Goal: Task Accomplishment & Management: Manage account settings

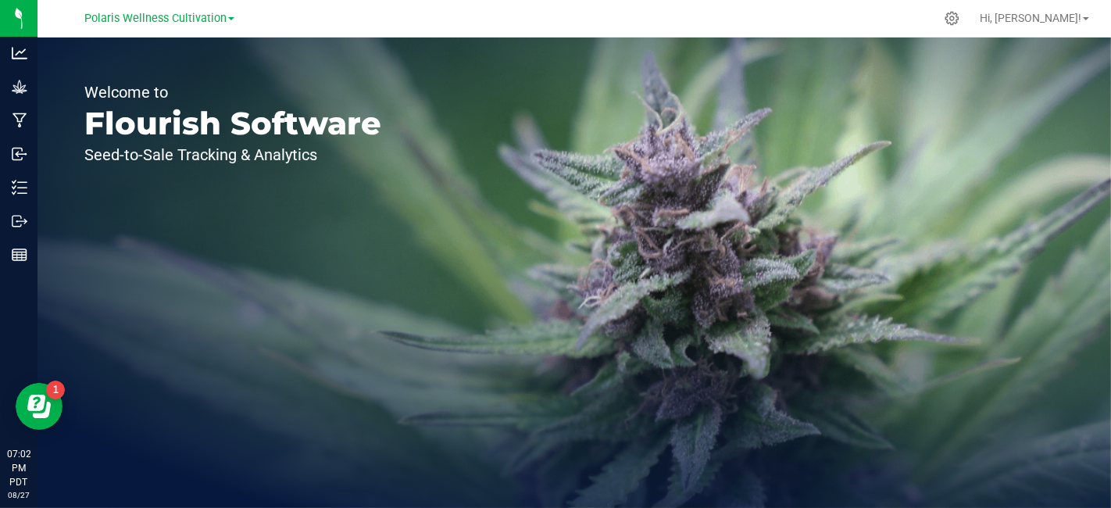
click at [230, 18] on span at bounding box center [231, 18] width 6 height 3
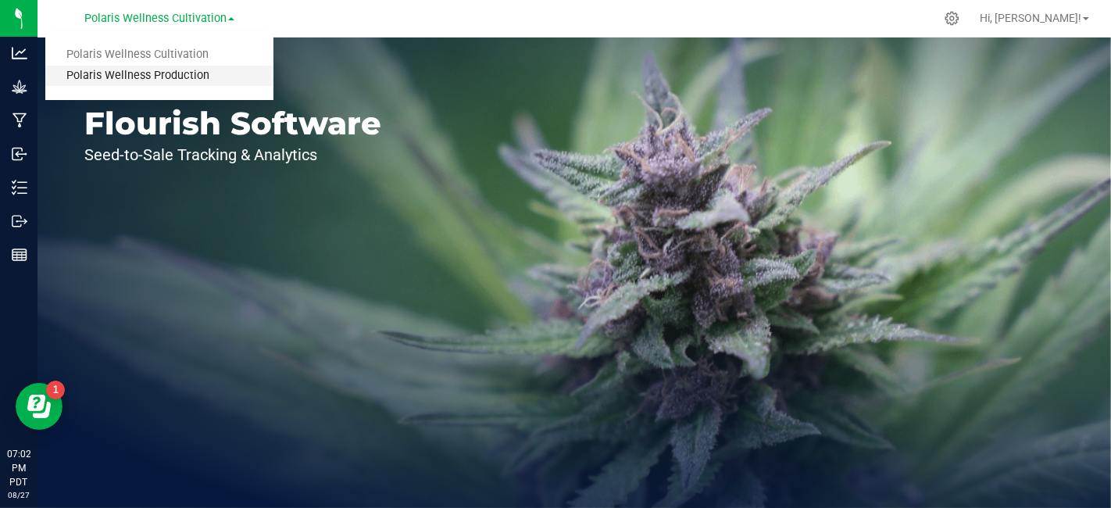
click at [184, 80] on link "Polaris Wellness Production" at bounding box center [159, 76] width 228 height 21
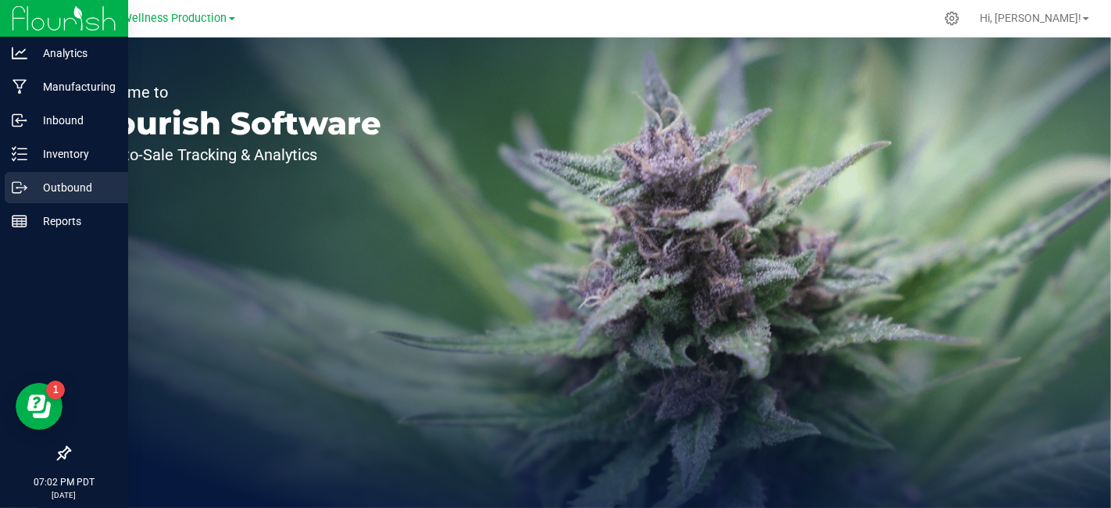
click at [63, 188] on p "Outbound" at bounding box center [74, 187] width 94 height 19
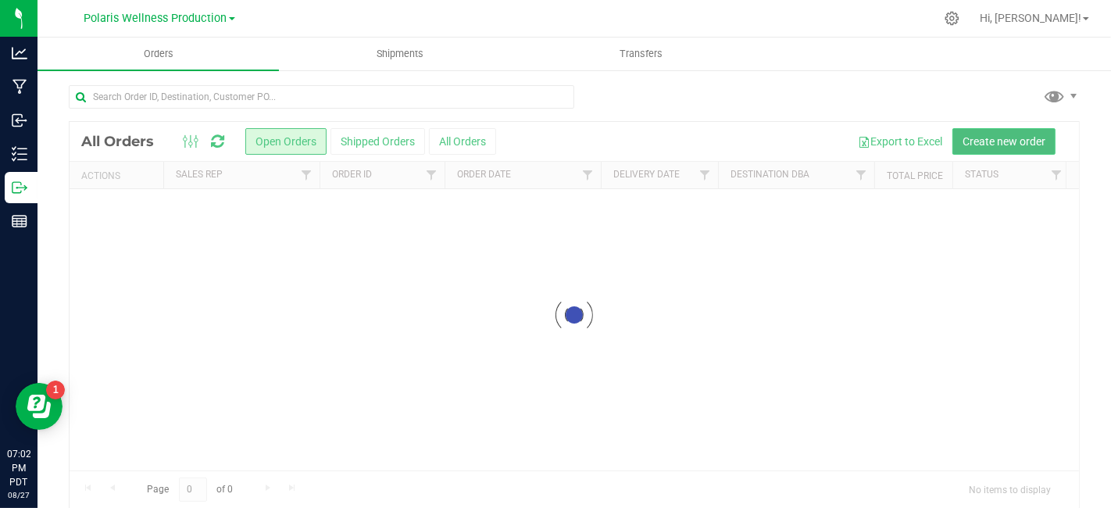
click at [1000, 146] on span "Create new order" at bounding box center [1004, 141] width 83 height 13
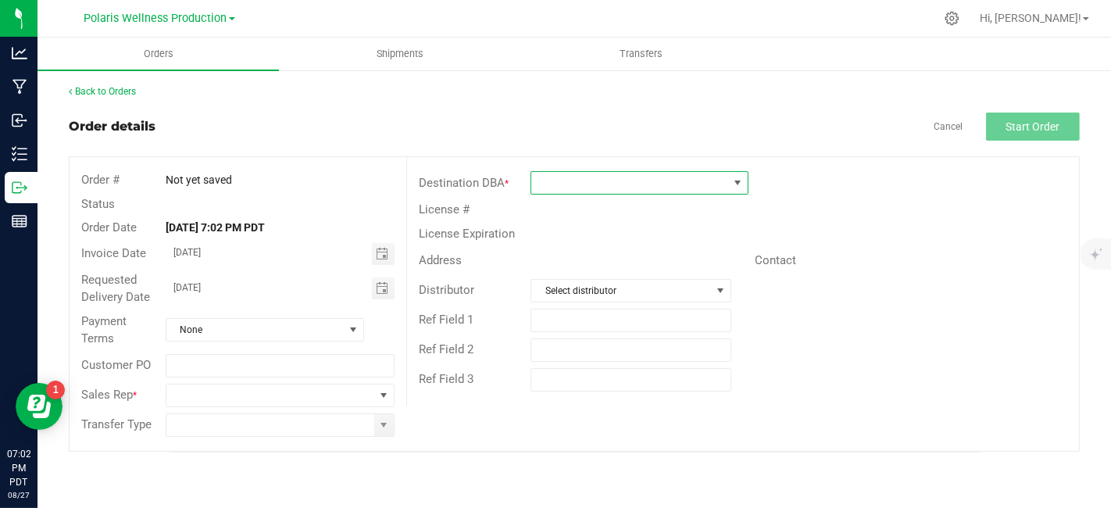
click at [610, 186] on span at bounding box center [629, 183] width 197 height 22
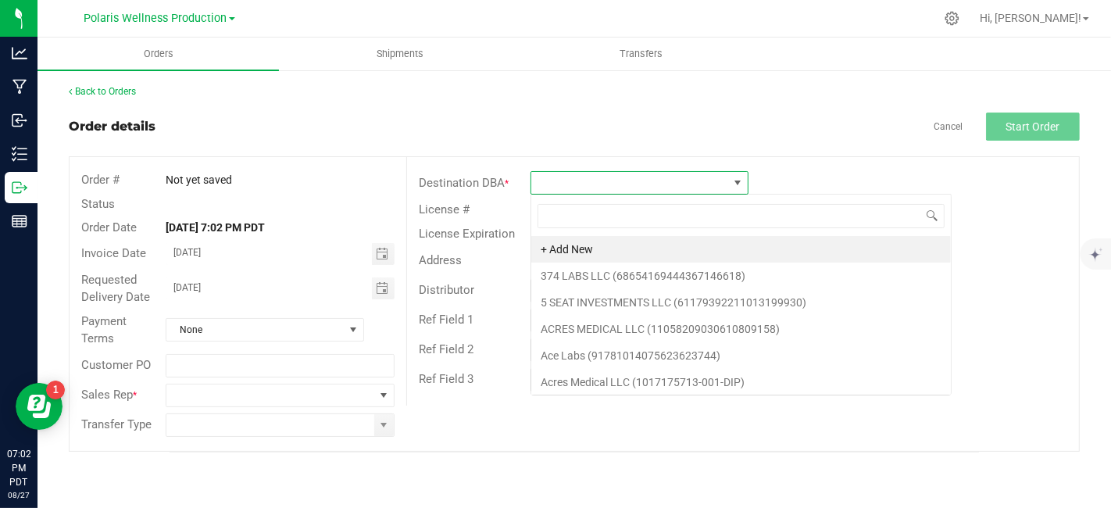
scroll to position [23, 219]
type input "show"
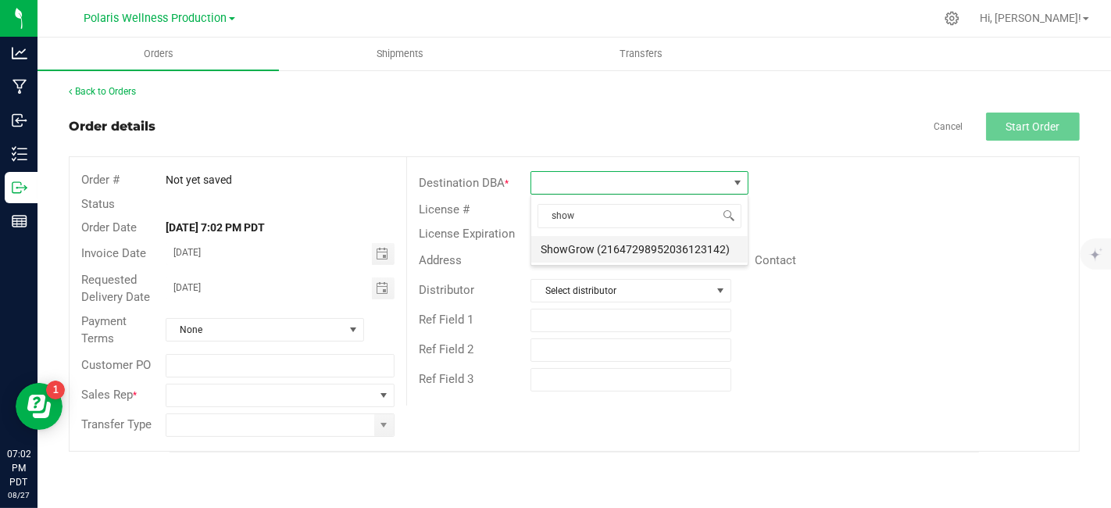
click at [617, 250] on li "ShowGrow (21647298952036123142)" at bounding box center [639, 249] width 216 height 27
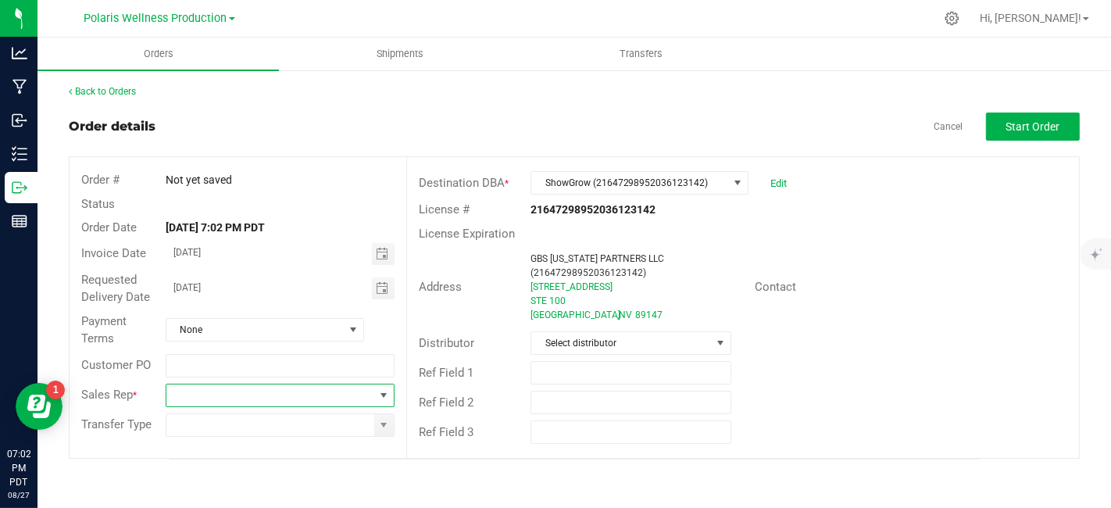
click at [315, 396] on span at bounding box center [270, 395] width 208 height 22
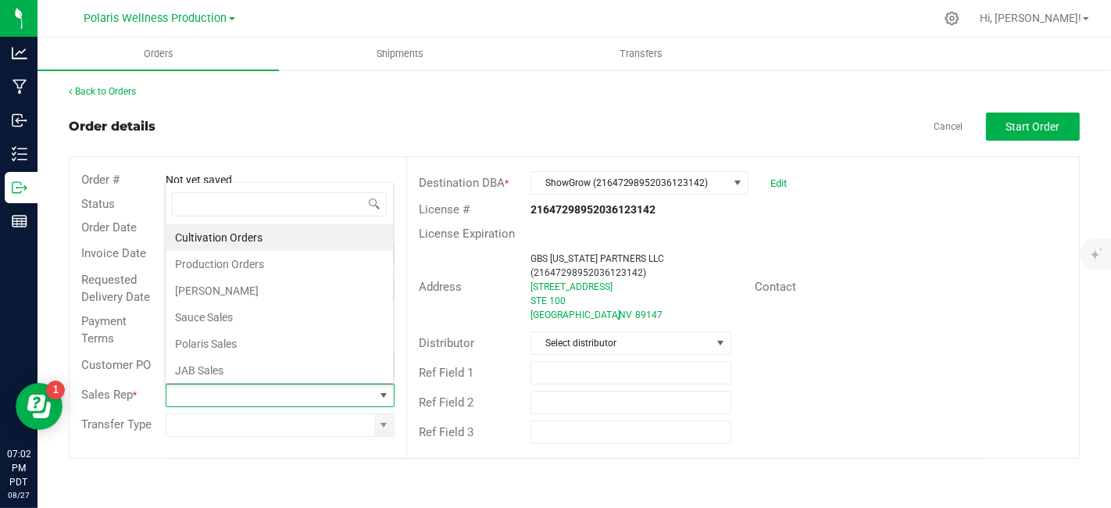
scroll to position [23, 225]
click at [296, 342] on li "Polaris Sales" at bounding box center [279, 344] width 227 height 27
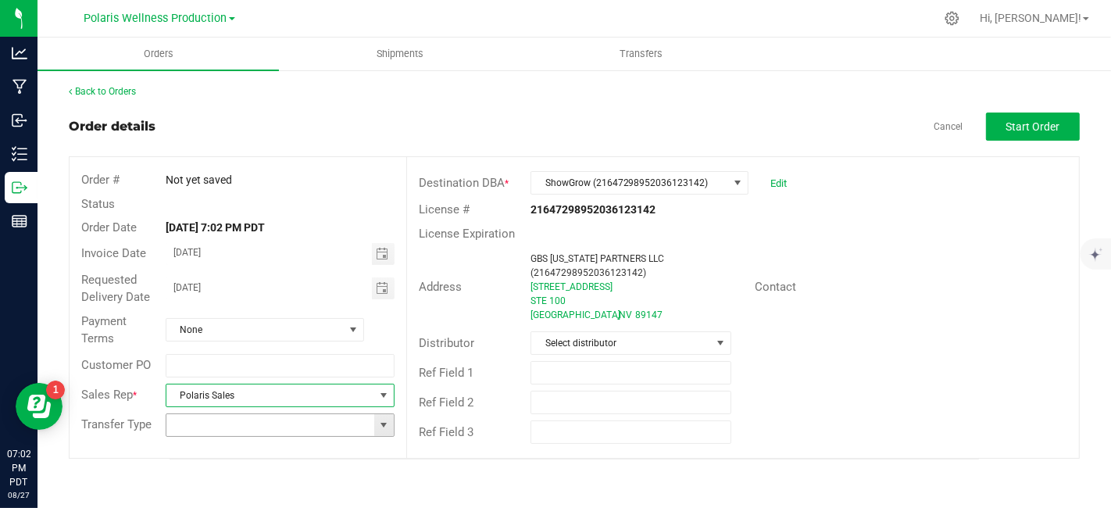
click at [390, 426] on span at bounding box center [383, 425] width 13 height 13
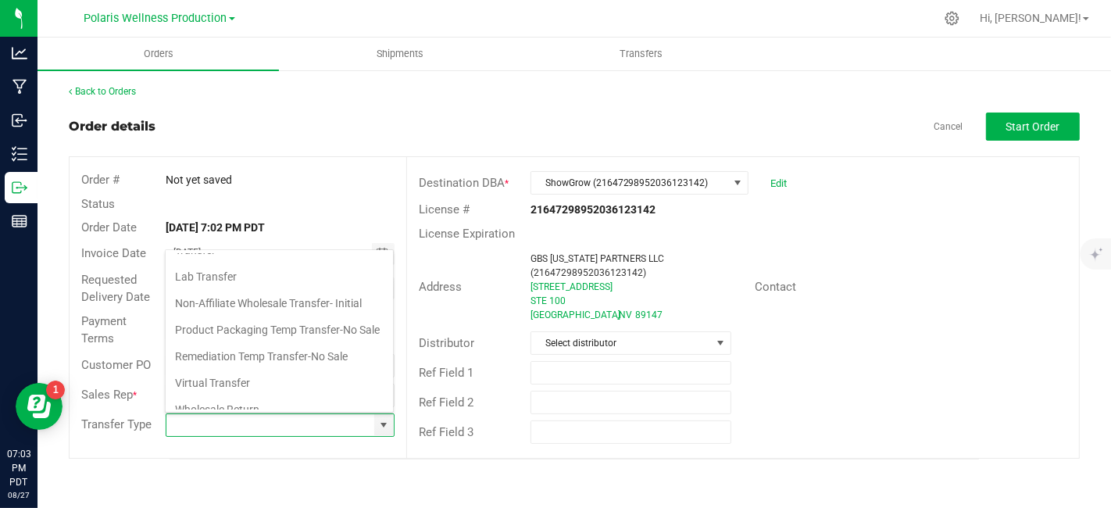
scroll to position [125, 0]
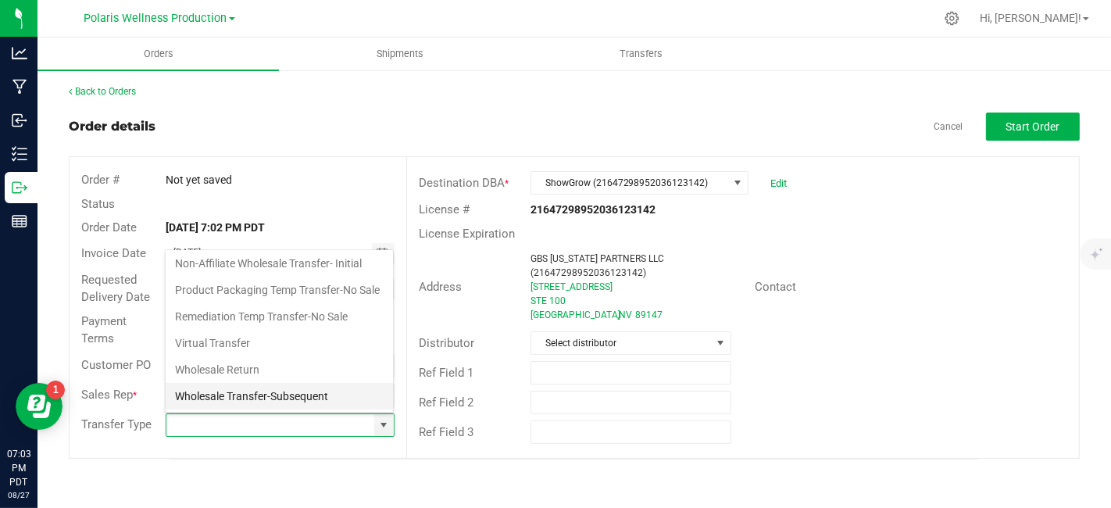
click at [297, 399] on li "Wholesale Transfer-Subsequent" at bounding box center [279, 396] width 227 height 27
type input "Wholesale Transfer-Subsequent"
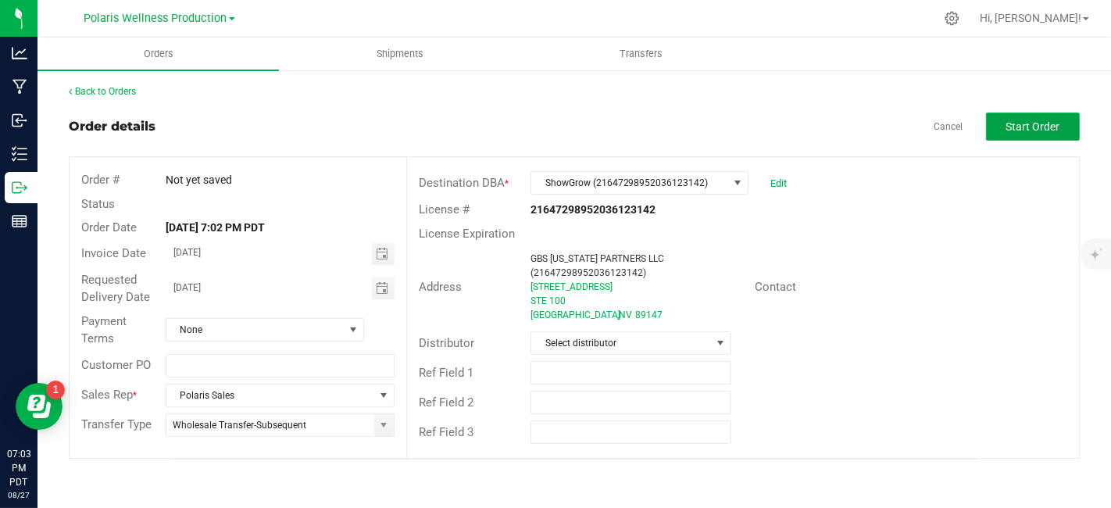
click at [1052, 120] on span "Start Order" at bounding box center [1033, 126] width 54 height 13
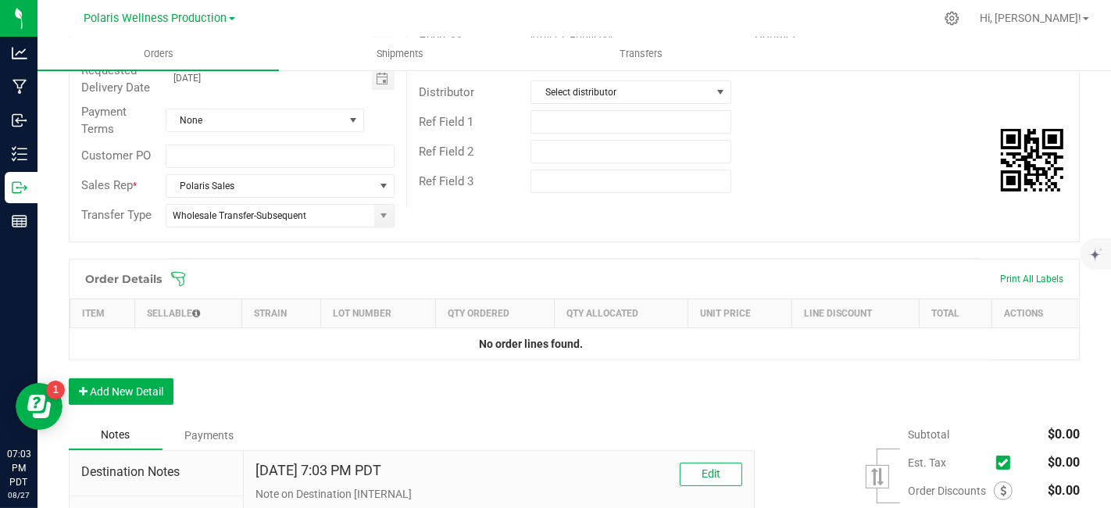
scroll to position [290, 0]
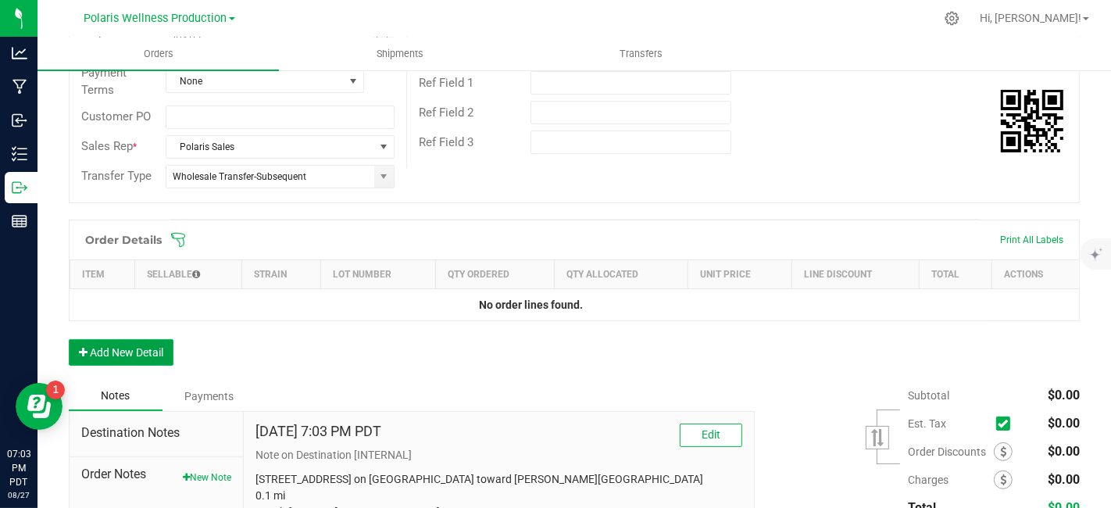
click at [88, 354] on button "Add New Detail" at bounding box center [121, 352] width 105 height 27
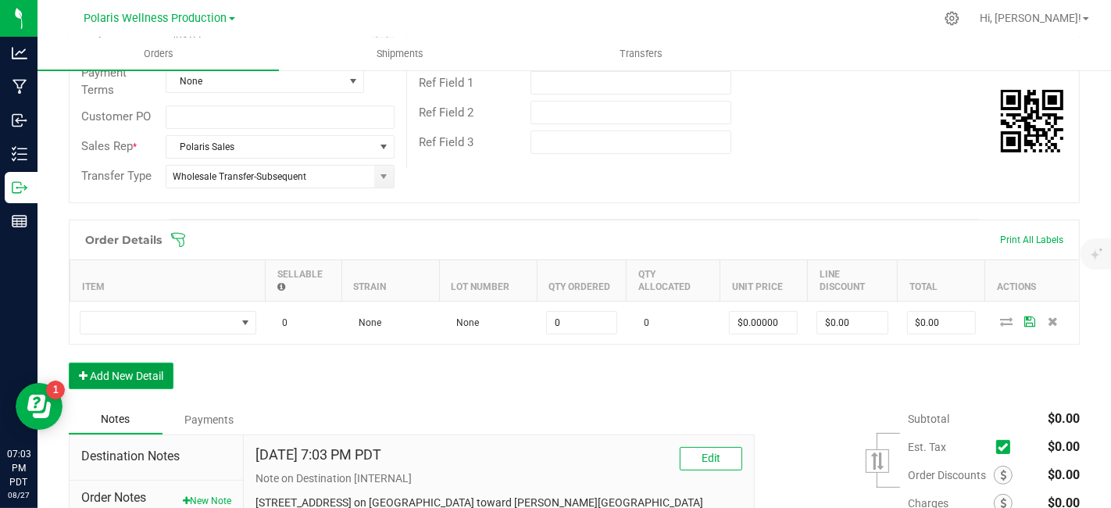
click at [126, 371] on button "Add New Detail" at bounding box center [121, 376] width 105 height 27
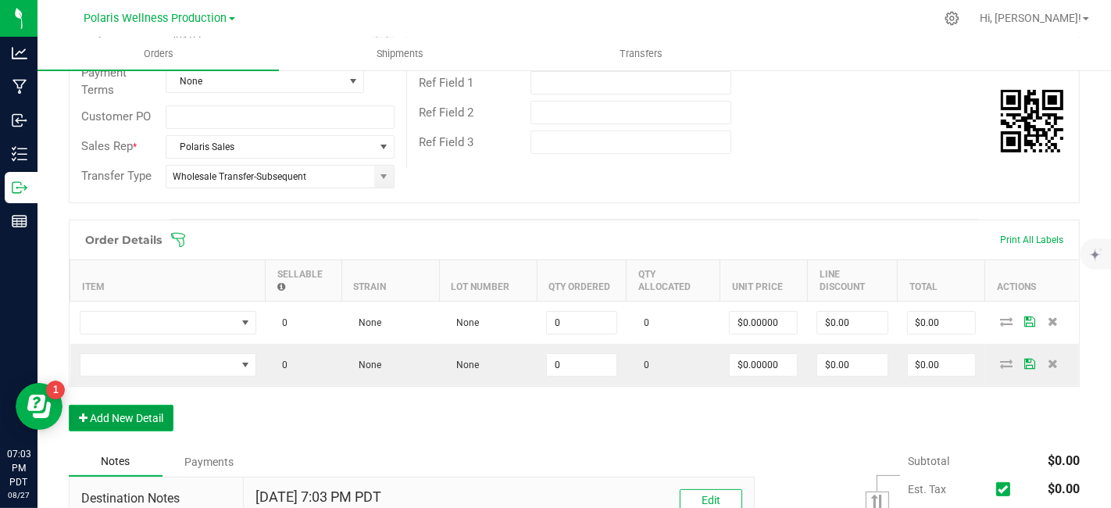
click at [148, 416] on button "Add New Detail" at bounding box center [121, 418] width 105 height 27
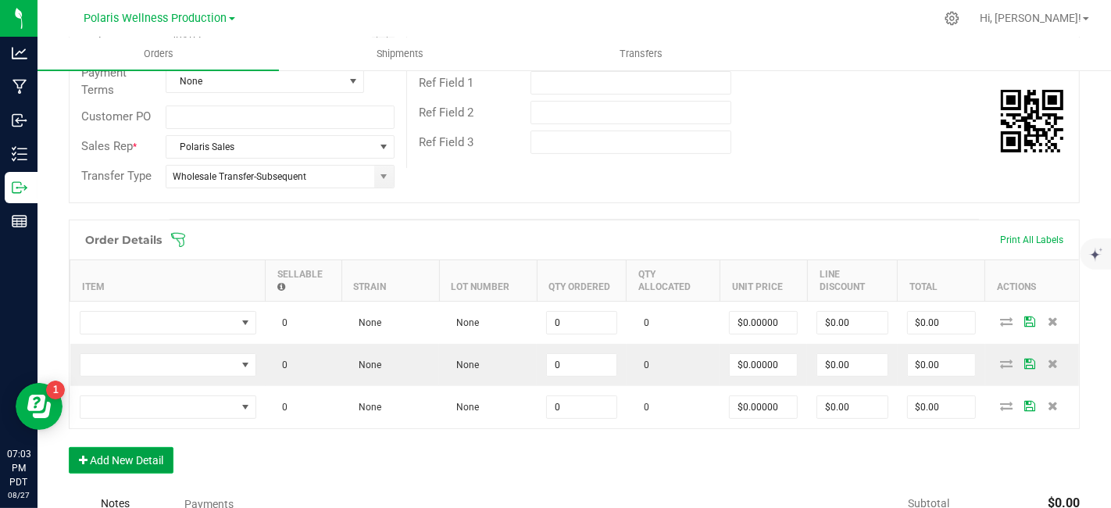
click at [157, 459] on button "Add New Detail" at bounding box center [121, 460] width 105 height 27
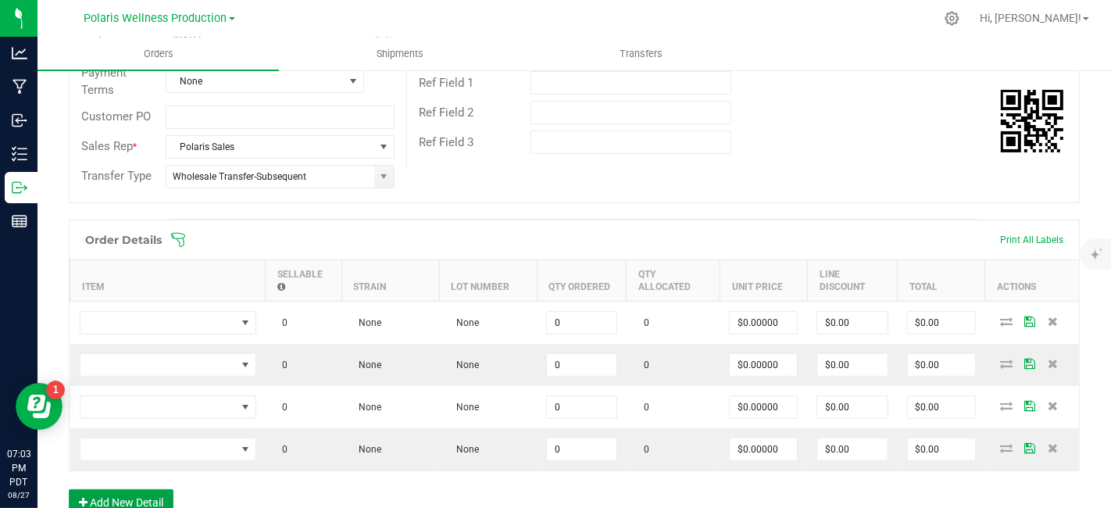
click at [157, 491] on button "Add New Detail" at bounding box center [121, 502] width 105 height 27
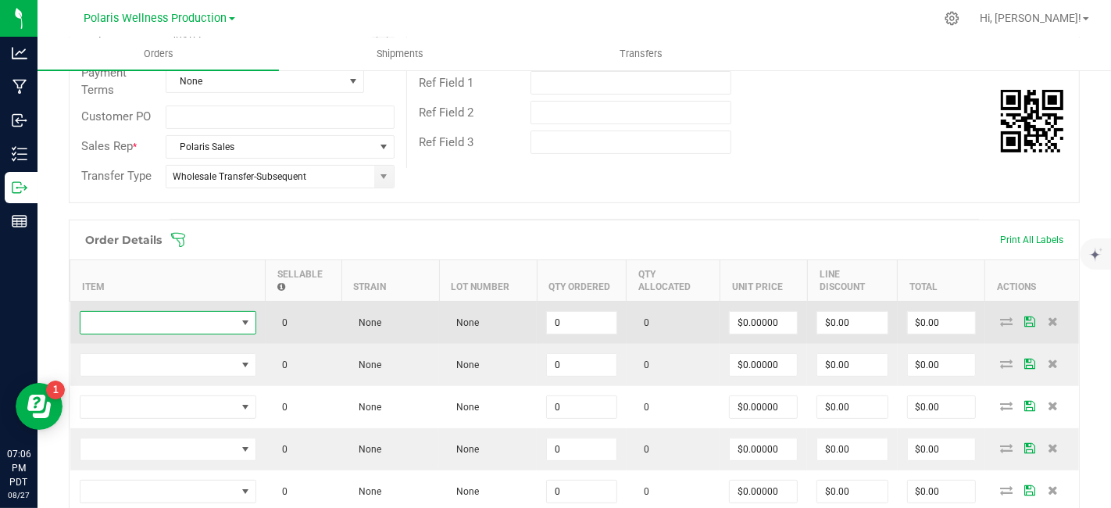
click at [200, 315] on span "NO DATA FOUND" at bounding box center [158, 323] width 156 height 22
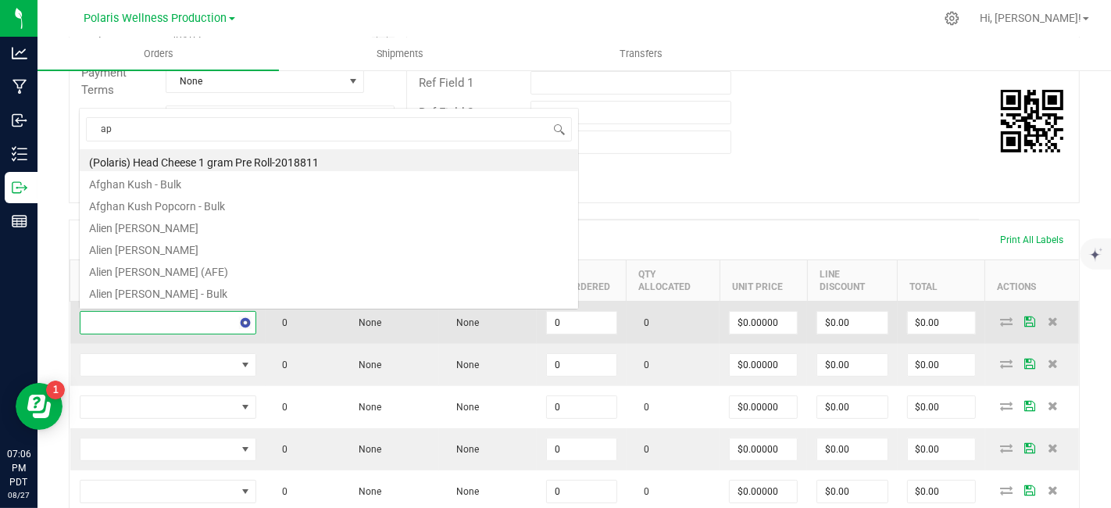
scroll to position [27, 0]
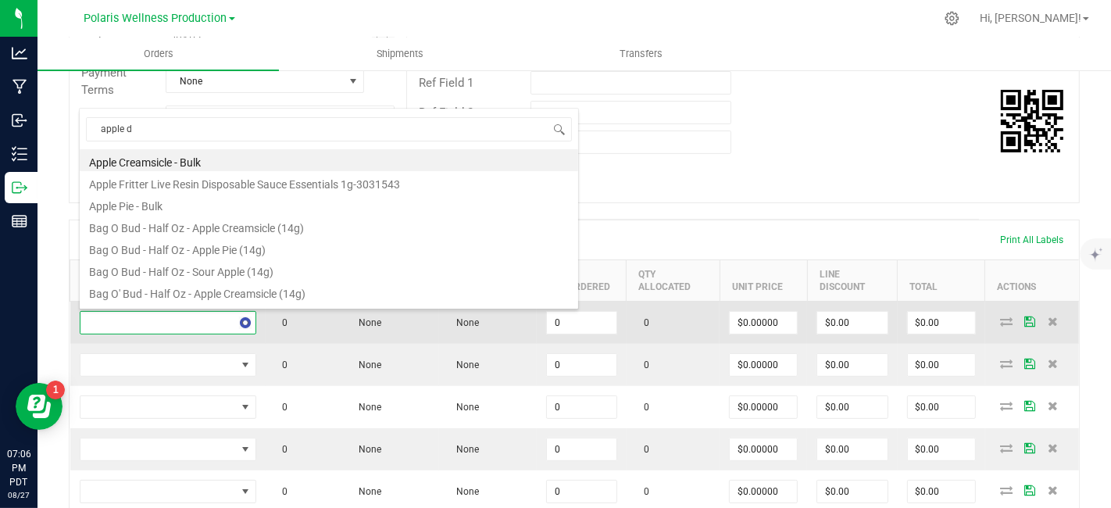
type input "apple dr"
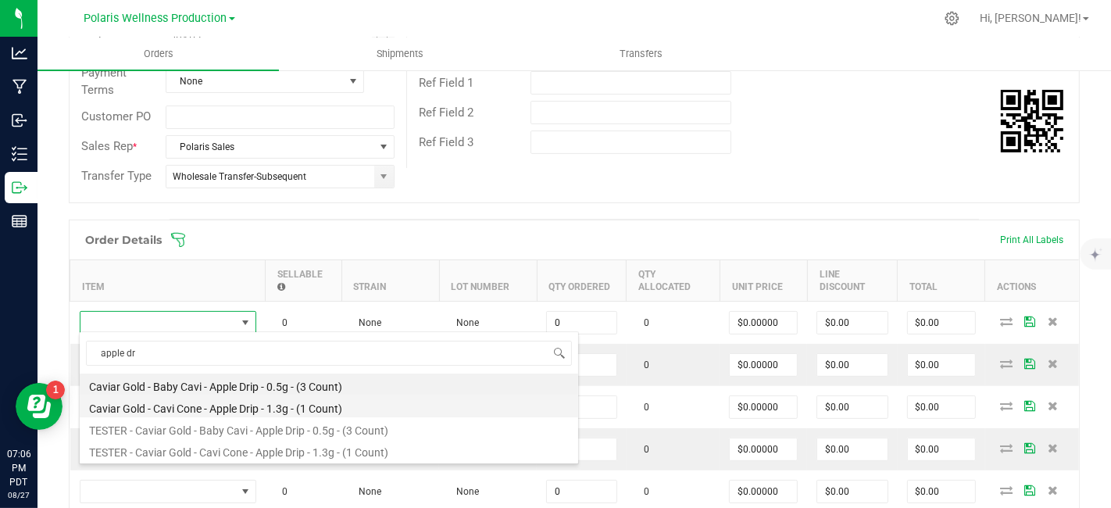
click at [274, 406] on li "Caviar Gold - Cavi Cone - Apple Drip - 1.3g - (1 Count)" at bounding box center [329, 406] width 499 height 22
type input "0 ea"
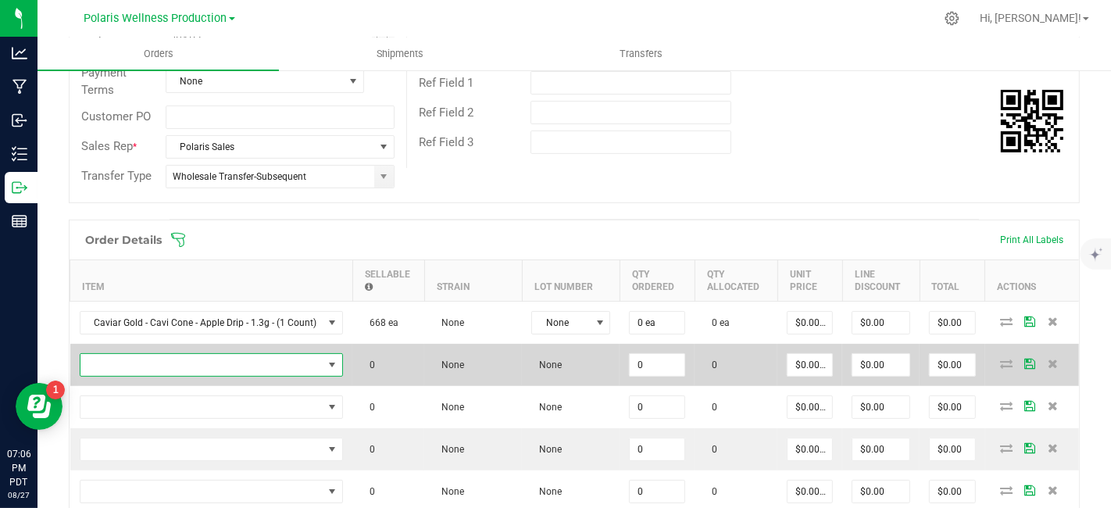
click at [207, 364] on span "NO DATA FOUND" at bounding box center [201, 365] width 243 height 22
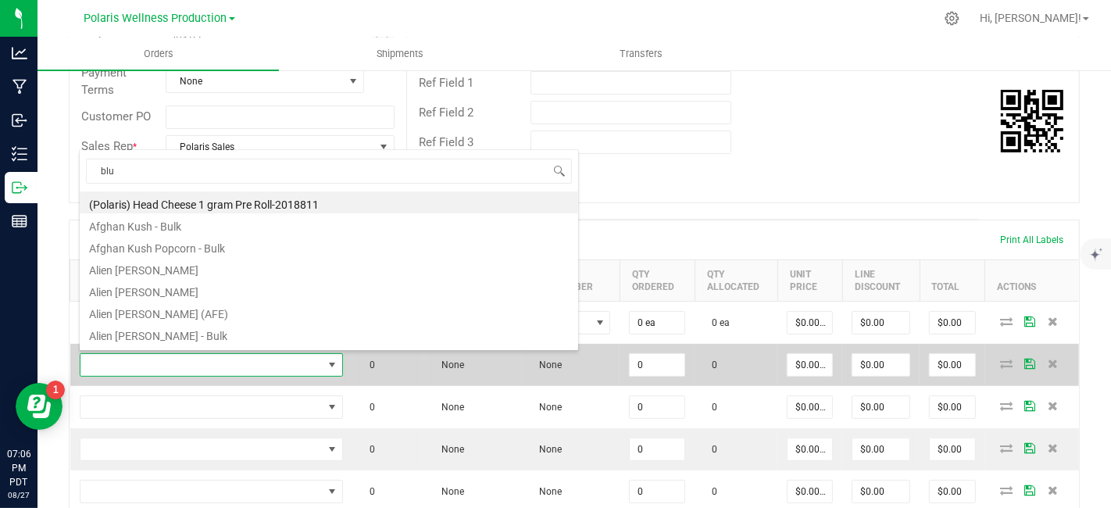
scroll to position [23, 259]
type input "blue dream"
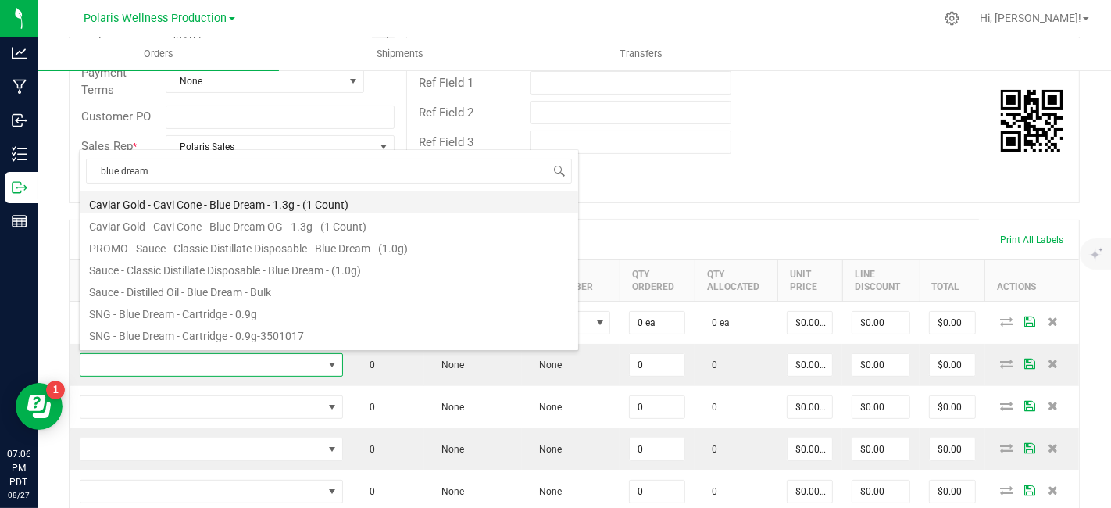
click at [274, 195] on li "Caviar Gold - Cavi Cone - Blue Dream - 1.3g - (1 Count)" at bounding box center [329, 202] width 499 height 22
type input "0 ea"
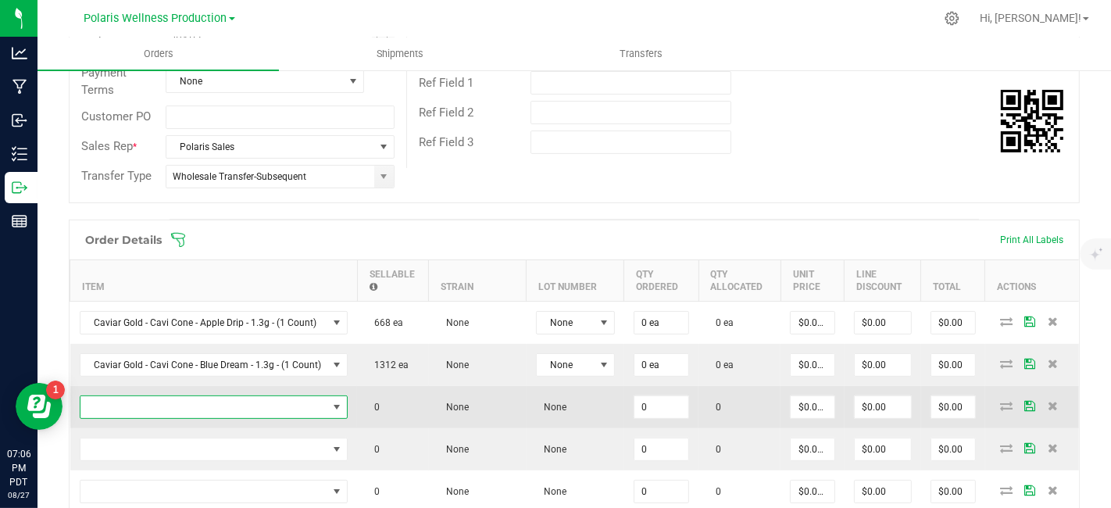
click at [234, 399] on span "NO DATA FOUND" at bounding box center [204, 407] width 248 height 22
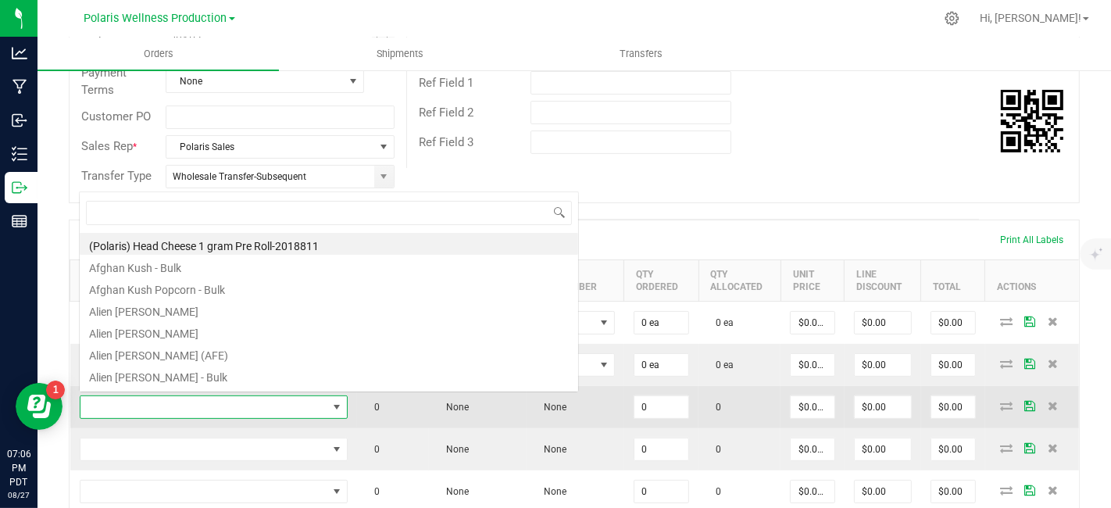
scroll to position [23, 264]
type input "blue glue"
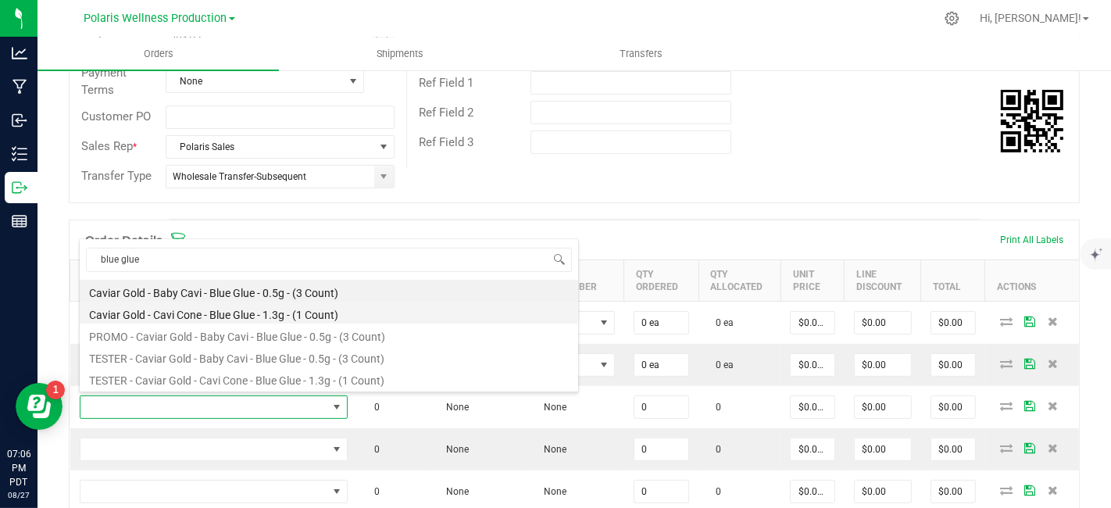
click at [253, 316] on li "Caviar Gold - Cavi Cone - Blue Glue - 1.3g - (1 Count)" at bounding box center [329, 313] width 499 height 22
type input "0 ea"
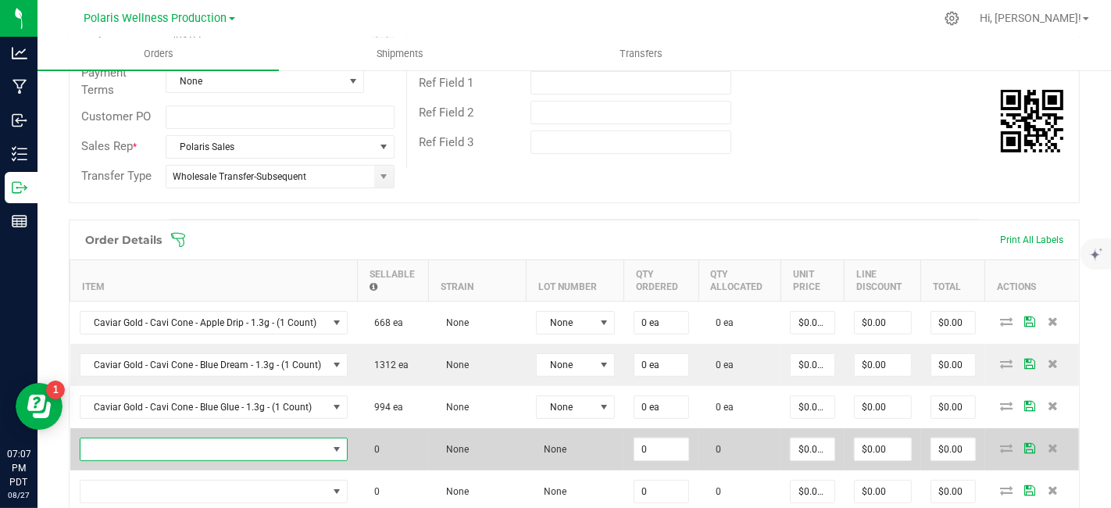
click at [286, 452] on span "NO DATA FOUND" at bounding box center [204, 449] width 248 height 22
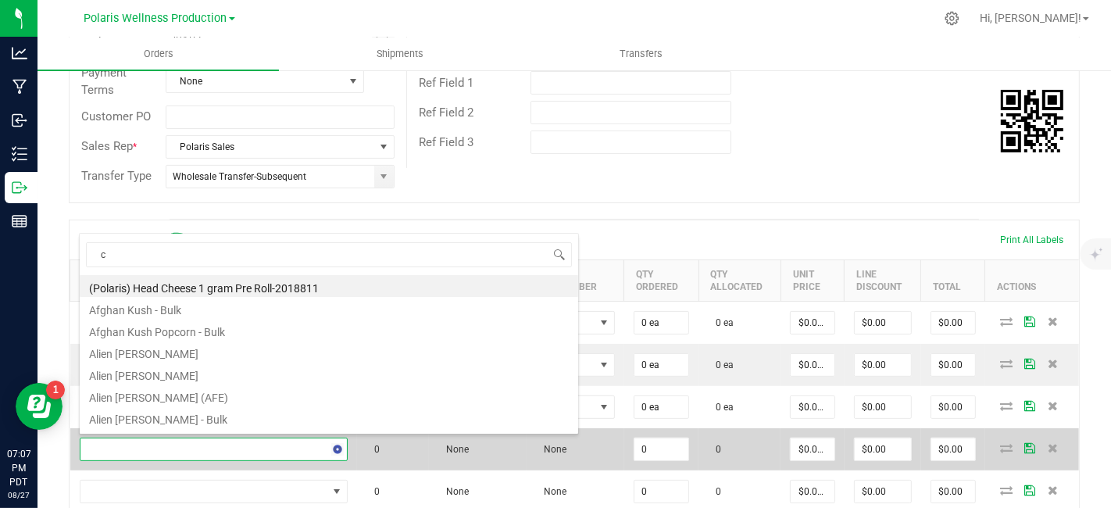
type input "cg"
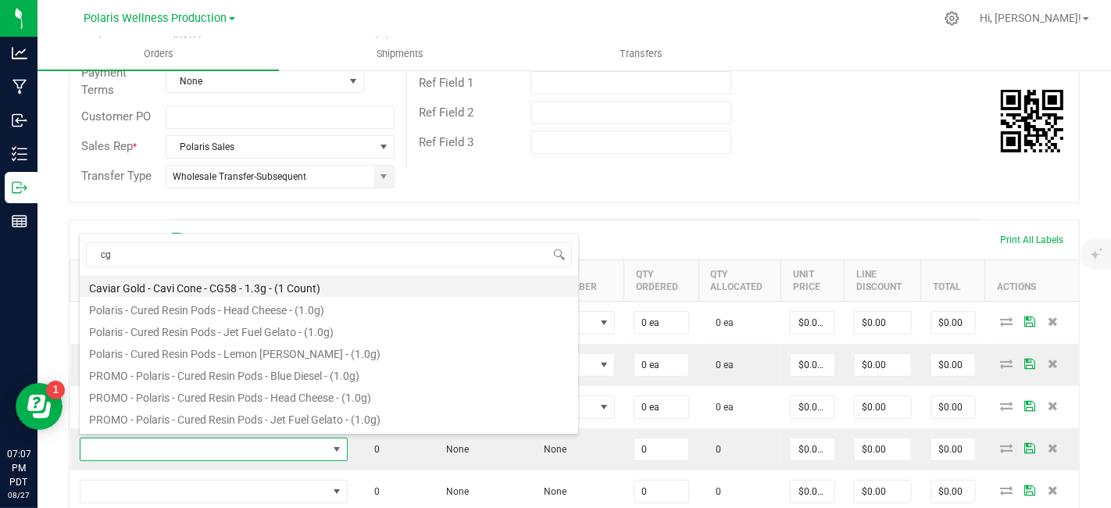
click at [237, 288] on li "Caviar Gold - Cavi Cone - CG58 - 1.3g - (1 Count)" at bounding box center [329, 286] width 499 height 22
type input "0 ea"
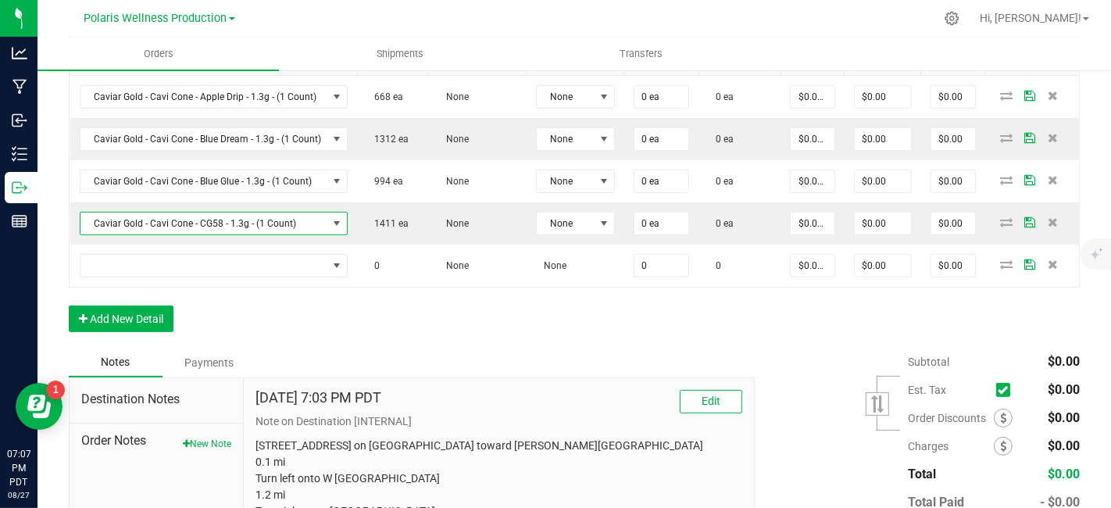
scroll to position [519, 0]
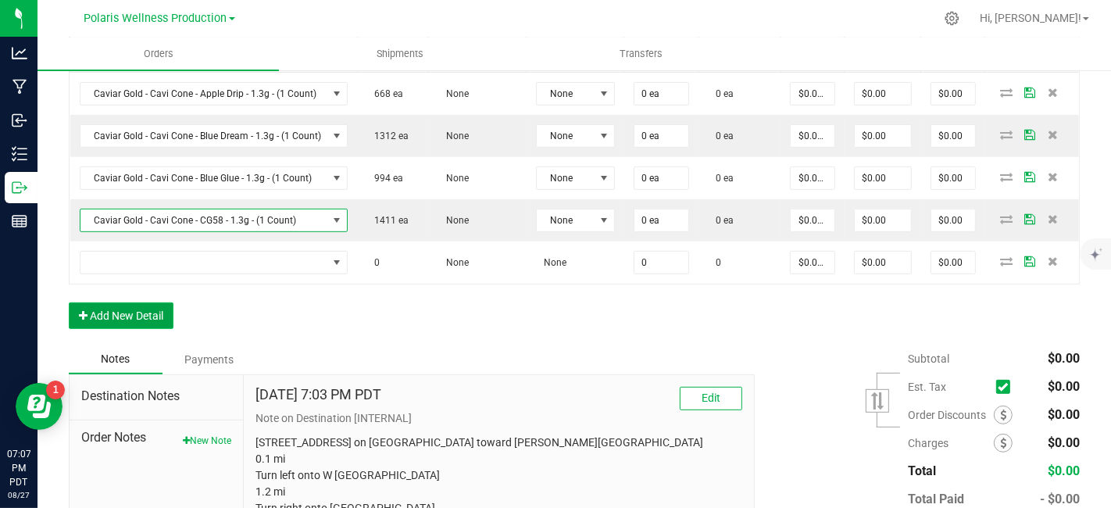
click at [105, 304] on button "Add New Detail" at bounding box center [121, 315] width 105 height 27
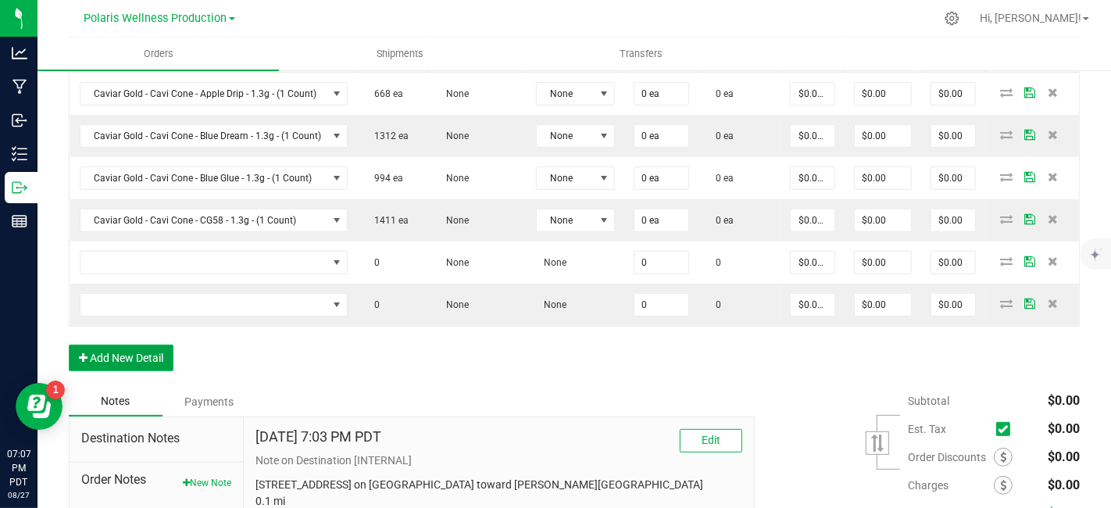
click at [137, 354] on button "Add New Detail" at bounding box center [121, 358] width 105 height 27
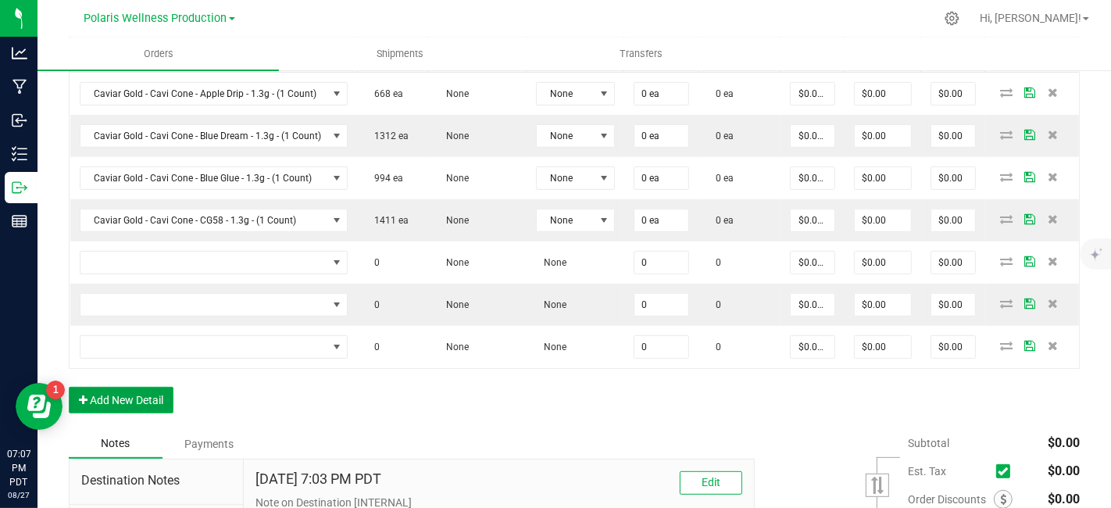
click at [134, 396] on button "Add New Detail" at bounding box center [121, 400] width 105 height 27
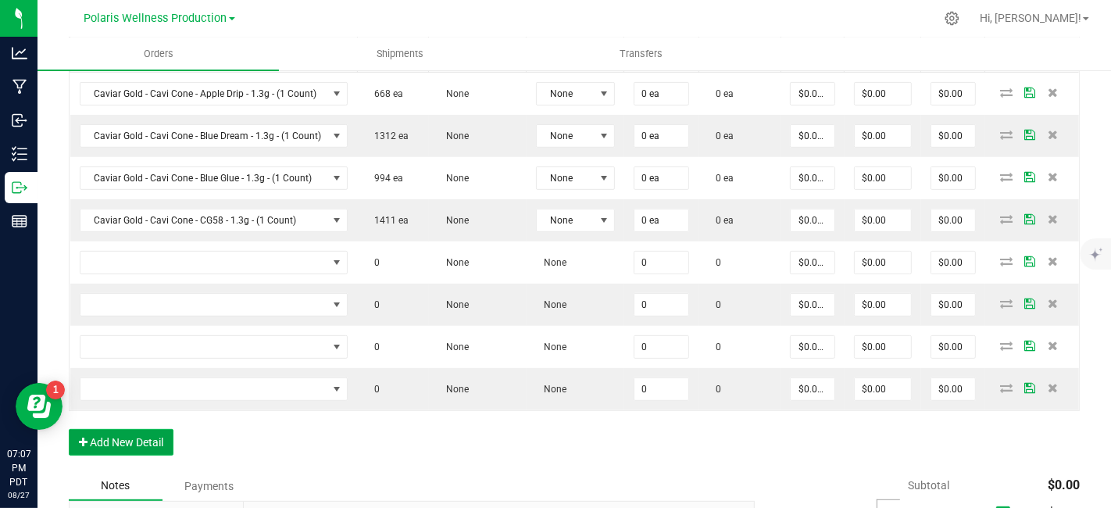
click at [140, 433] on button "Add New Detail" at bounding box center [121, 442] width 105 height 27
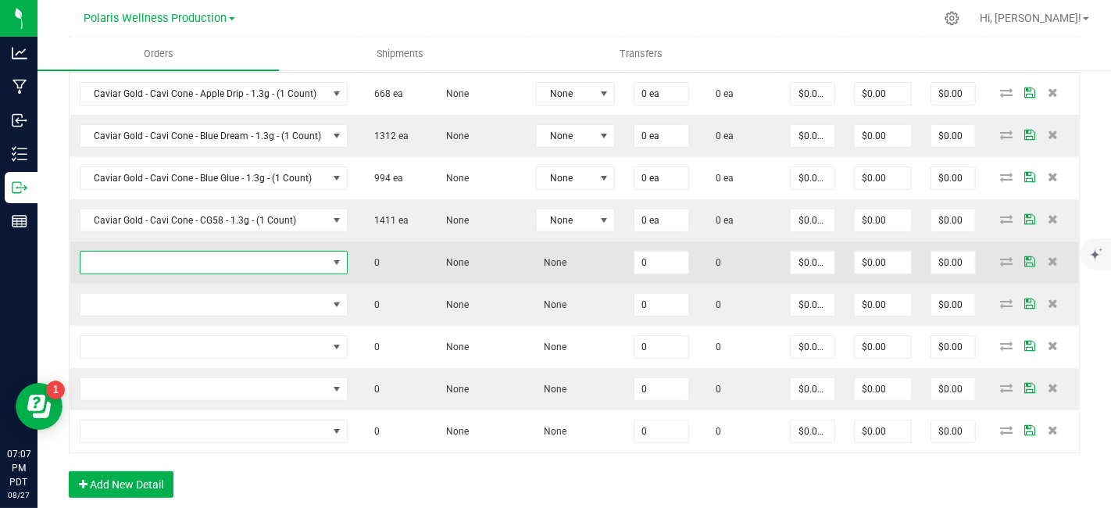
click at [191, 261] on span "NO DATA FOUND" at bounding box center [204, 263] width 248 height 22
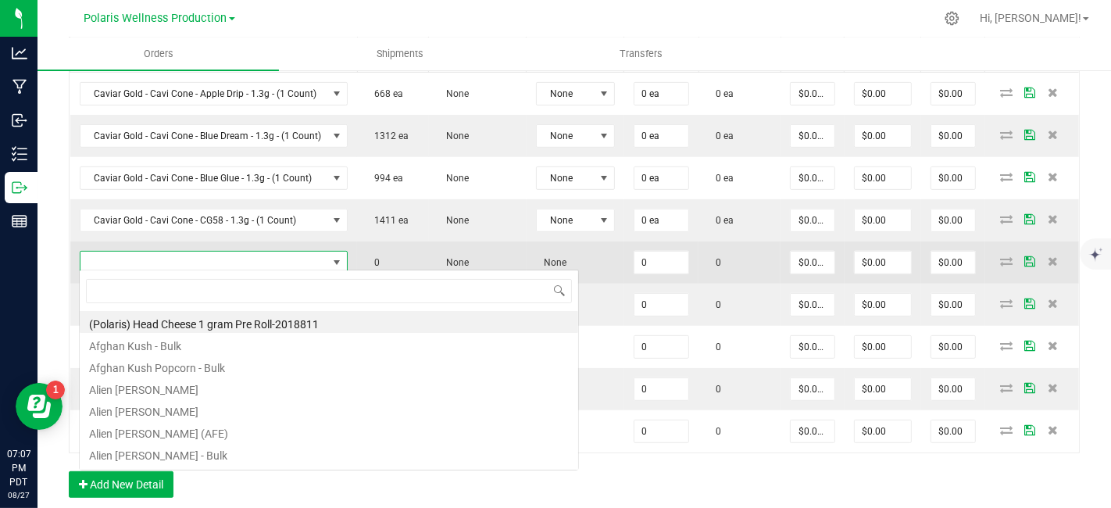
scroll to position [23, 264]
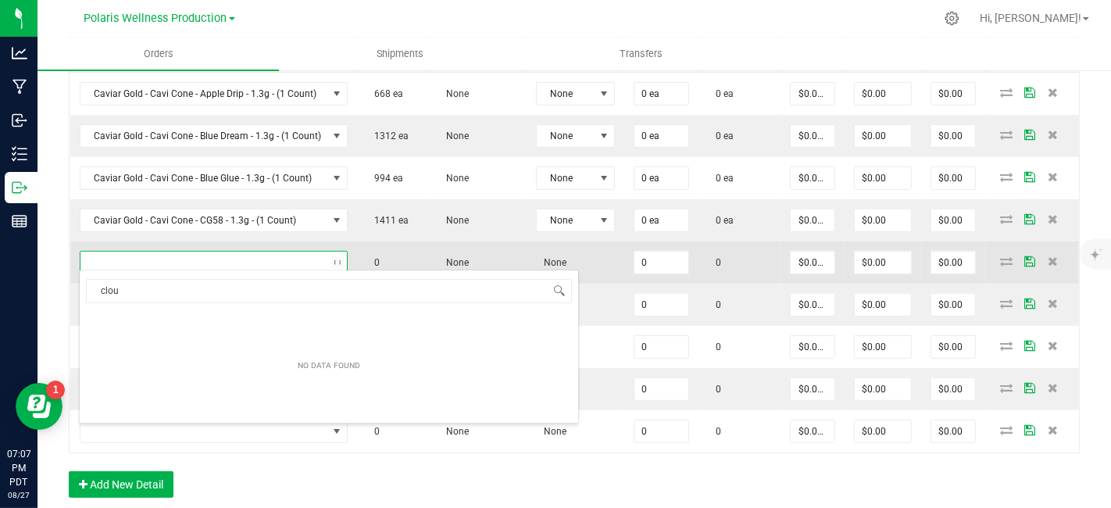
type input "cloud"
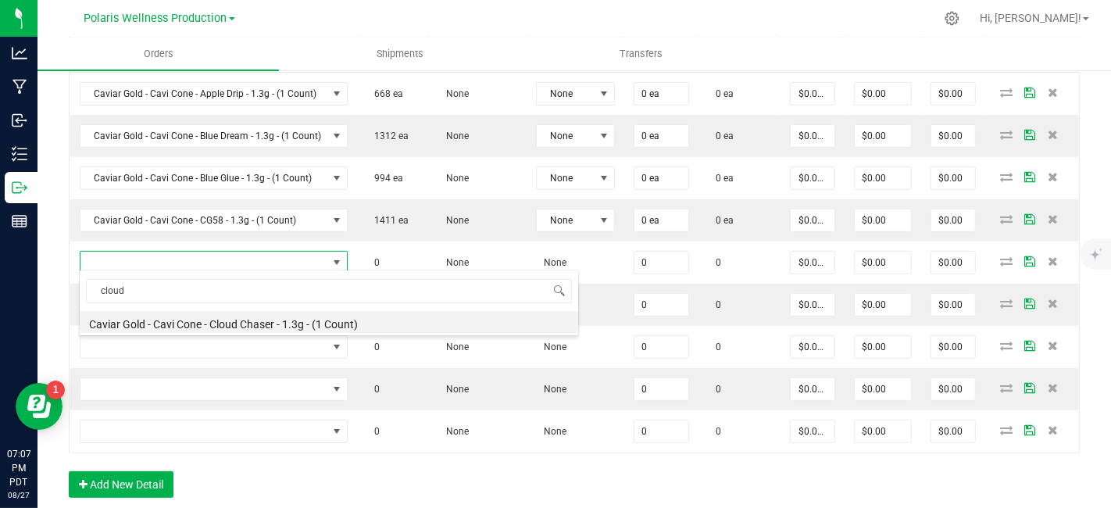
click at [234, 324] on li "Caviar Gold - Cavi Cone - Cloud Chaser - 1.3g - (1 Count)" at bounding box center [329, 322] width 499 height 22
type input "0 ea"
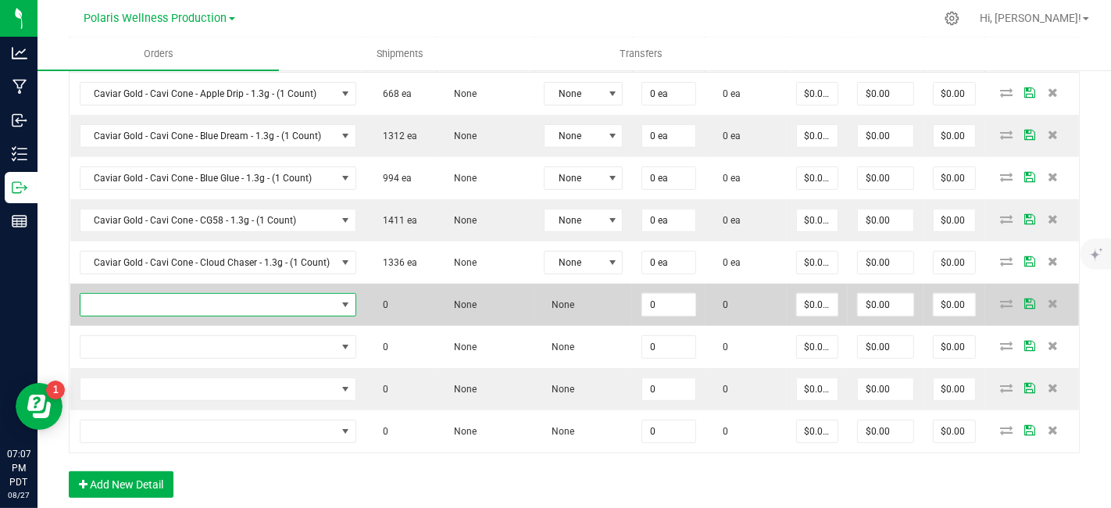
click at [277, 301] on span "NO DATA FOUND" at bounding box center [208, 305] width 256 height 22
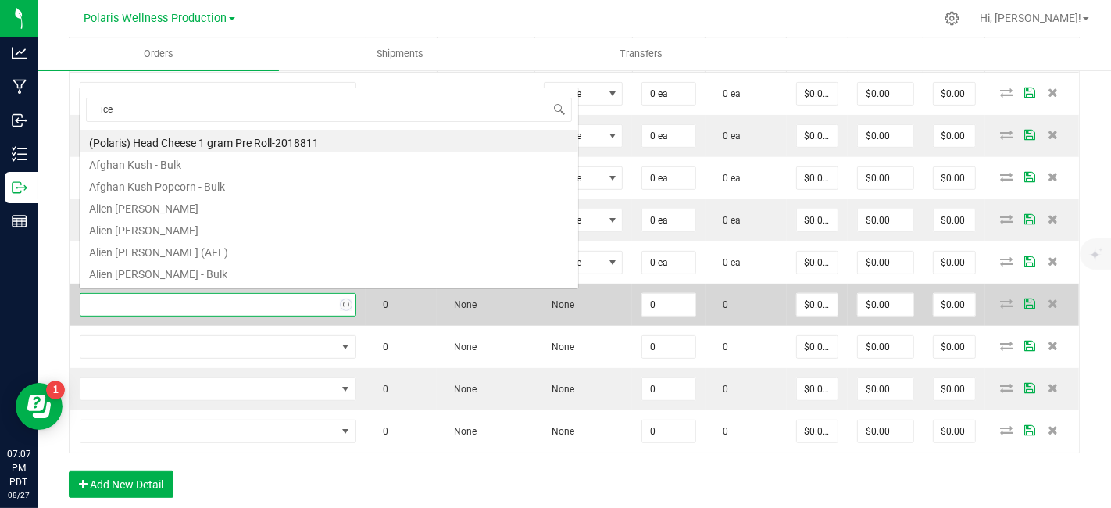
scroll to position [0, 0]
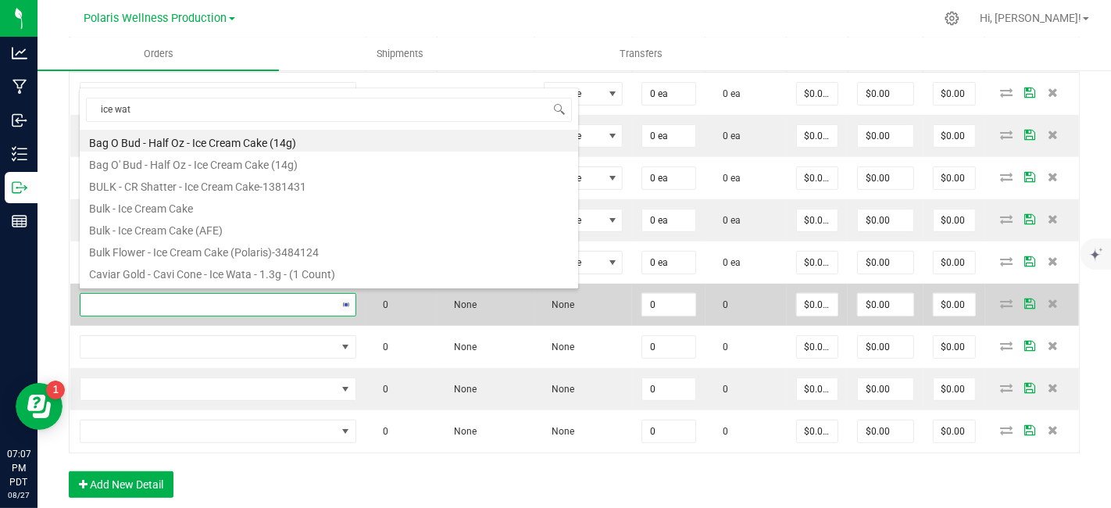
type input "ice wata"
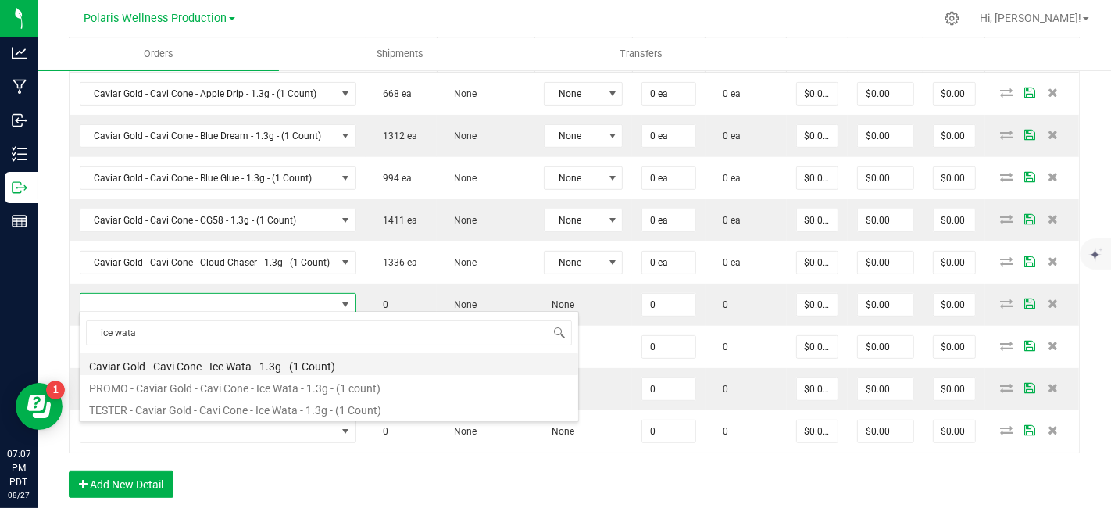
click at [288, 364] on li "Caviar Gold - Cavi Cone - Ice Wata - 1.3g - (1 Count)" at bounding box center [329, 364] width 499 height 22
type input "0 ea"
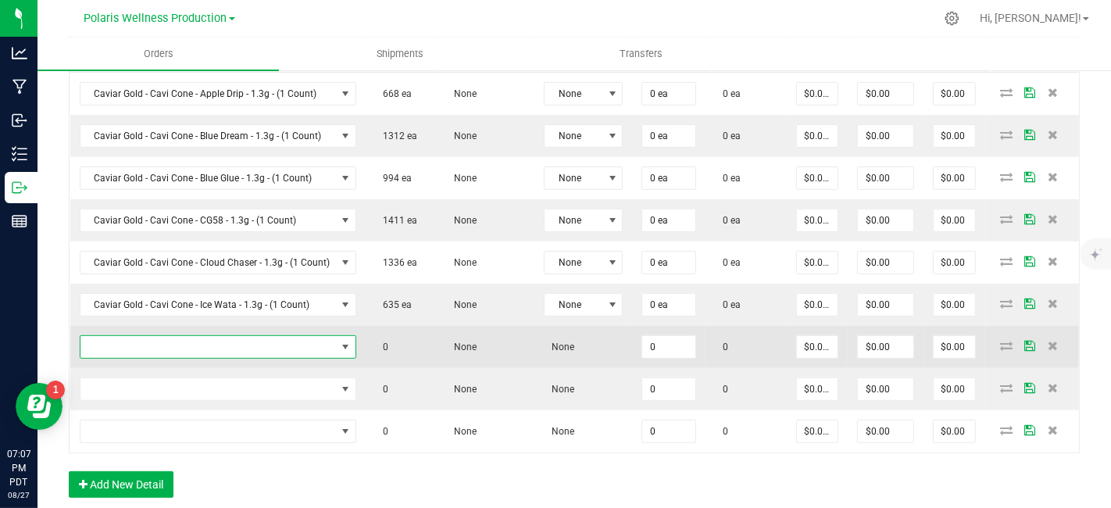
click at [242, 345] on span "NO DATA FOUND" at bounding box center [208, 347] width 256 height 22
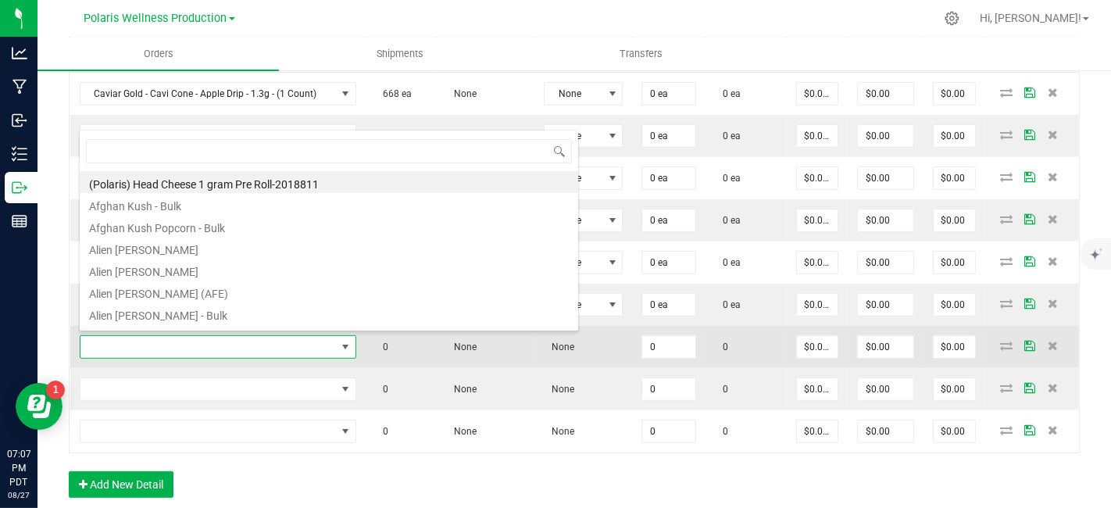
scroll to position [23, 272]
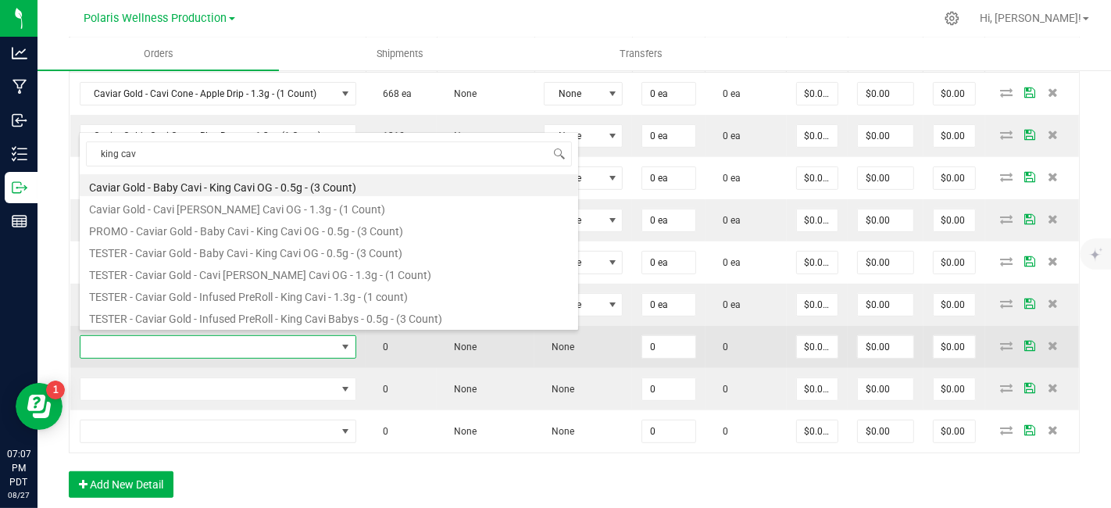
type input "king [PERSON_NAME]"
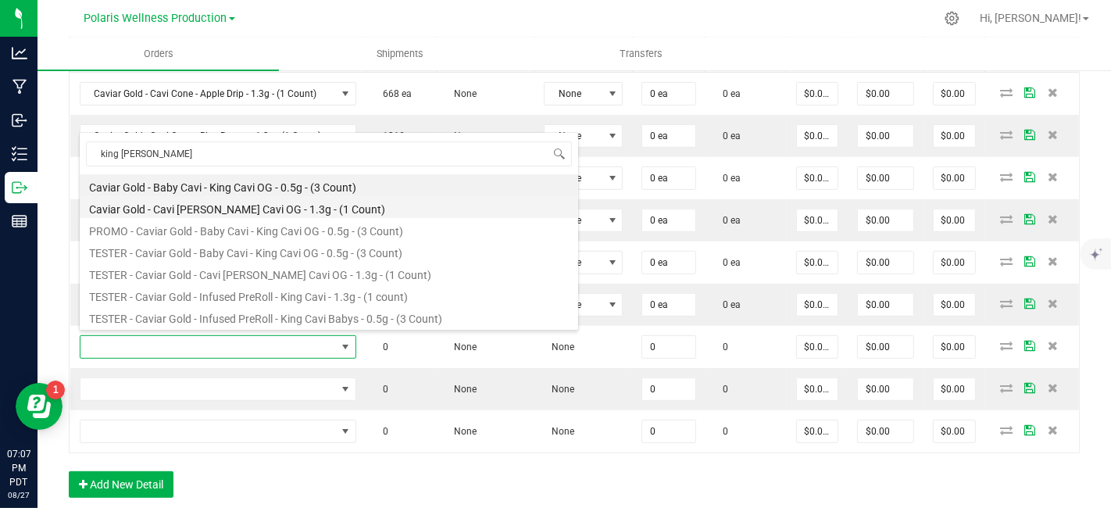
click at [260, 206] on li "Caviar Gold - Cavi [PERSON_NAME] Cavi OG - 1.3g - (1 Count)" at bounding box center [329, 207] width 499 height 22
type input "0 ea"
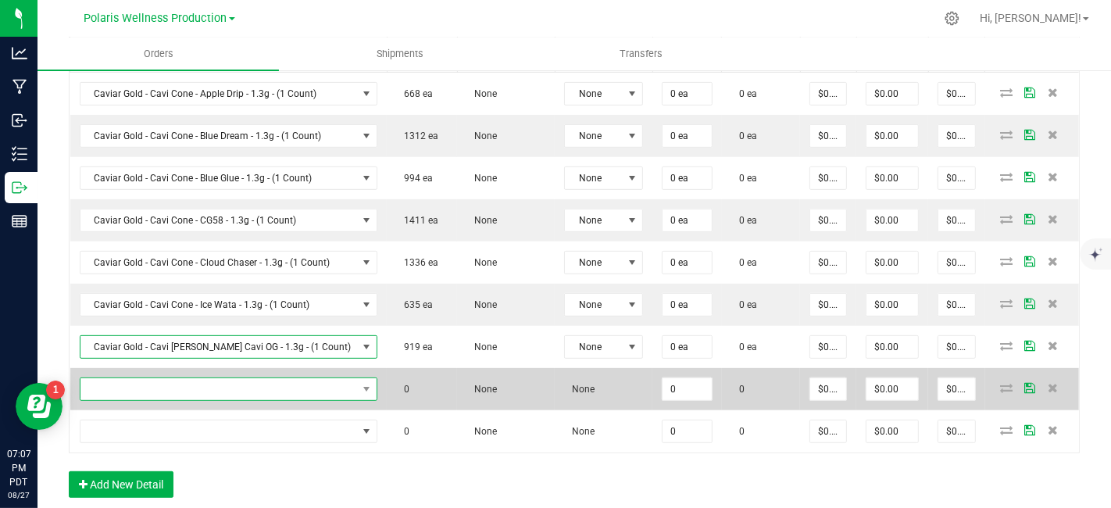
click at [272, 383] on span "NO DATA FOUND" at bounding box center [218, 389] width 277 height 22
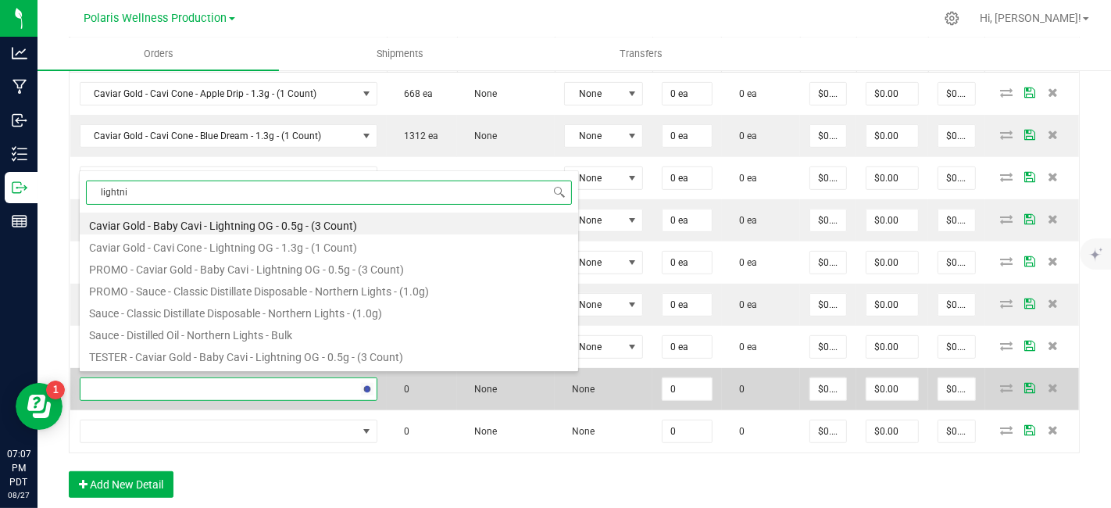
type input "lightnin"
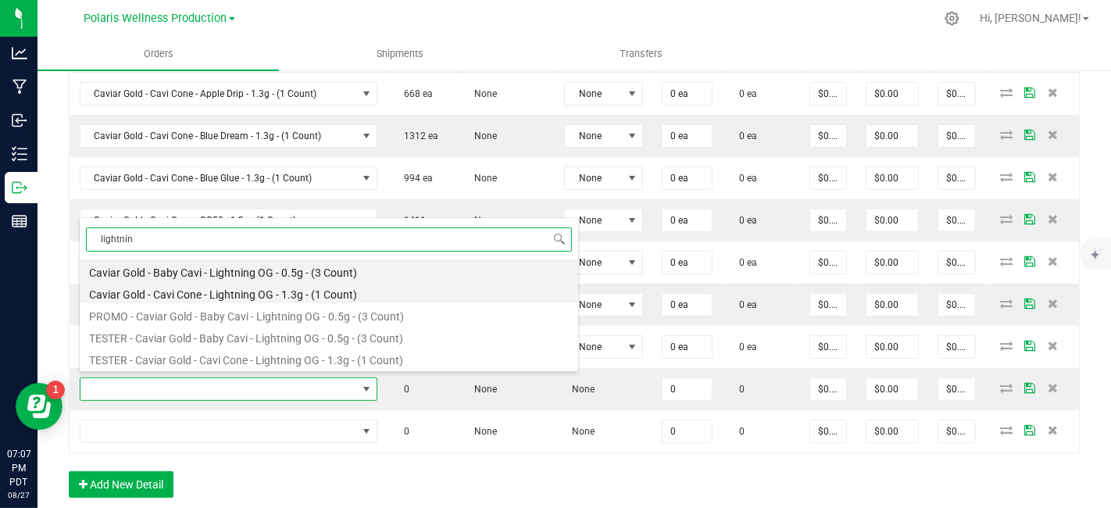
click at [300, 298] on li "Caviar Gold - Cavi Cone - Lightning OG - 1.3g - (1 Count)" at bounding box center [329, 292] width 499 height 22
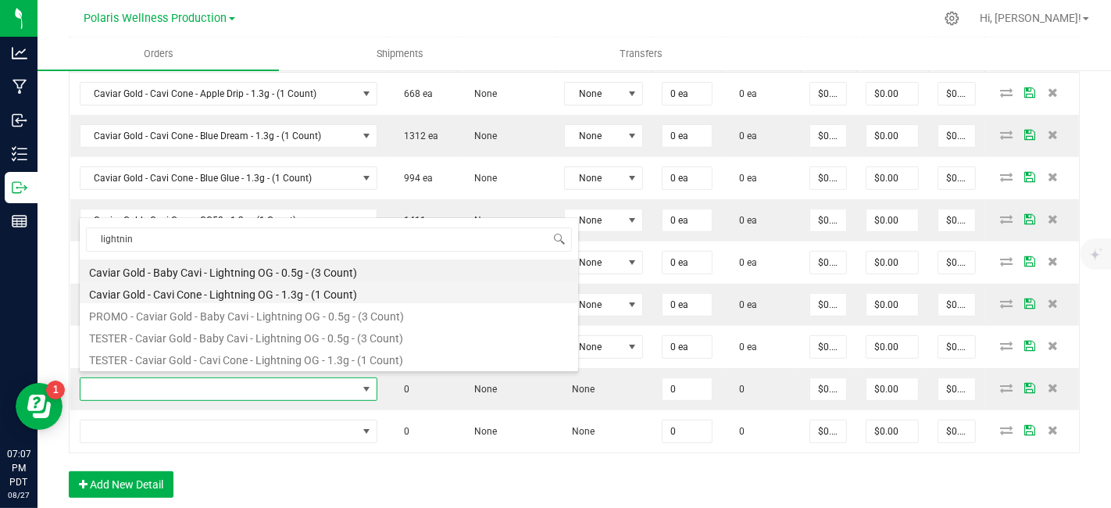
type input "0 ea"
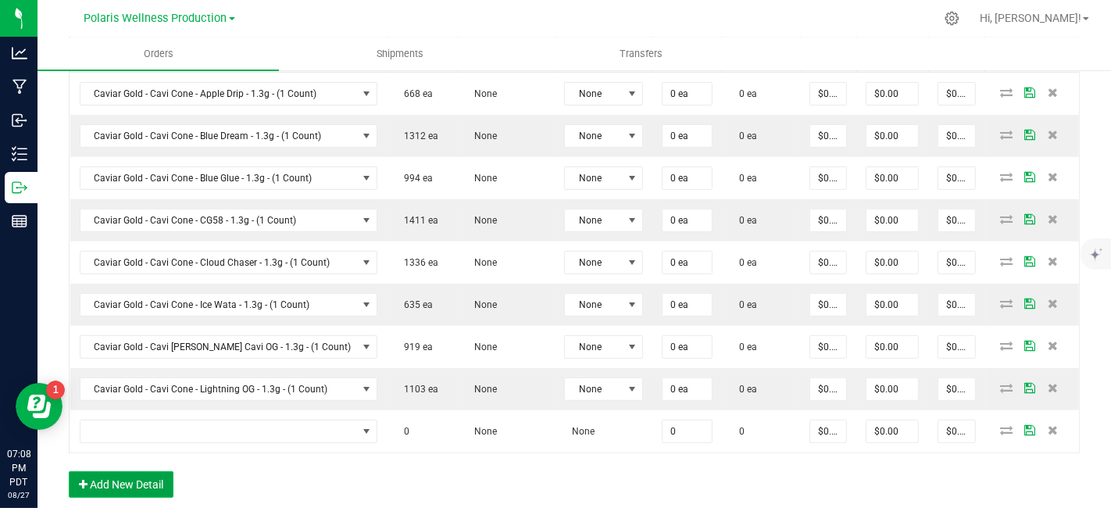
click at [138, 474] on button "Add New Detail" at bounding box center [121, 484] width 105 height 27
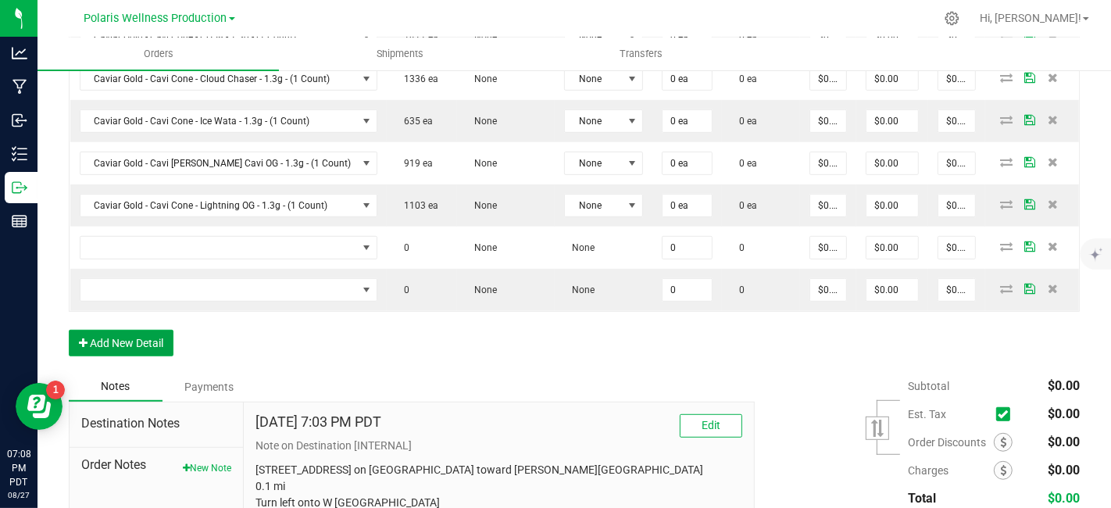
scroll to position [709, 0]
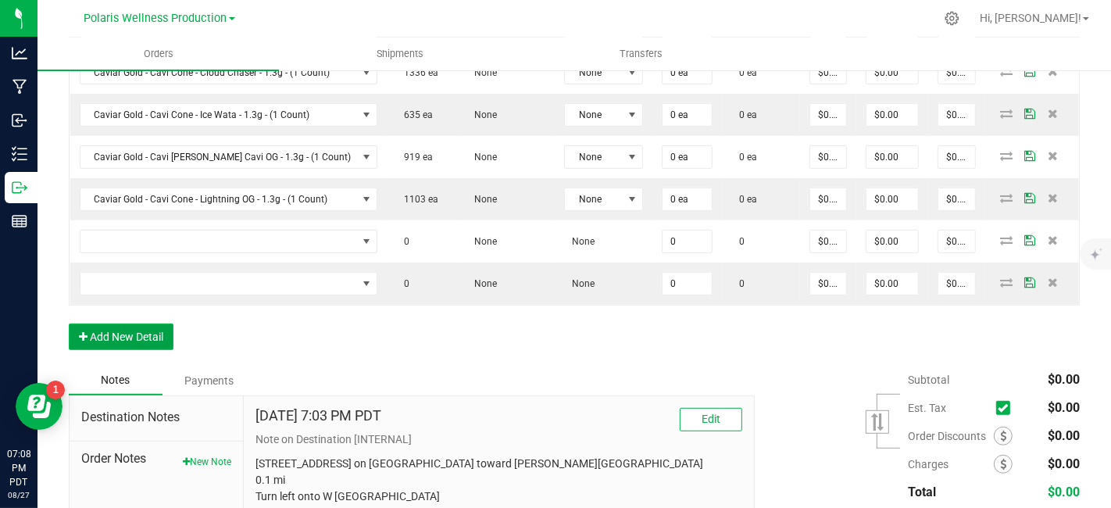
click at [141, 328] on button "Add New Detail" at bounding box center [121, 337] width 105 height 27
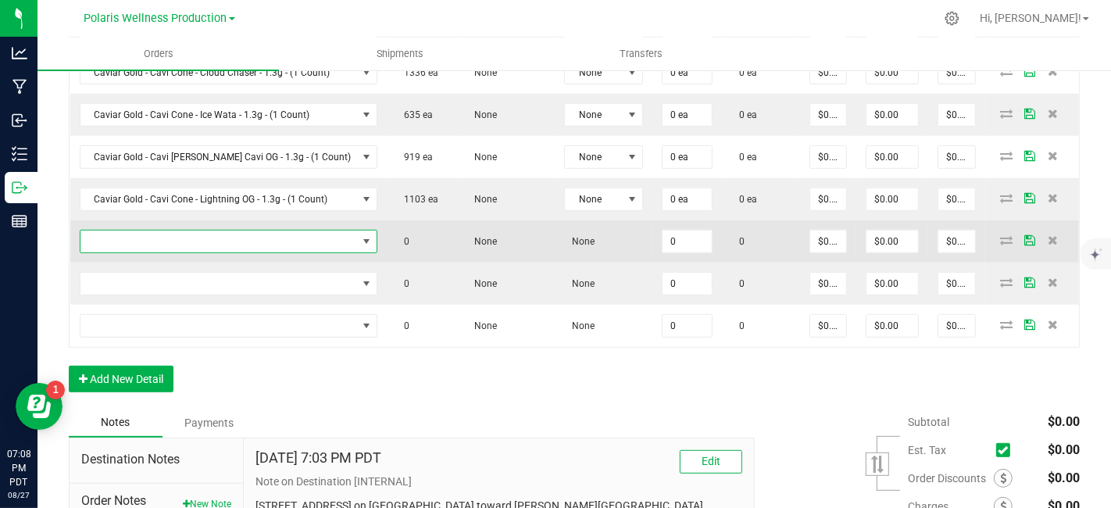
click at [213, 234] on span "NO DATA FOUND" at bounding box center [218, 242] width 277 height 22
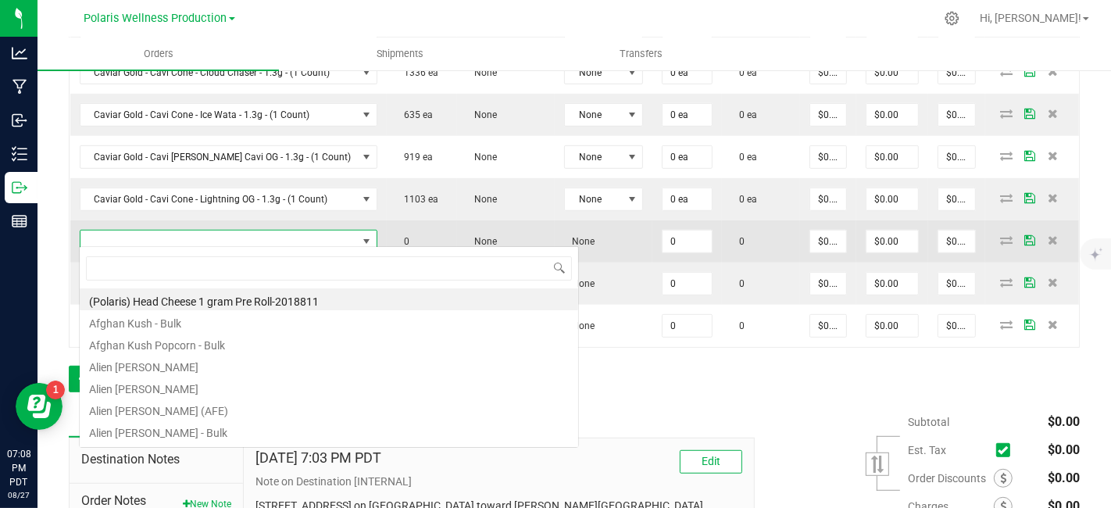
scroll to position [23, 272]
type input "lost"
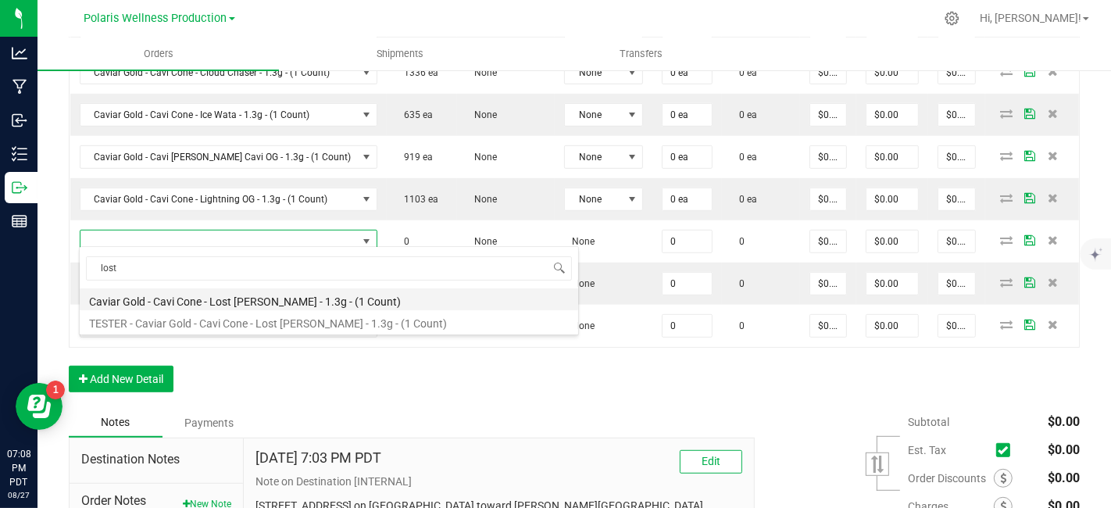
click at [259, 300] on li "Caviar Gold - Cavi Cone - Lost [PERSON_NAME] - 1.3g - (1 Count)" at bounding box center [329, 299] width 499 height 22
type input "0 ea"
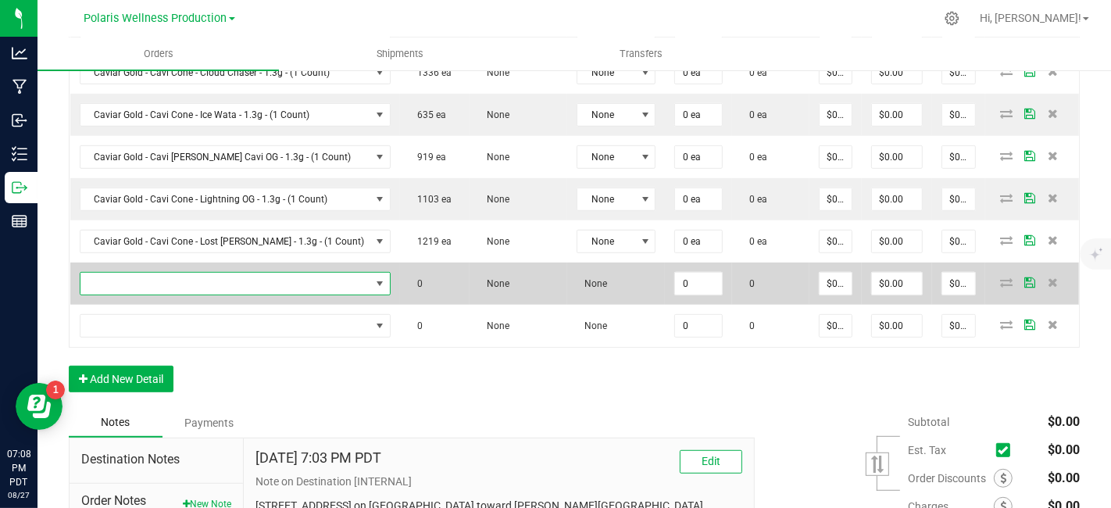
click at [216, 277] on span "NO DATA FOUND" at bounding box center [225, 284] width 291 height 22
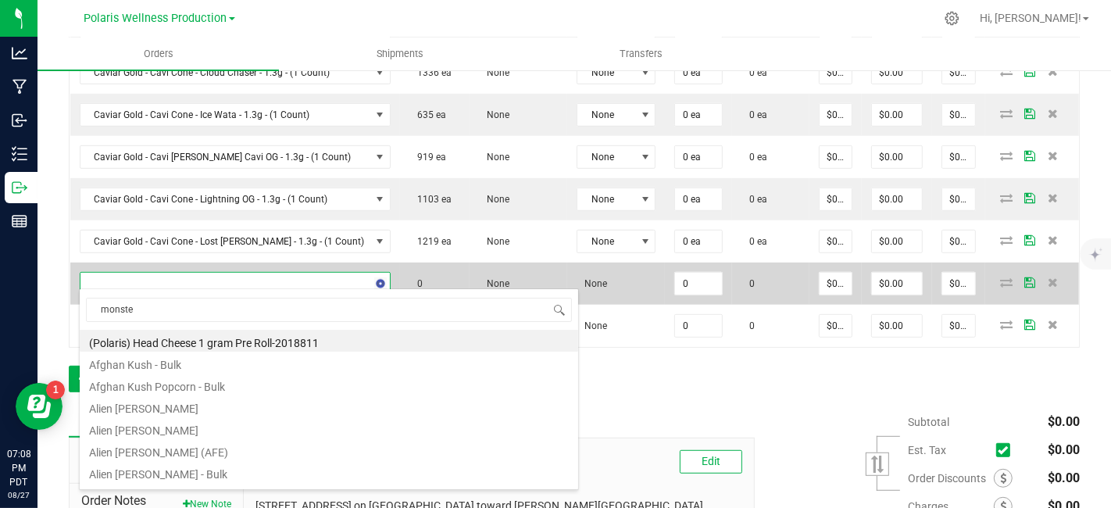
type input "monster"
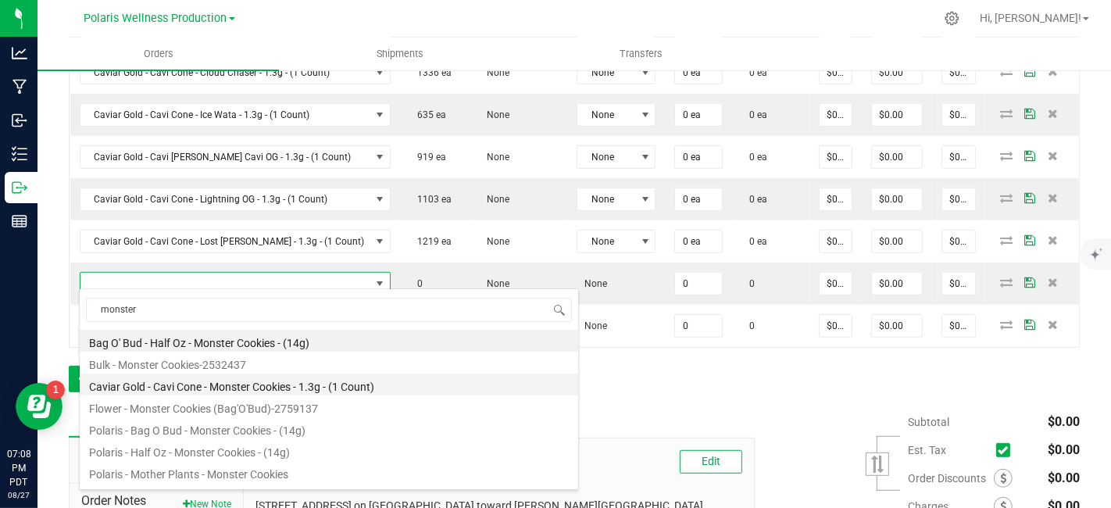
click at [276, 384] on li "Caviar Gold - Cavi Cone - Monster Cookies - 1.3g - (1 Count)" at bounding box center [329, 385] width 499 height 22
type input "0 ea"
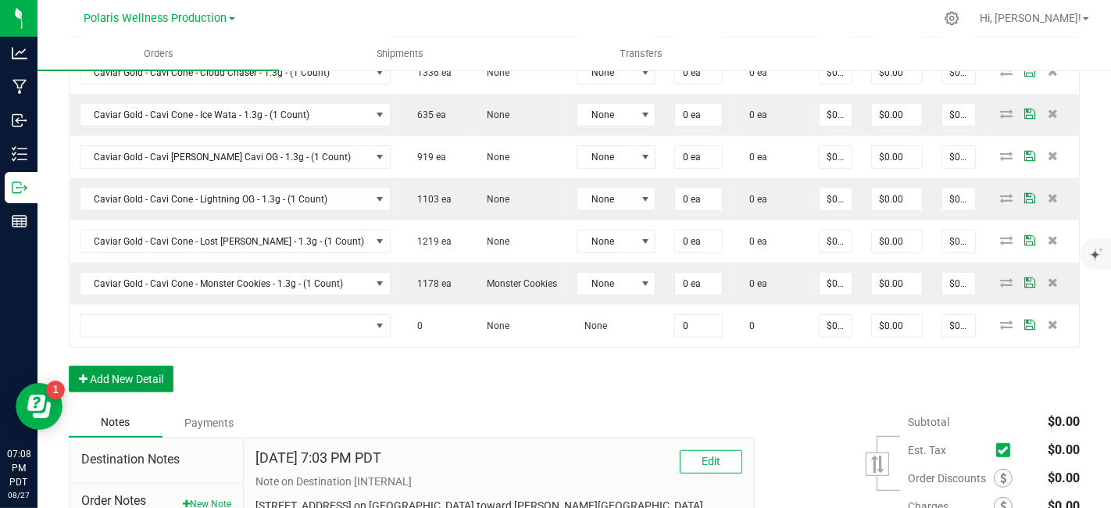
click at [141, 376] on button "Add New Detail" at bounding box center [121, 379] width 105 height 27
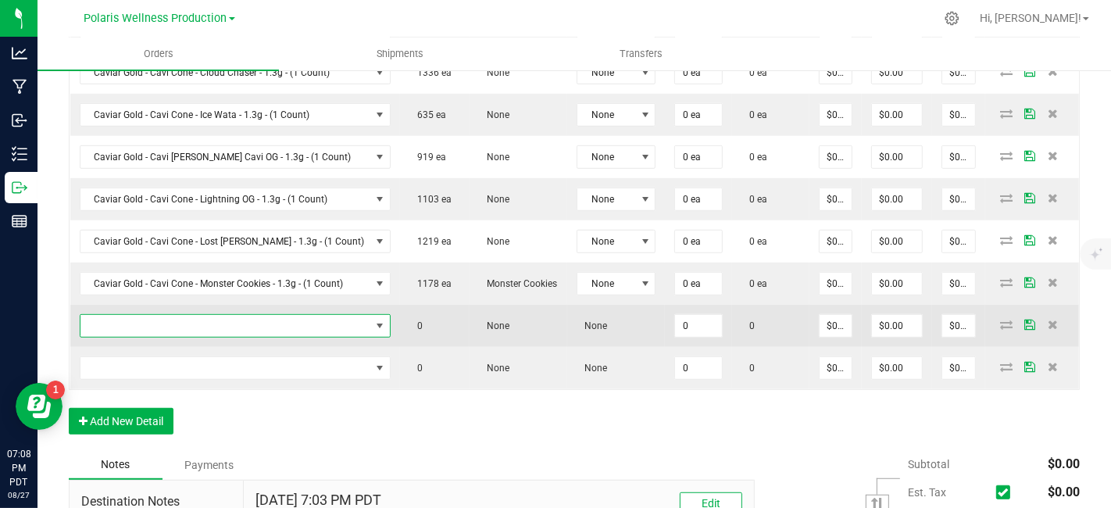
click at [156, 323] on span "NO DATA FOUND" at bounding box center [225, 326] width 291 height 22
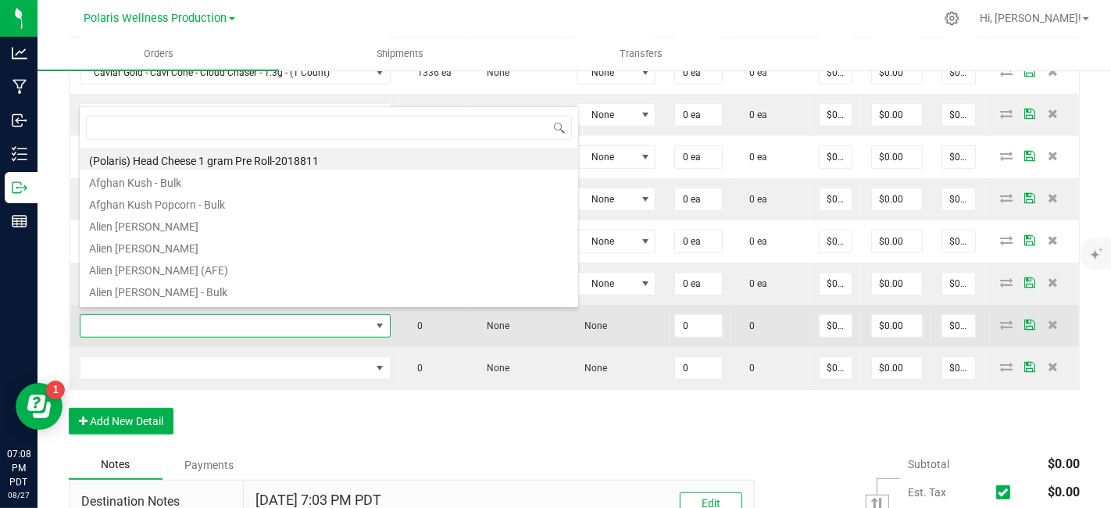
scroll to position [23, 287]
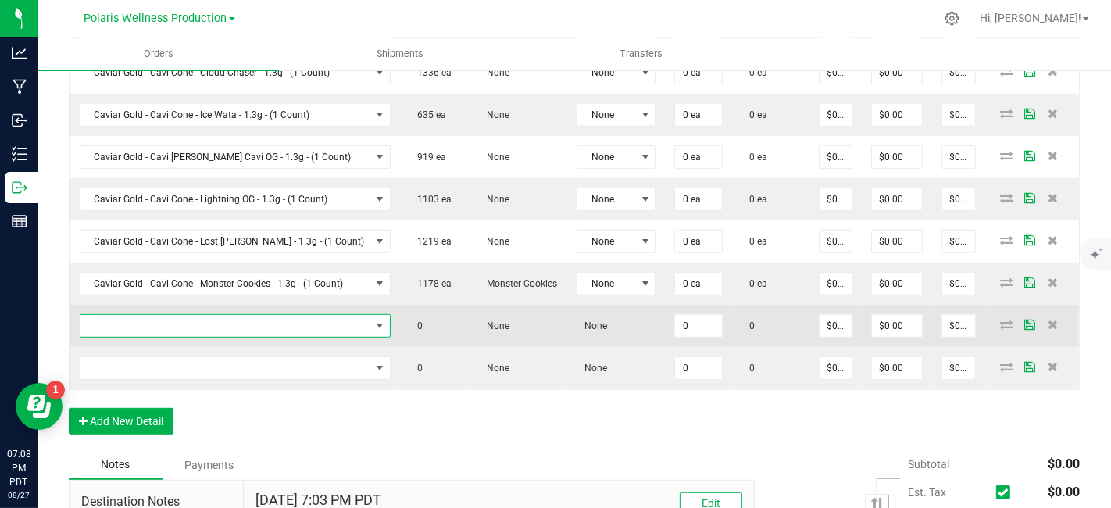
click at [290, 324] on span "NO DATA FOUND" at bounding box center [225, 326] width 291 height 22
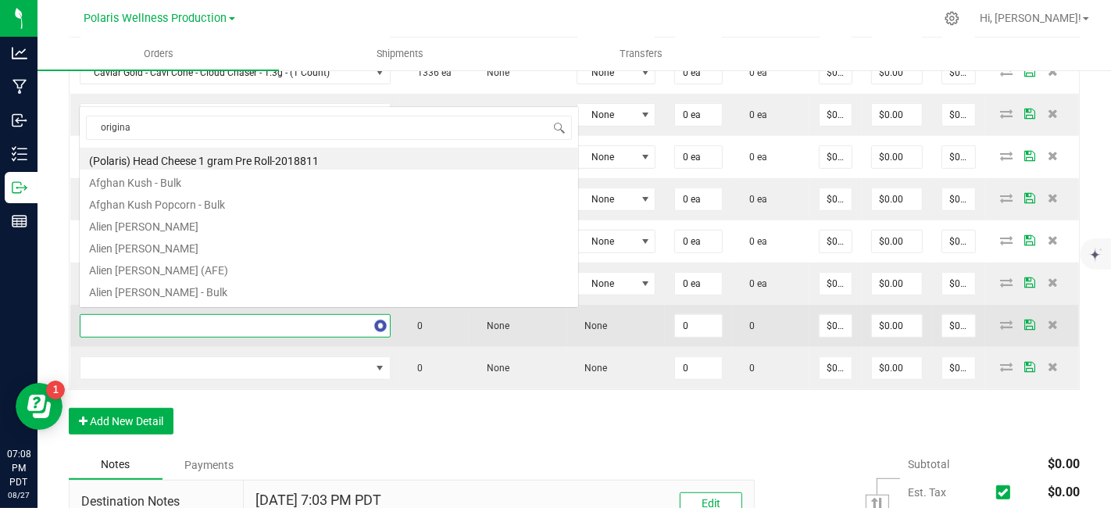
type input "original"
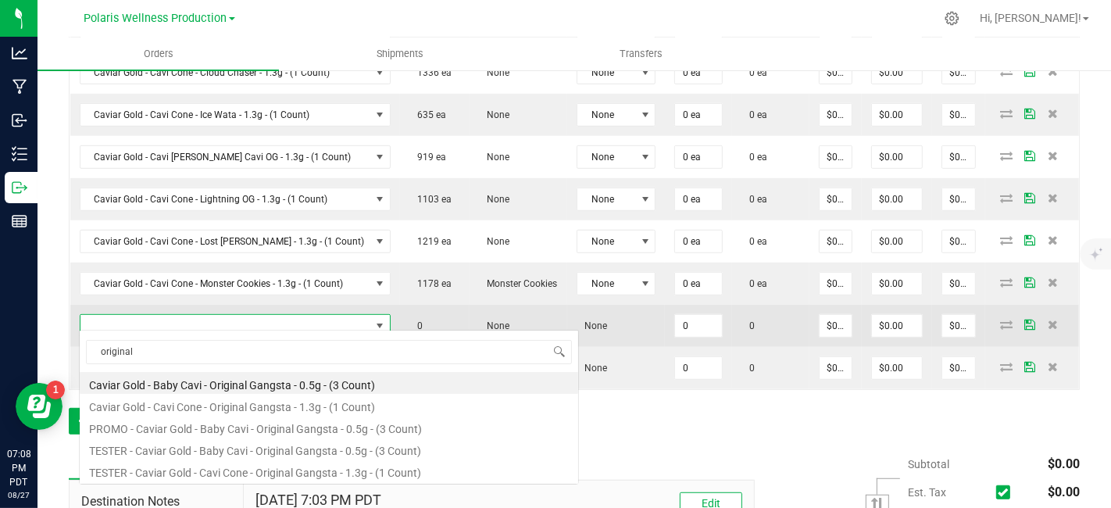
scroll to position [0, 0]
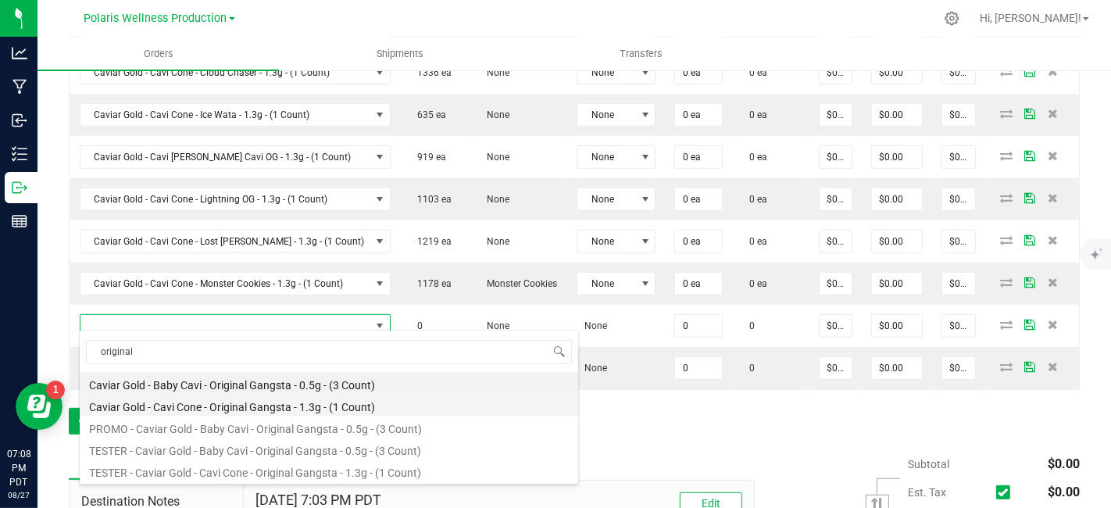
click at [300, 402] on li "Caviar Gold - Cavi Cone - Original Gangsta - 1.3g - (1 Count)" at bounding box center [329, 405] width 499 height 22
type input "0 ea"
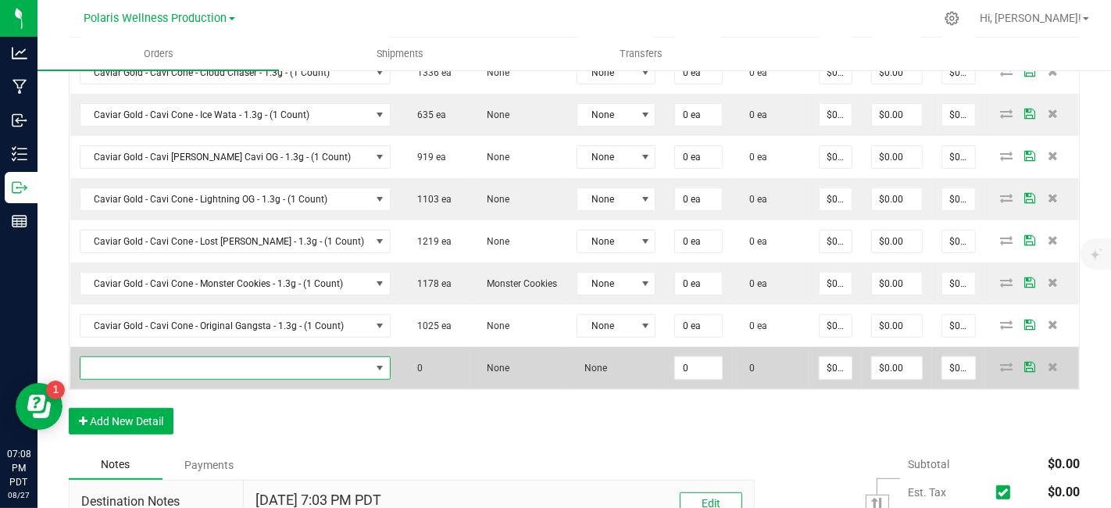
click at [288, 363] on span "NO DATA FOUND" at bounding box center [225, 368] width 291 height 22
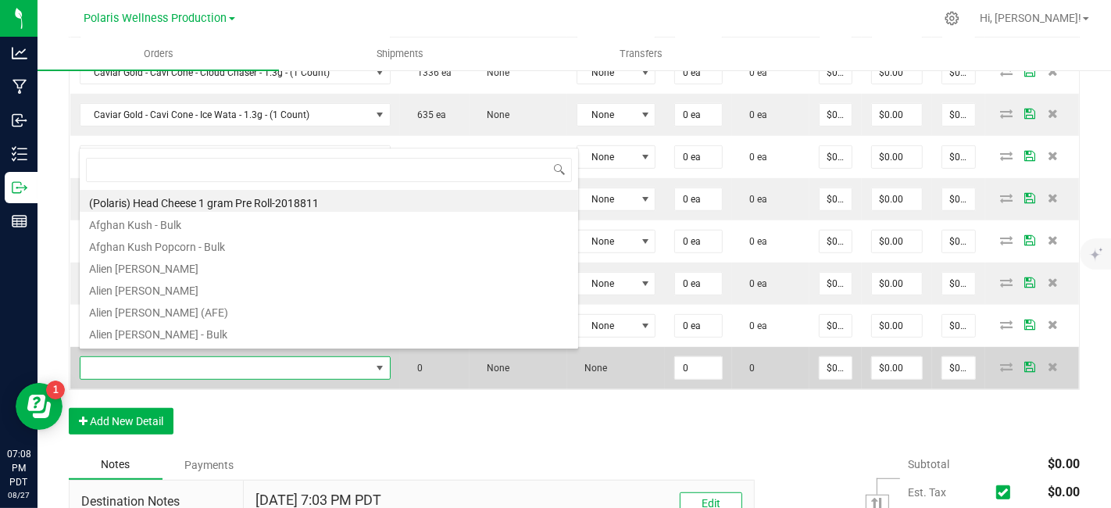
scroll to position [23, 287]
type input "strong ber"
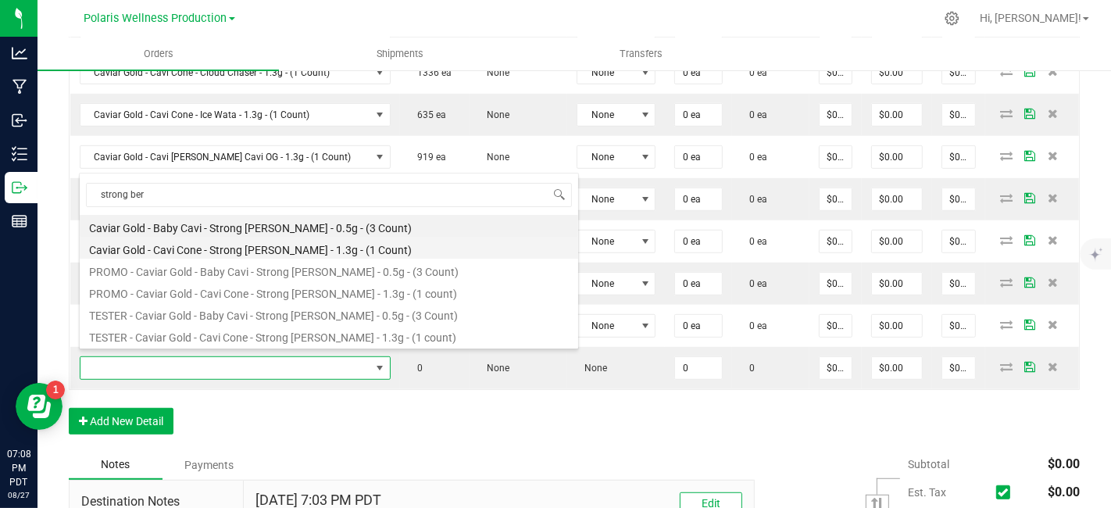
click at [295, 251] on li "Caviar Gold - Cavi Cone - Strong [PERSON_NAME] - 1.3g - (1 Count)" at bounding box center [329, 248] width 499 height 22
type input "0 ea"
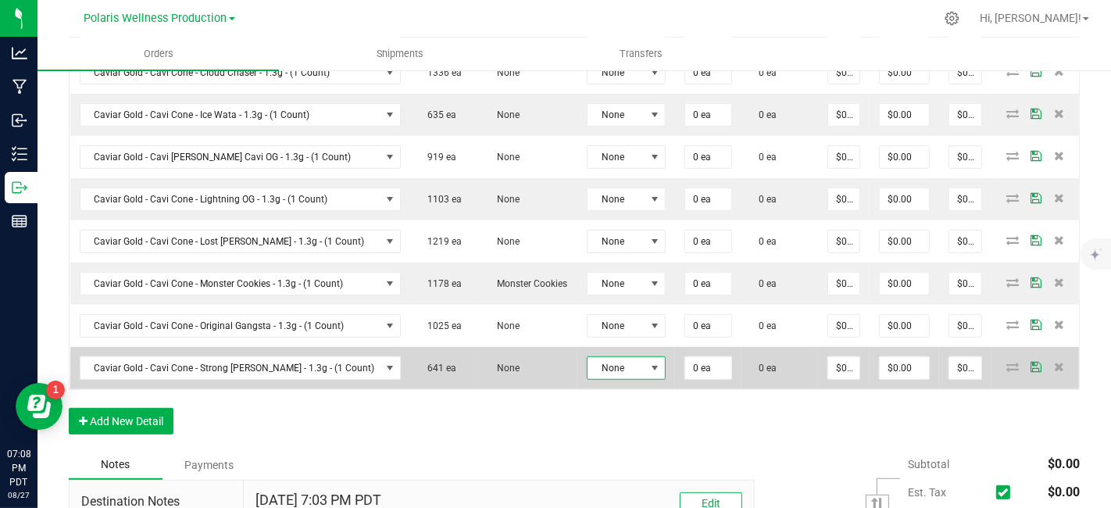
click at [649, 362] on span at bounding box center [655, 368] width 13 height 13
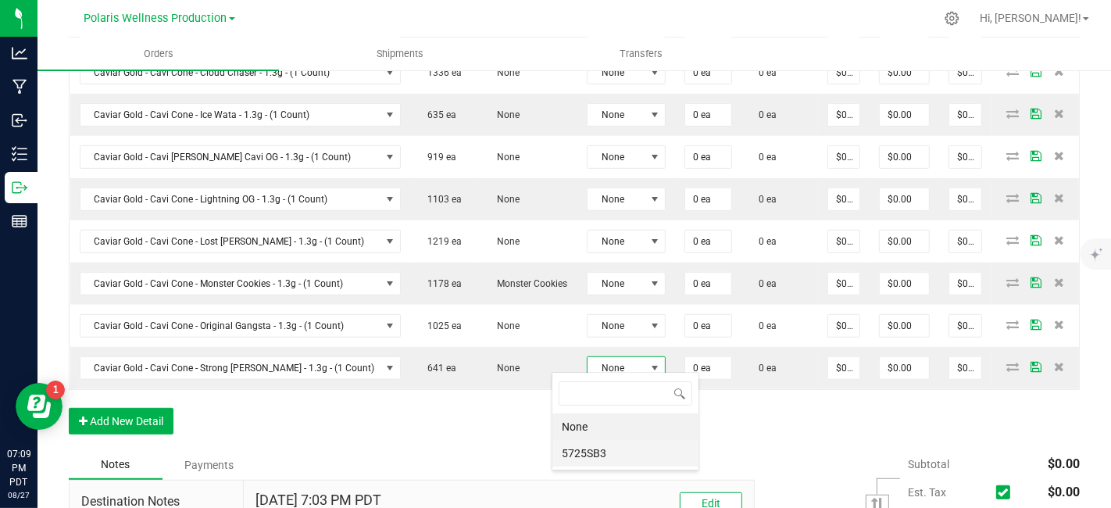
click at [607, 445] on li "5725SB3" at bounding box center [625, 453] width 146 height 27
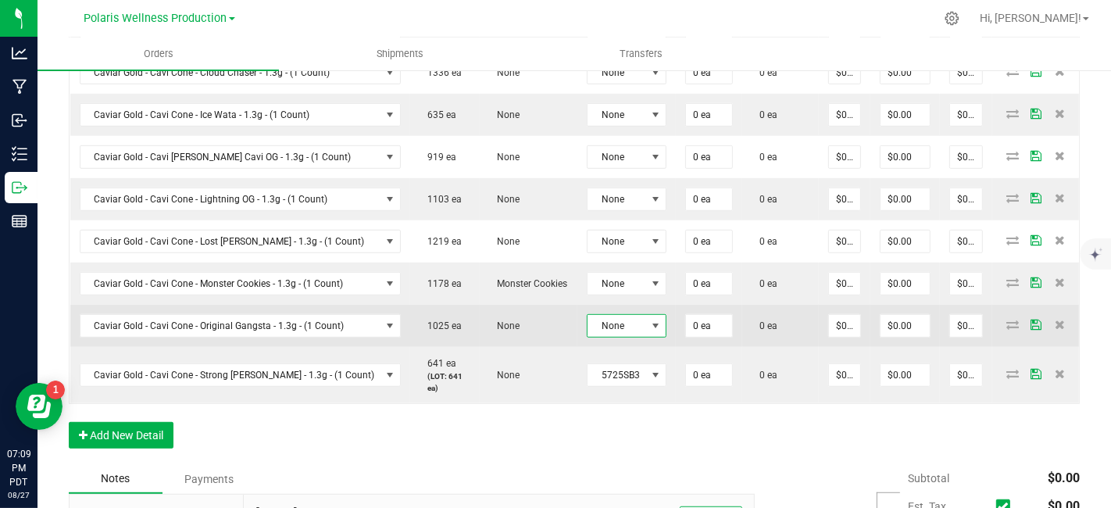
click at [649, 320] on span at bounding box center [655, 326] width 13 height 13
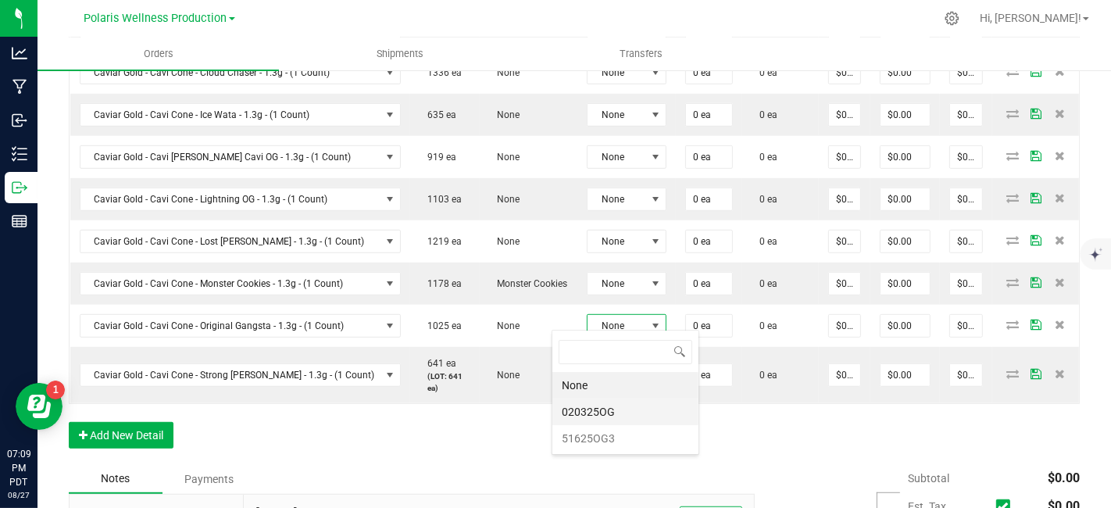
click at [609, 408] on li "020325OG" at bounding box center [625, 412] width 146 height 27
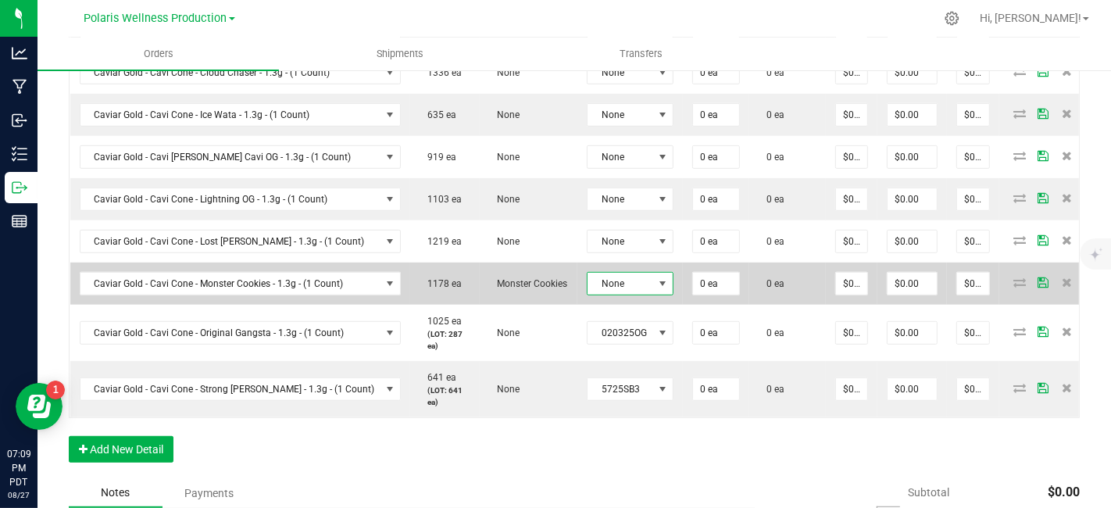
click at [656, 278] on span at bounding box center [662, 283] width 13 height 13
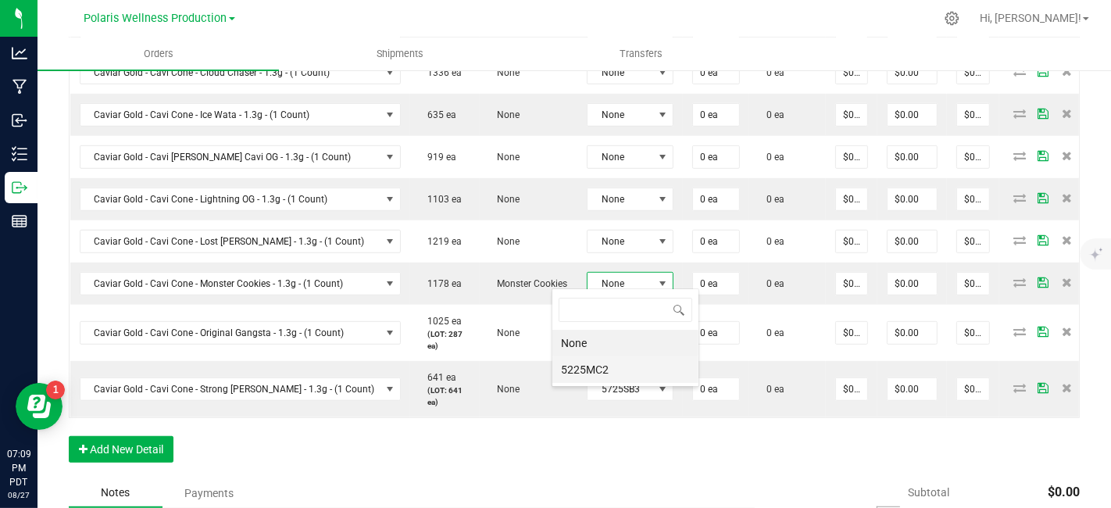
click at [602, 366] on li "5225MC2" at bounding box center [625, 369] width 146 height 27
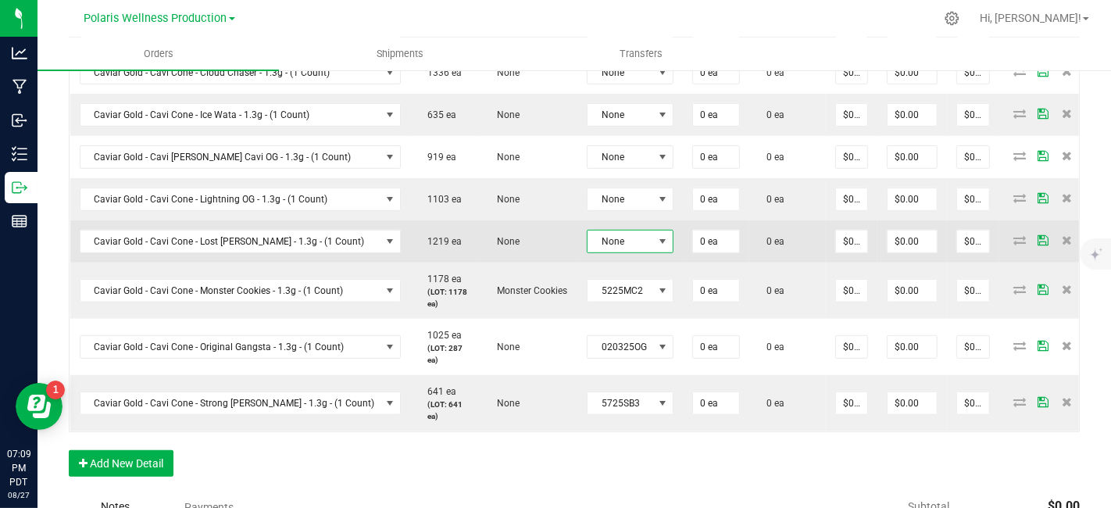
click at [653, 241] on span at bounding box center [663, 242] width 20 height 22
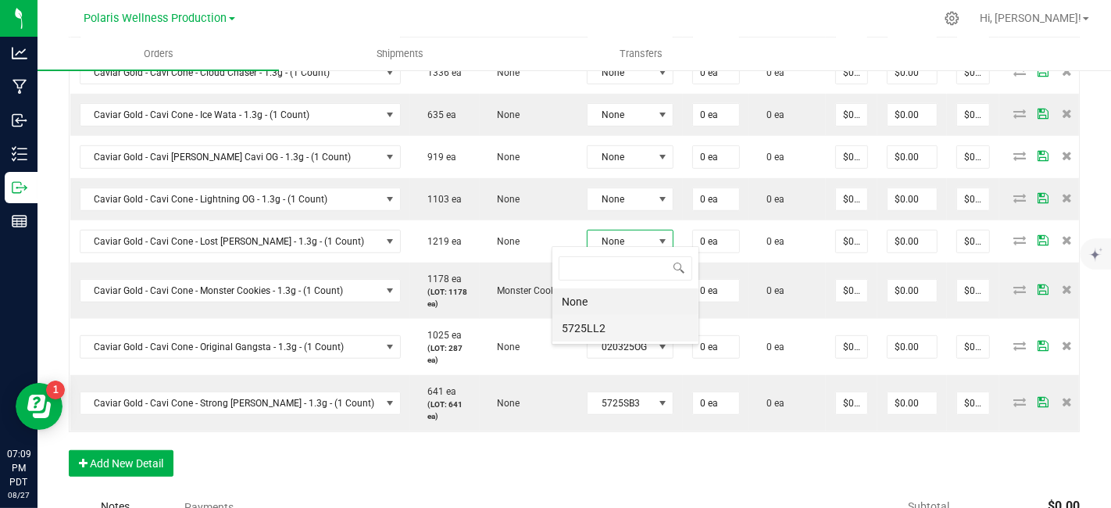
click at [616, 320] on li "5725LL2" at bounding box center [625, 328] width 146 height 27
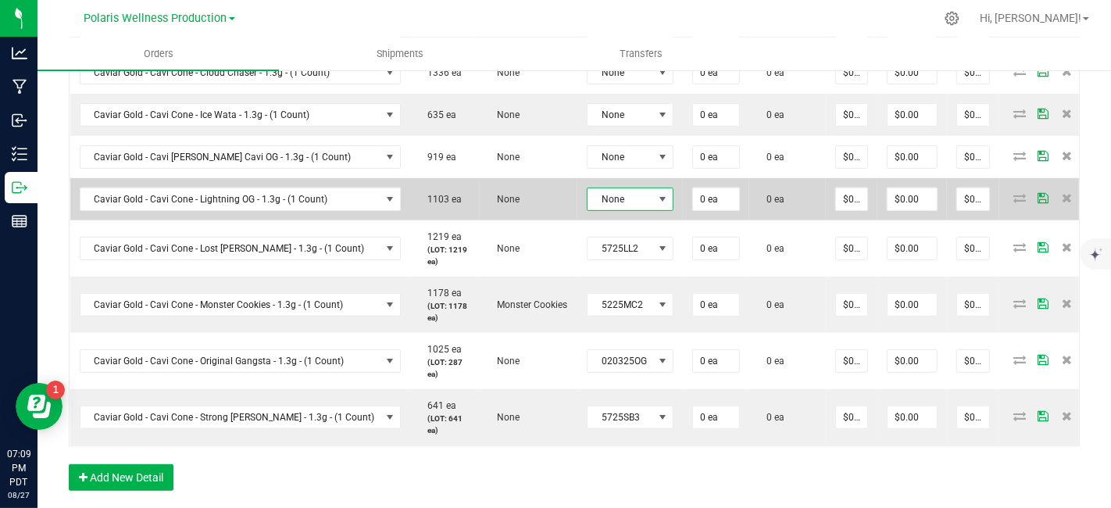
click at [656, 193] on span at bounding box center [662, 199] width 13 height 13
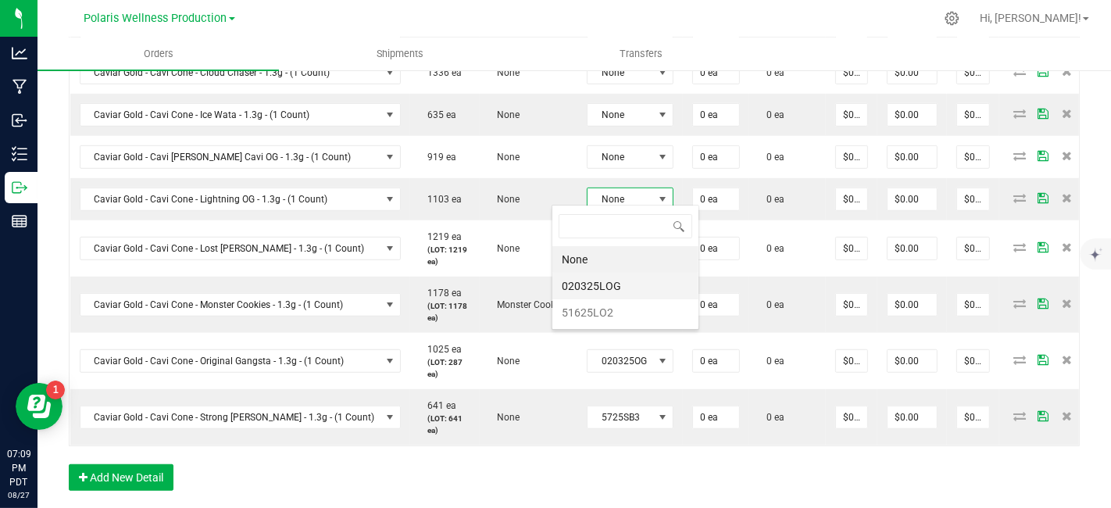
click at [595, 275] on li "020325LOG" at bounding box center [625, 286] width 146 height 27
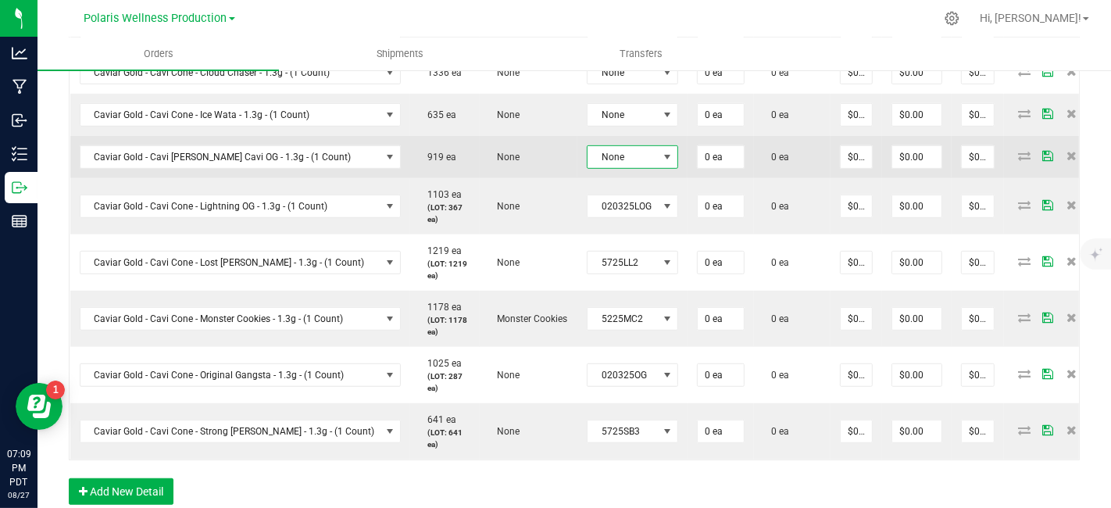
click at [661, 156] on span at bounding box center [667, 157] width 13 height 13
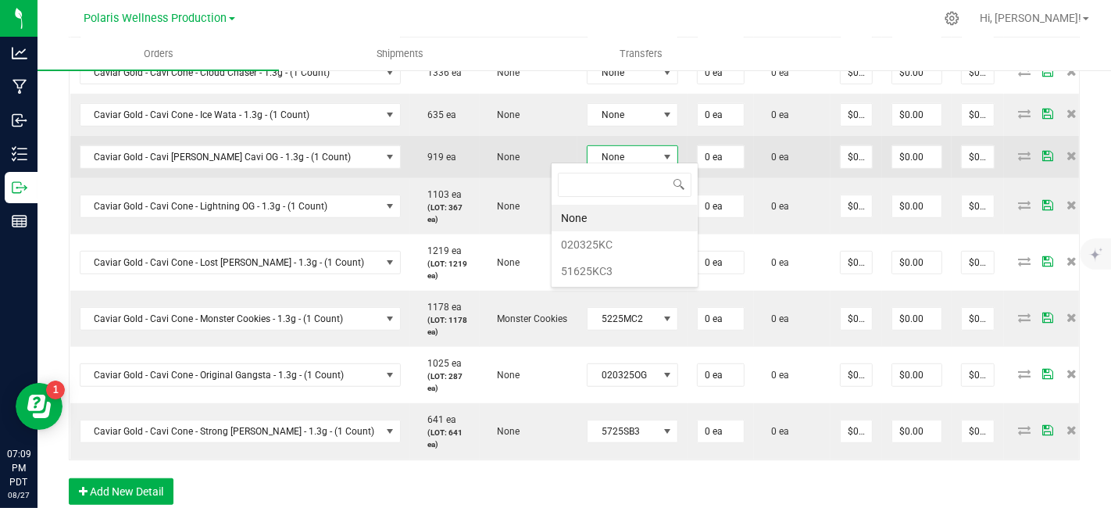
scroll to position [23, 90]
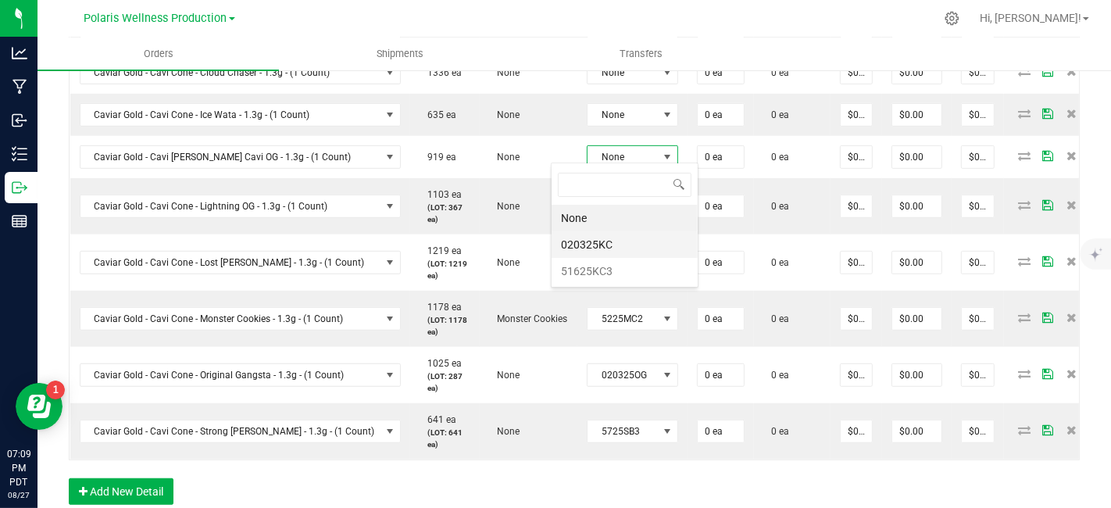
click at [609, 239] on li "020325KC" at bounding box center [625, 244] width 146 height 27
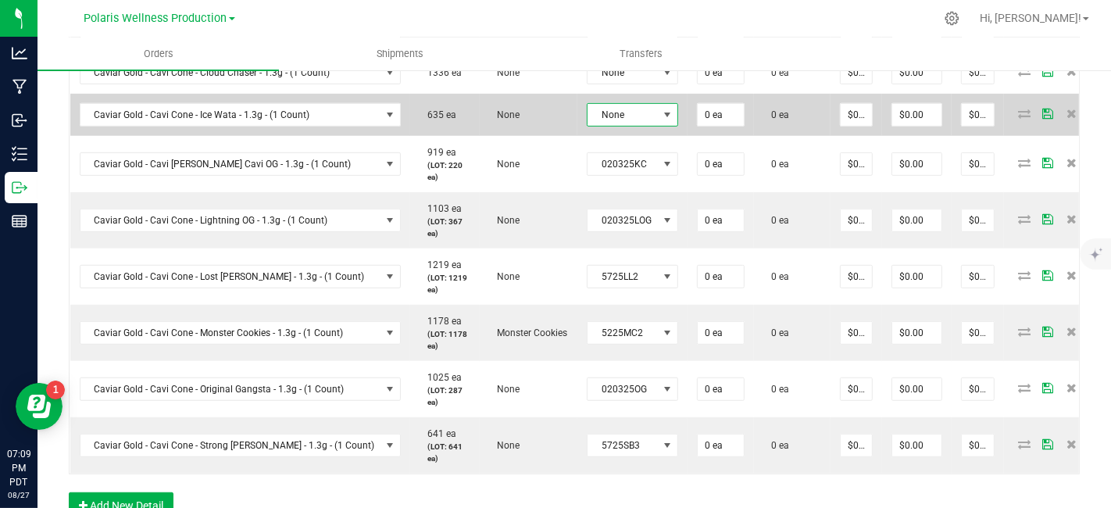
click at [661, 109] on span at bounding box center [667, 115] width 13 height 13
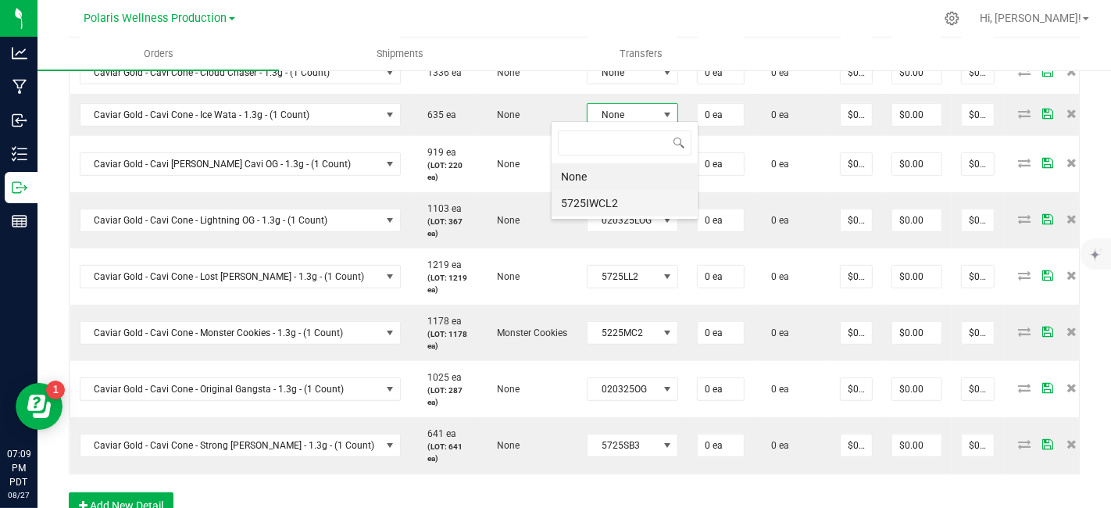
click at [606, 206] on li "5725IWCL2" at bounding box center [625, 203] width 146 height 27
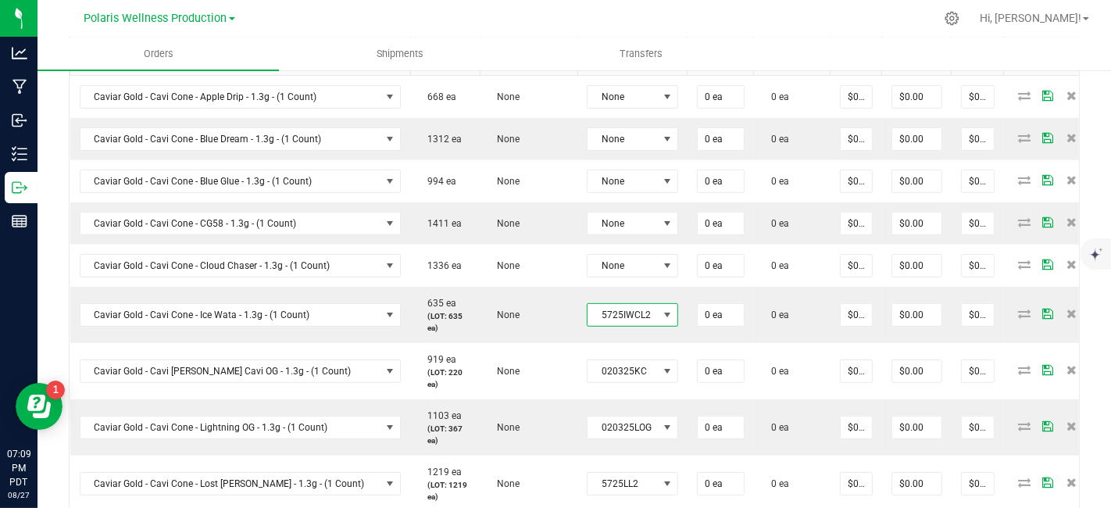
scroll to position [499, 0]
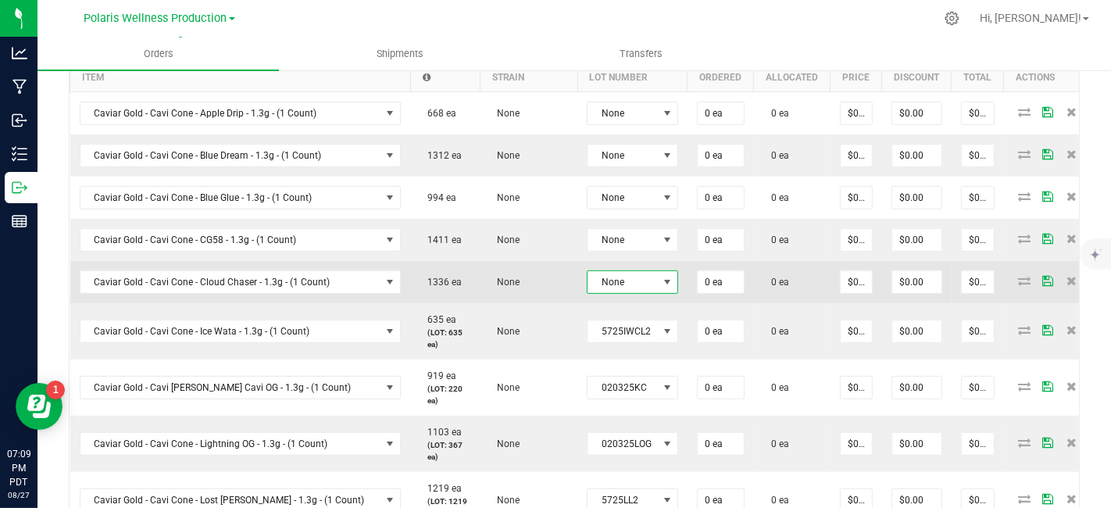
click at [658, 287] on span at bounding box center [668, 282] width 20 height 22
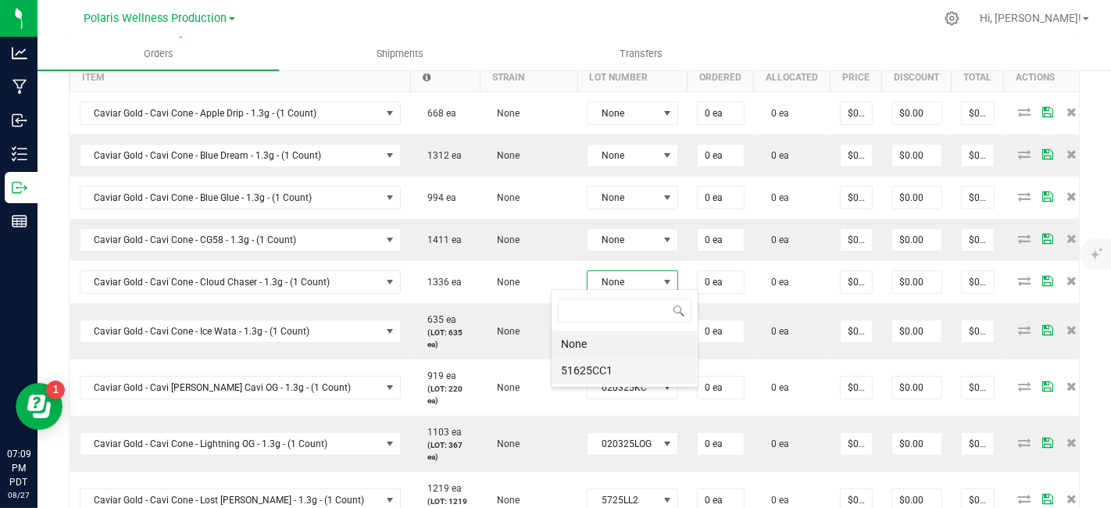
click at [604, 364] on li "51625CC1" at bounding box center [625, 370] width 146 height 27
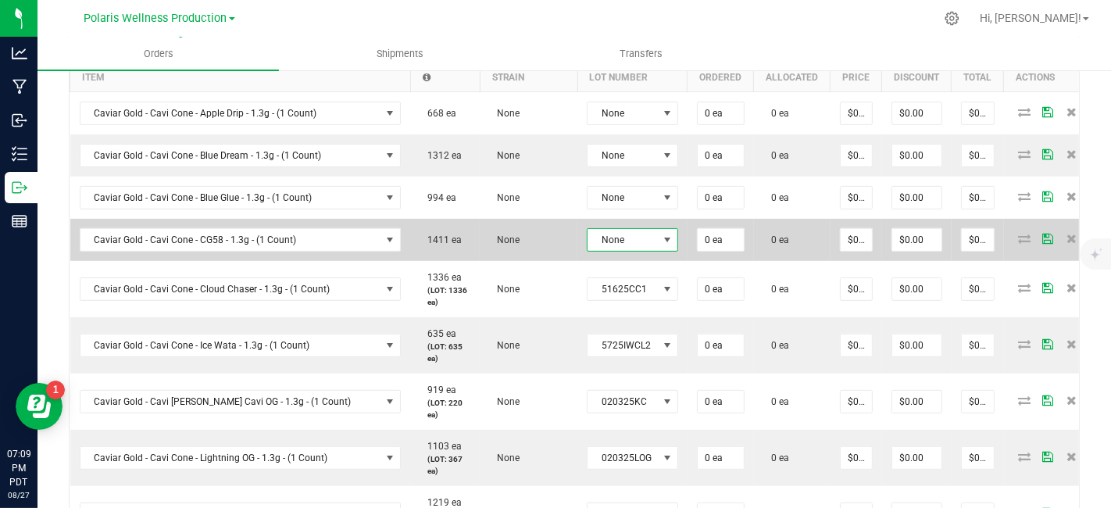
click at [661, 241] on span at bounding box center [667, 240] width 13 height 13
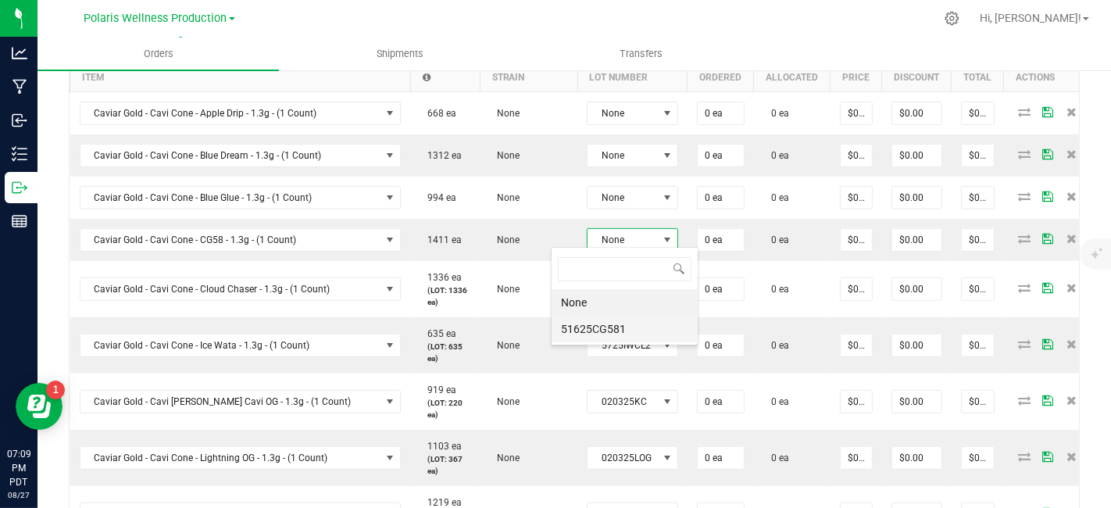
click at [605, 324] on li "51625CG581" at bounding box center [625, 329] width 146 height 27
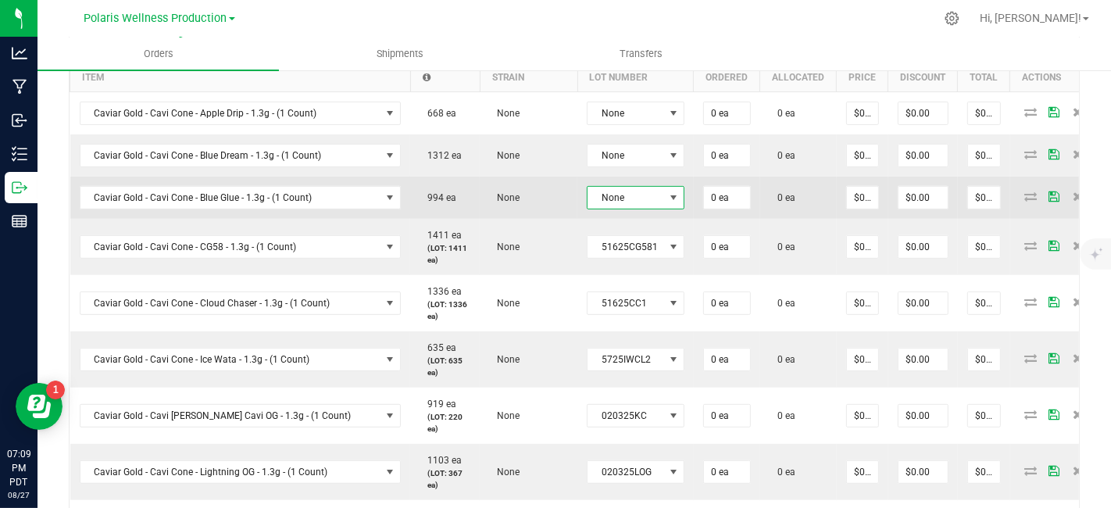
click at [667, 191] on span at bounding box center [673, 197] width 13 height 13
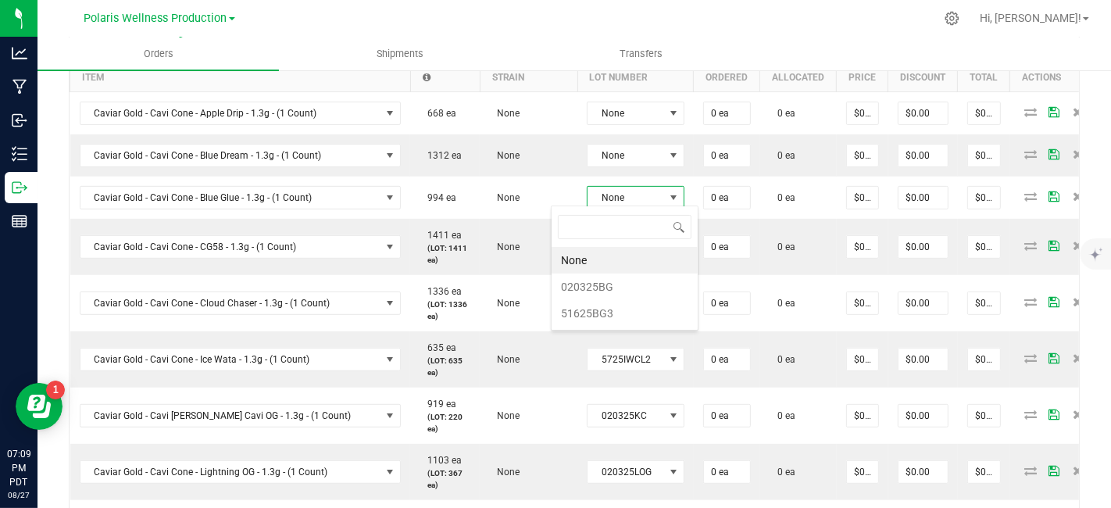
scroll to position [23, 95]
click at [612, 290] on li "020325BG" at bounding box center [625, 287] width 146 height 27
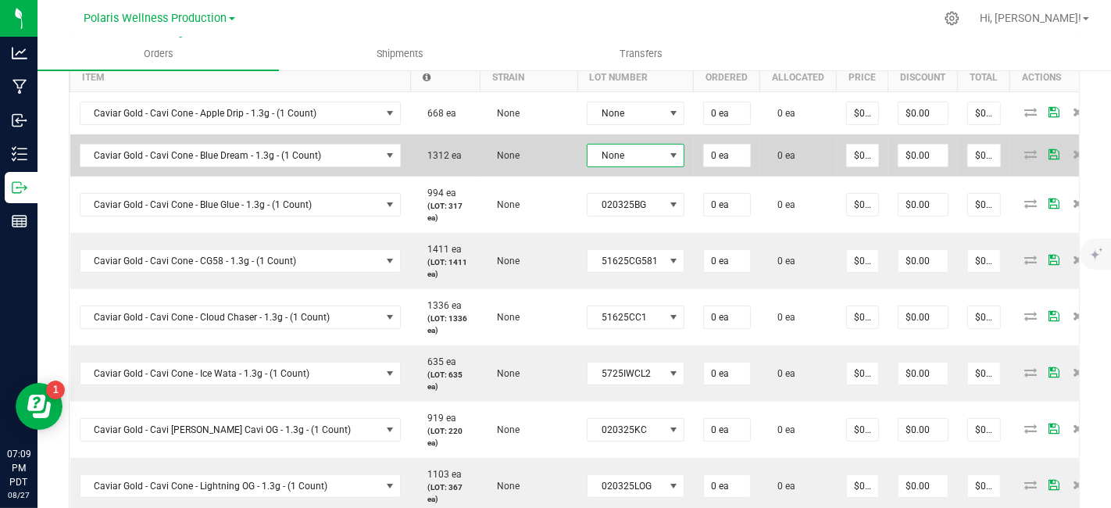
click at [667, 155] on span at bounding box center [673, 155] width 13 height 13
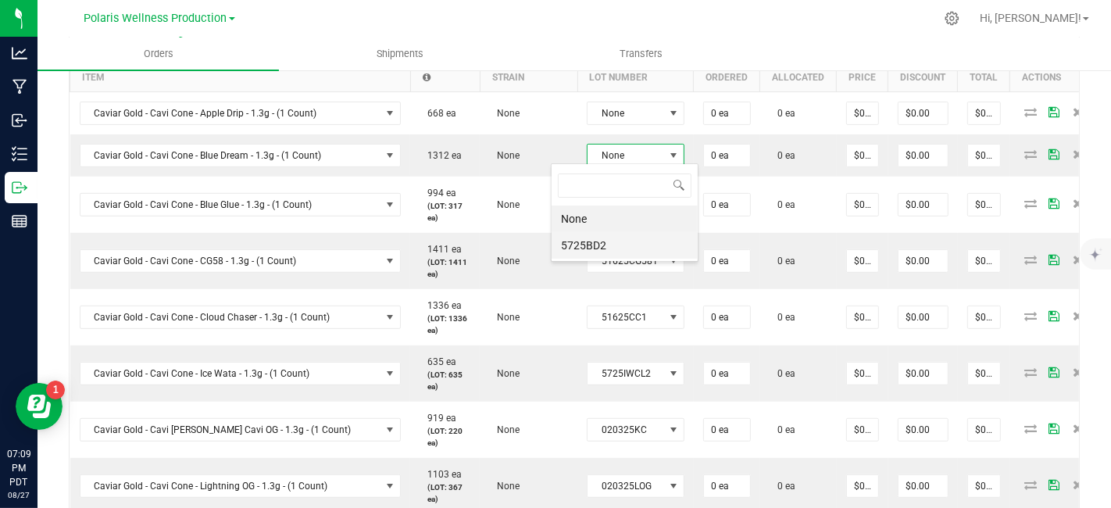
click at [612, 254] on li "5725BD2" at bounding box center [625, 245] width 146 height 27
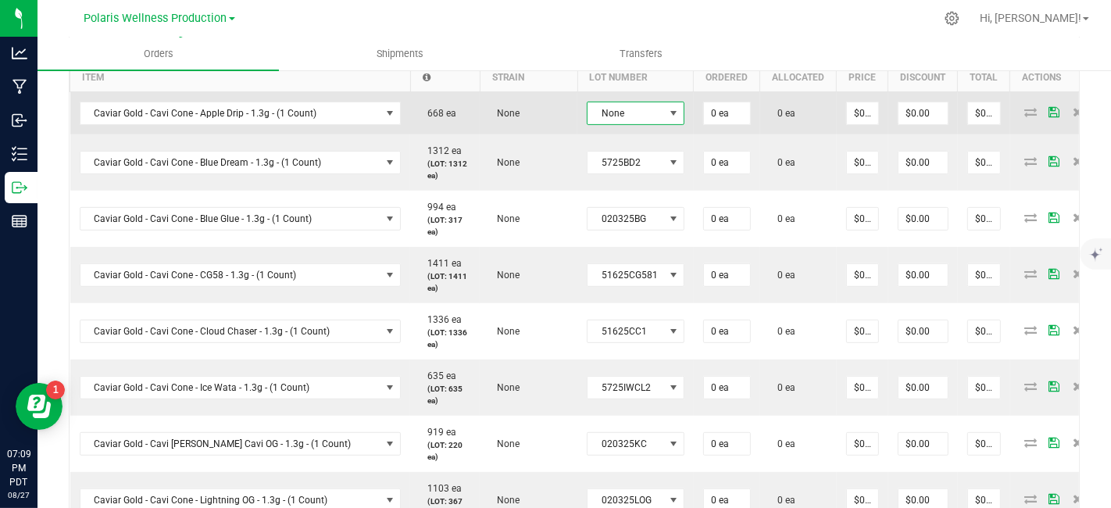
click at [664, 114] on span at bounding box center [674, 113] width 20 height 22
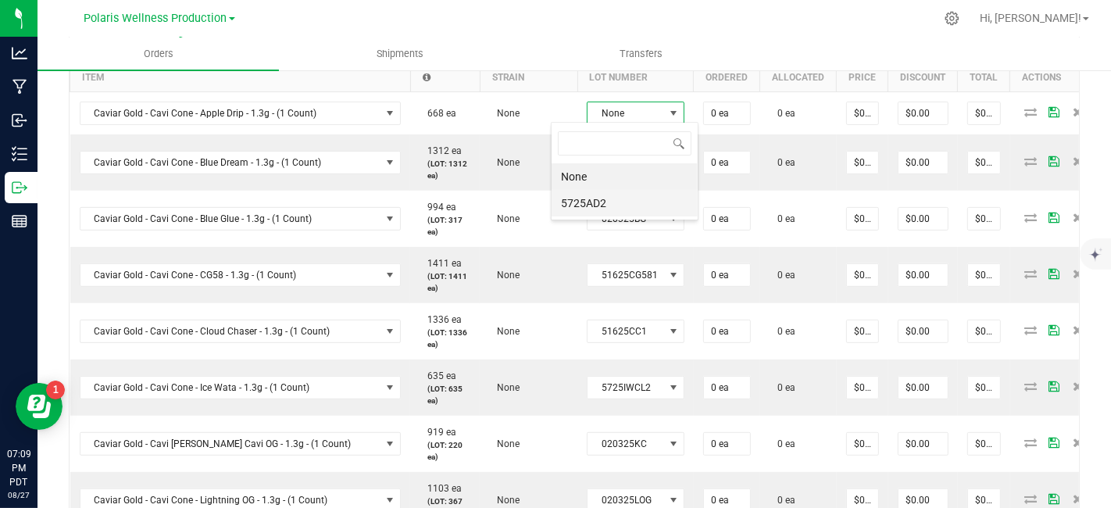
click at [607, 195] on li "5725AD2" at bounding box center [625, 203] width 146 height 27
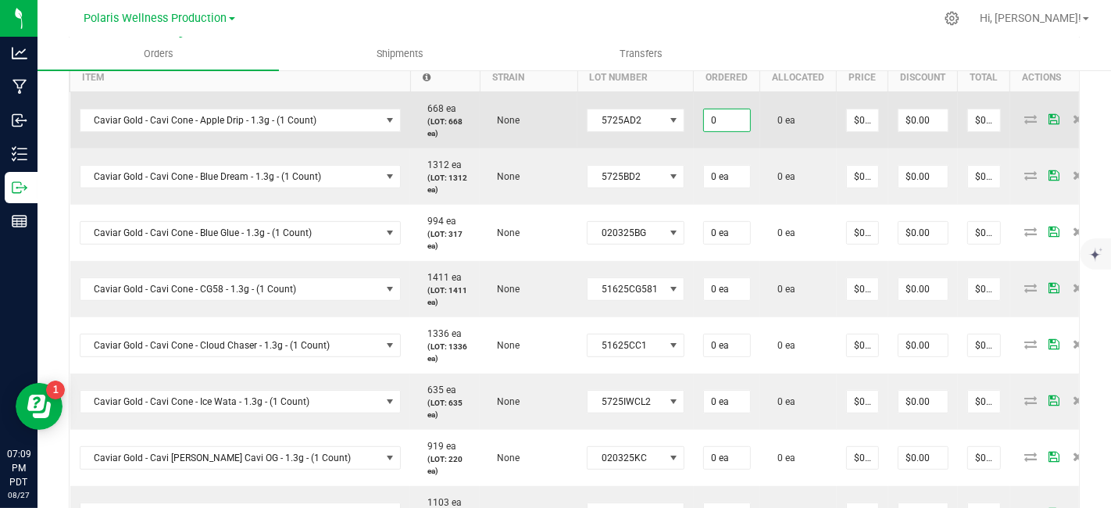
click at [704, 114] on input "0" at bounding box center [727, 120] width 46 height 22
drag, startPoint x: 710, startPoint y: 117, endPoint x: 626, endPoint y: 120, distance: 83.7
click at [626, 120] on outbound-order-line-row "Caviar Gold - Cavi Cone - Apple Drip - 1.3g - (1 Count) 668 ea (LOT: 668 ea) No…" at bounding box center [587, 119] width 1034 height 57
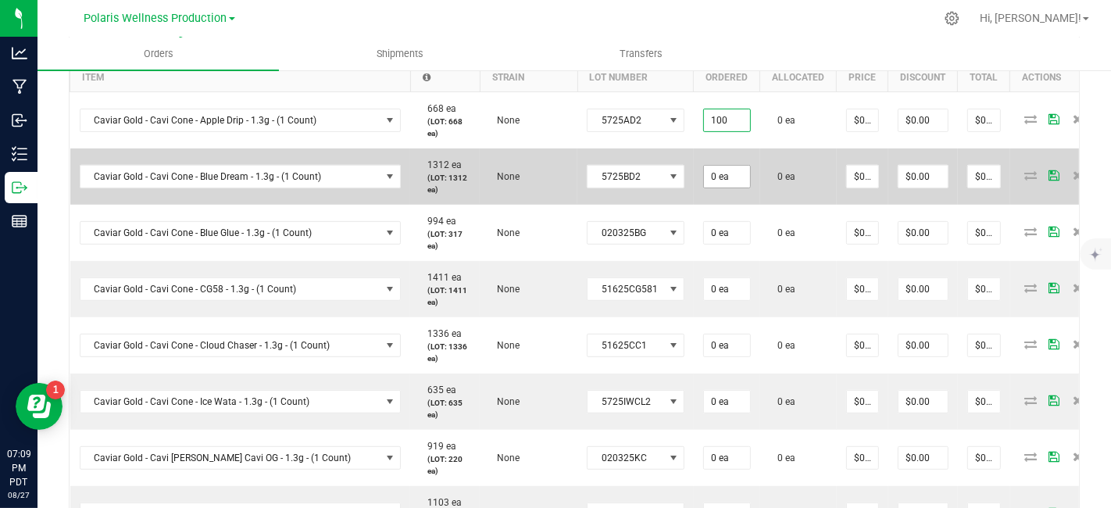
type input "100 ea"
click at [704, 173] on input "0" at bounding box center [727, 177] width 46 height 22
paste input "10"
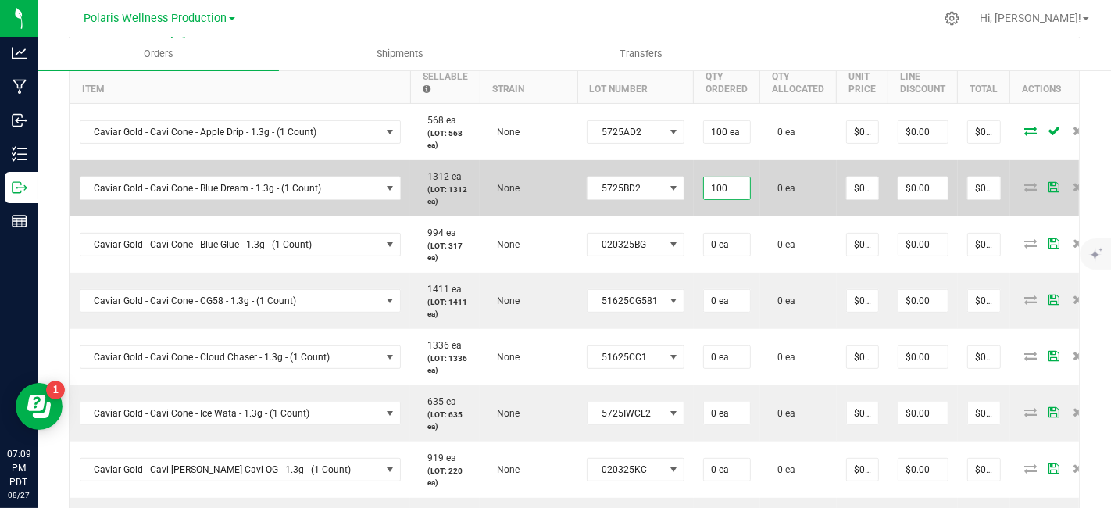
scroll to position [511, 0]
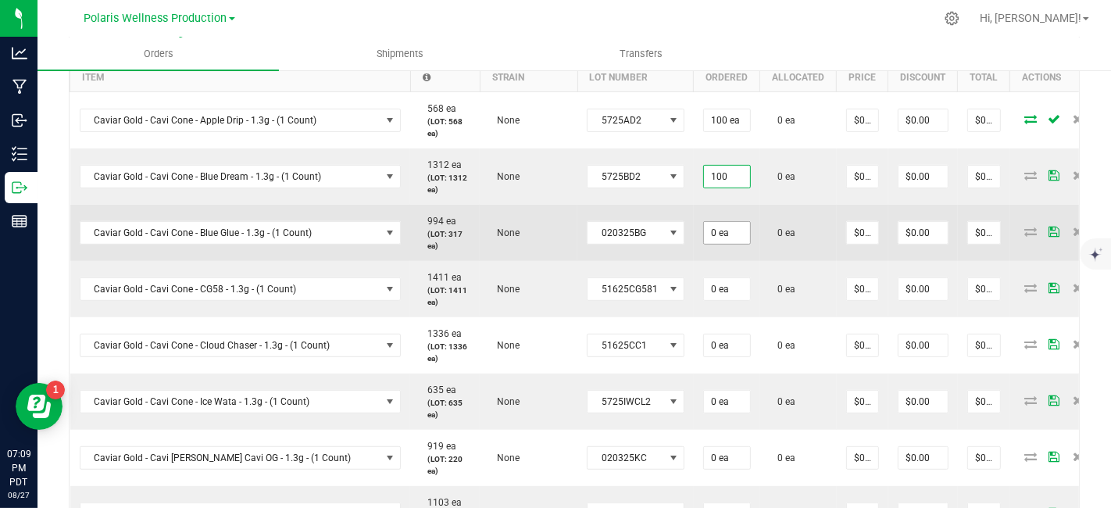
type input "100 ea"
click at [704, 228] on input "0" at bounding box center [727, 233] width 46 height 22
paste input "10"
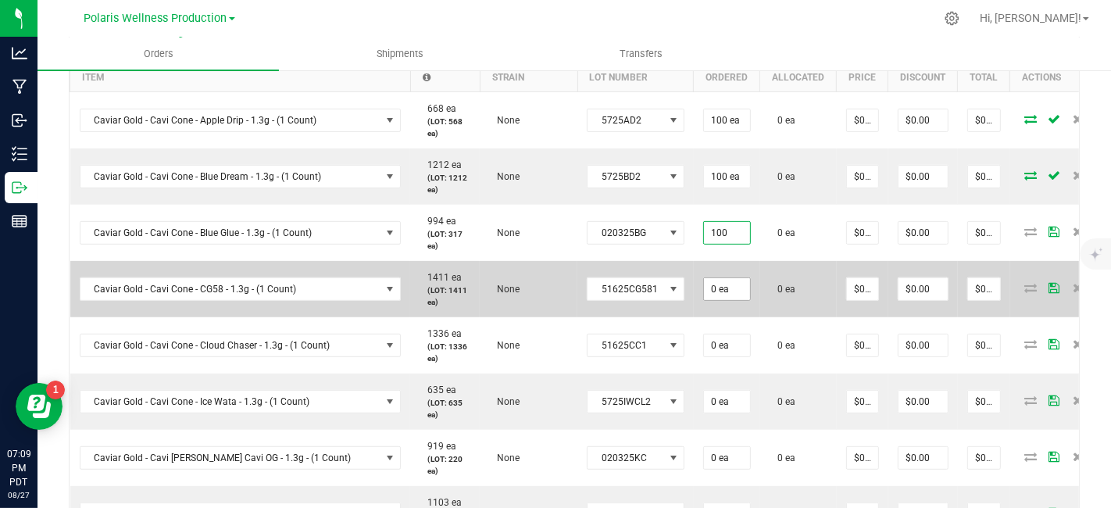
type input "100 ea"
click at [704, 285] on input "0" at bounding box center [727, 289] width 46 height 22
paste input "10"
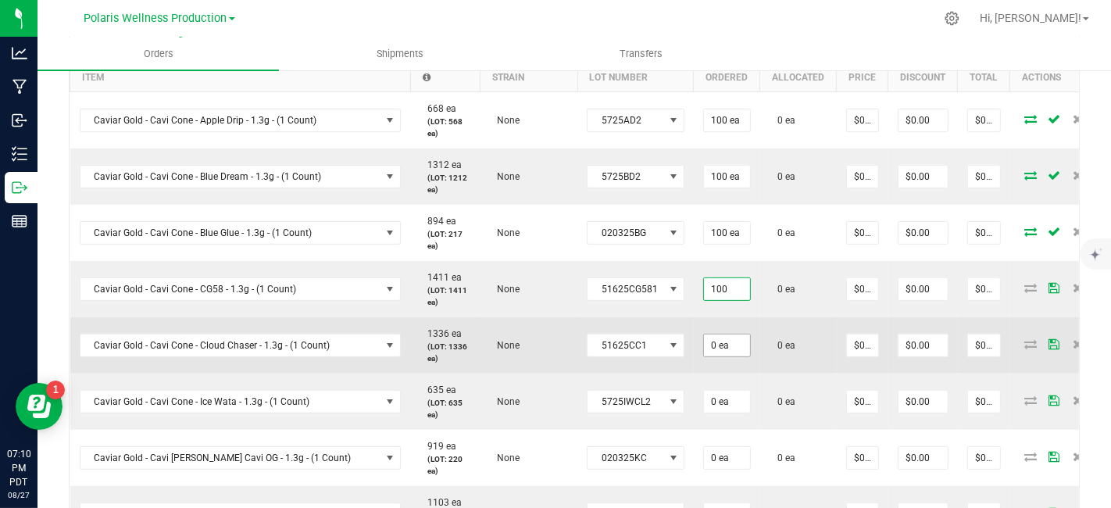
type input "100 ea"
click at [704, 340] on input "0" at bounding box center [727, 345] width 46 height 22
paste input "10"
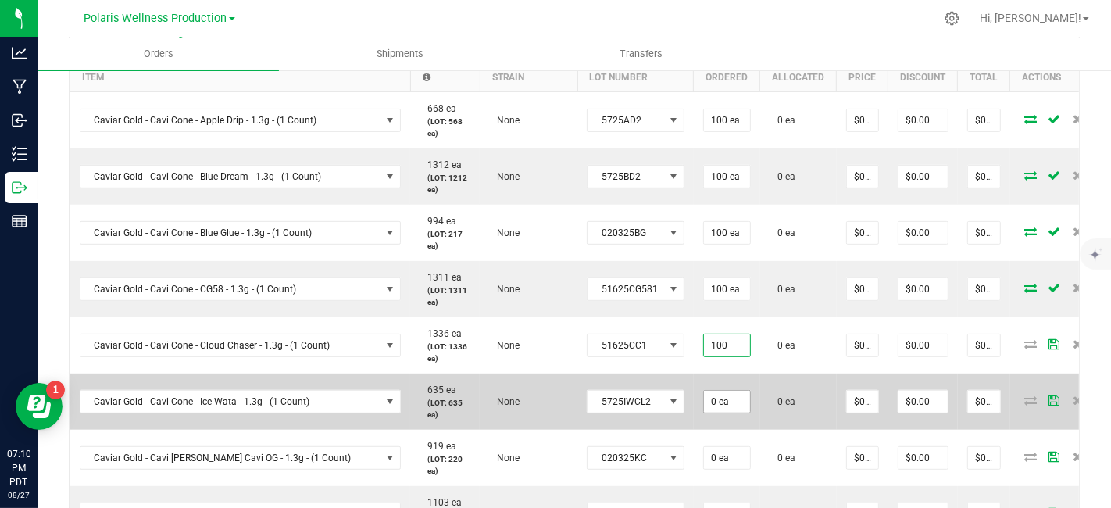
type input "100 ea"
click at [704, 401] on input "0" at bounding box center [727, 402] width 46 height 22
paste input "10"
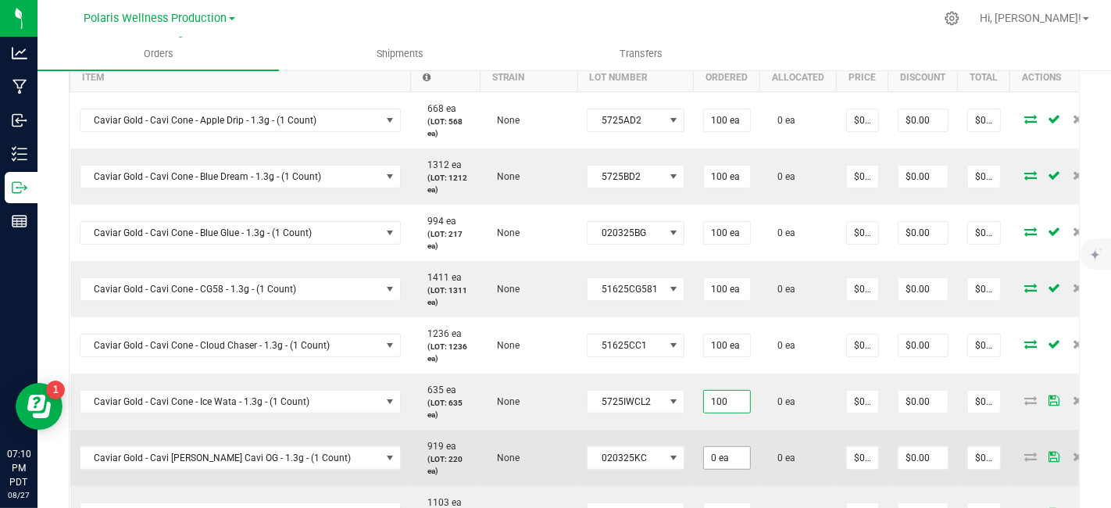
type input "100 ea"
click at [704, 447] on input "0" at bounding box center [727, 458] width 46 height 22
paste input "10"
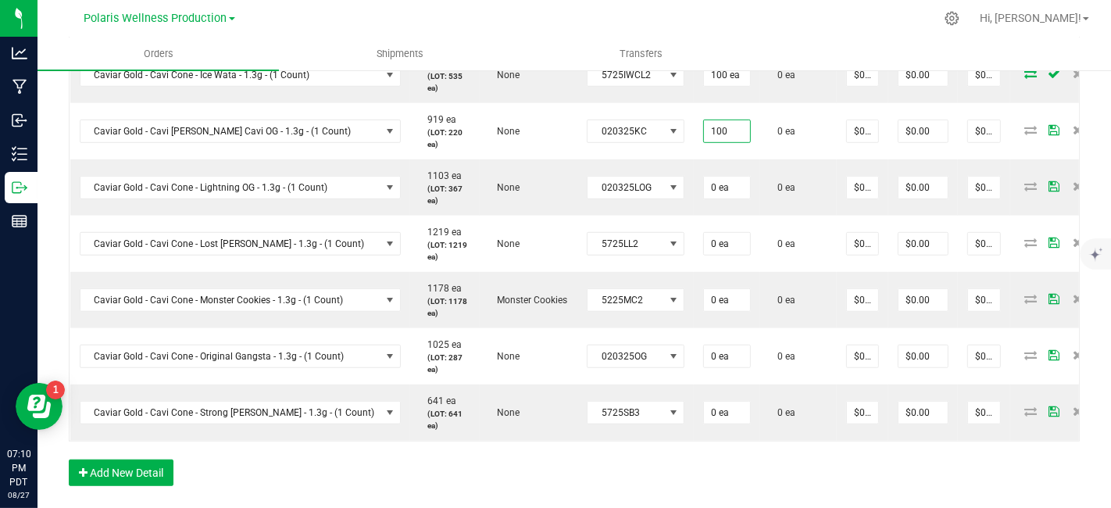
scroll to position [859, 0]
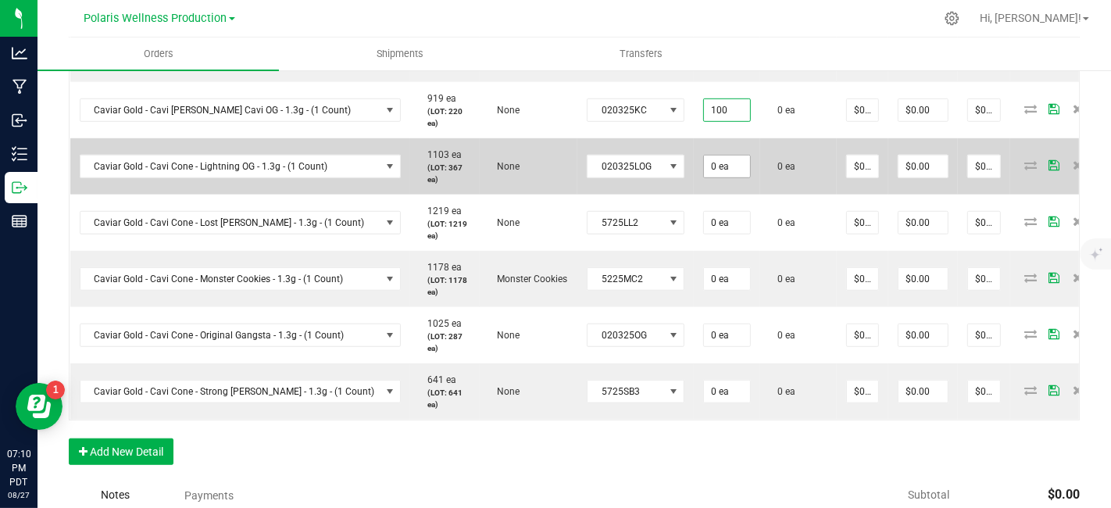
type input "100 ea"
click at [704, 166] on input "0" at bounding box center [727, 167] width 46 height 22
paste input "10"
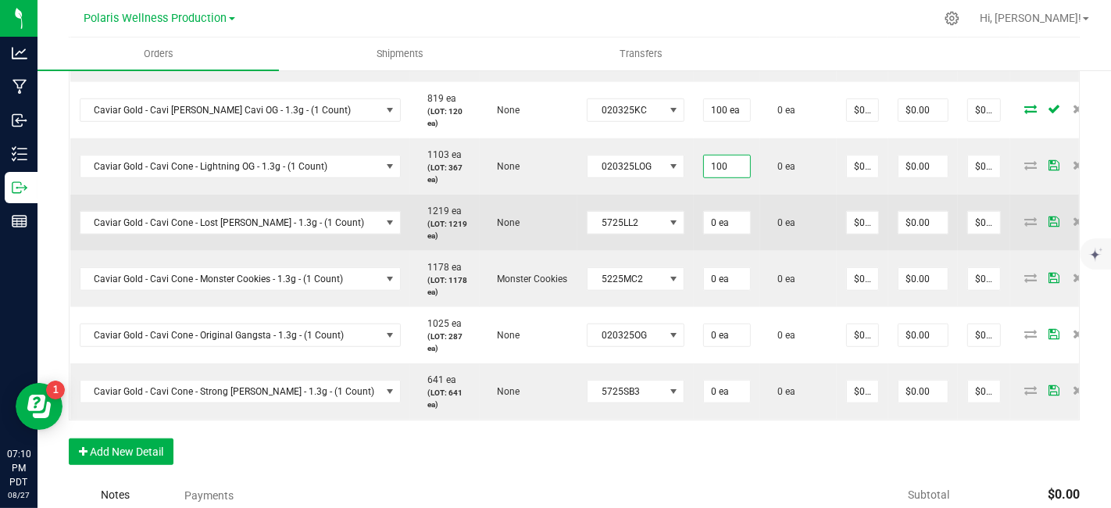
type input "100 ea"
click at [704, 220] on input "0" at bounding box center [727, 223] width 46 height 22
paste input "10"
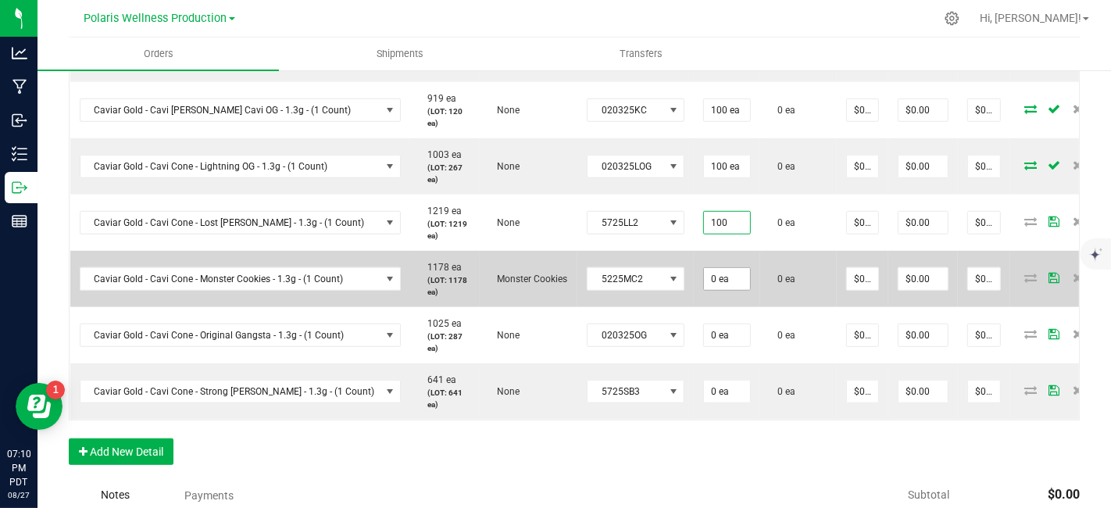
type input "100 ea"
click at [704, 282] on input "0" at bounding box center [727, 279] width 46 height 22
paste input "10"
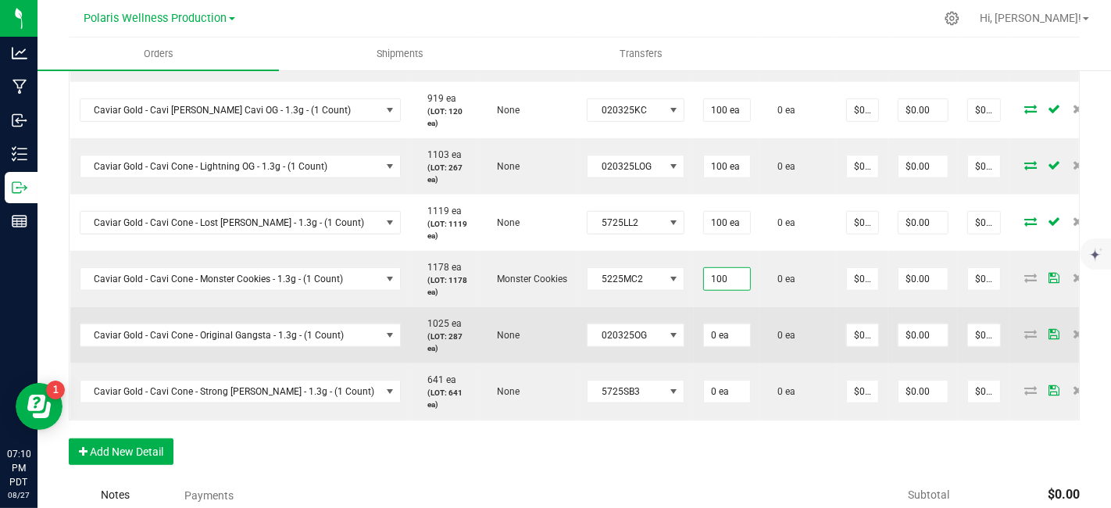
type input "100 ea"
click at [704, 327] on input "0" at bounding box center [727, 335] width 46 height 22
paste input "10"
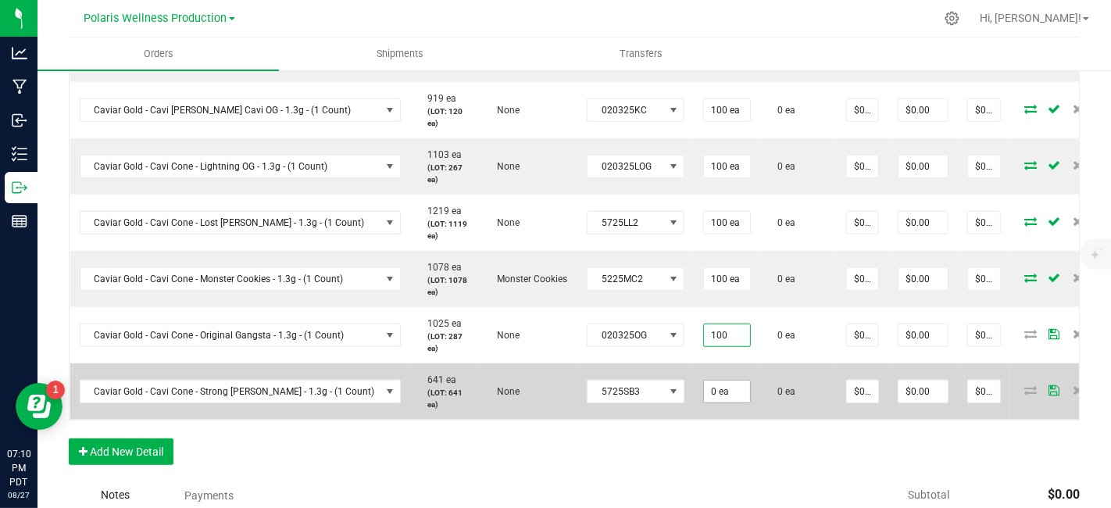
type input "100 ea"
click at [704, 384] on input "0" at bounding box center [727, 392] width 46 height 22
paste input "10"
type input "100 ea"
type input "0"
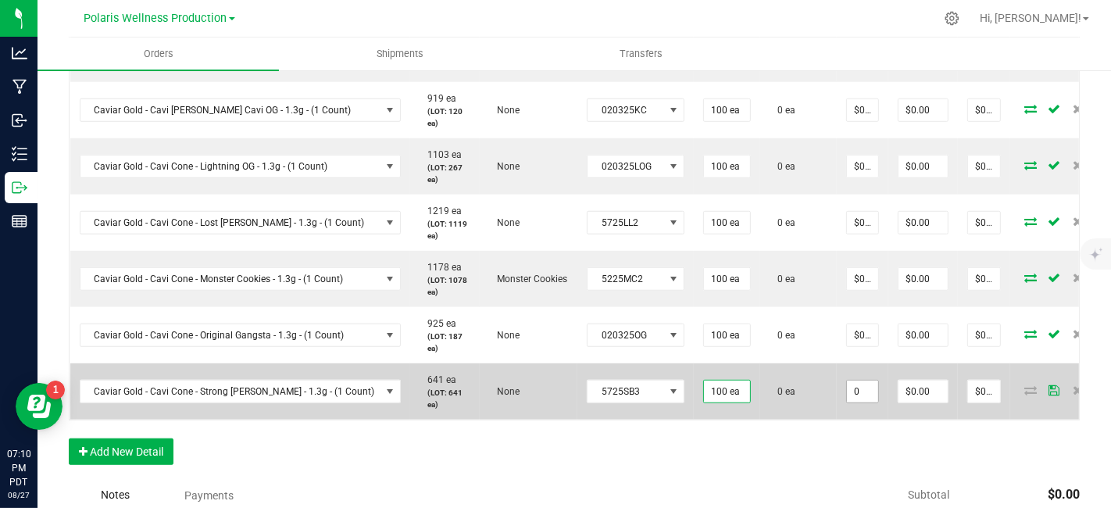
click at [847, 399] on input "0" at bounding box center [862, 392] width 31 height 22
click at [847, 387] on input "0" at bounding box center [862, 392] width 31 height 22
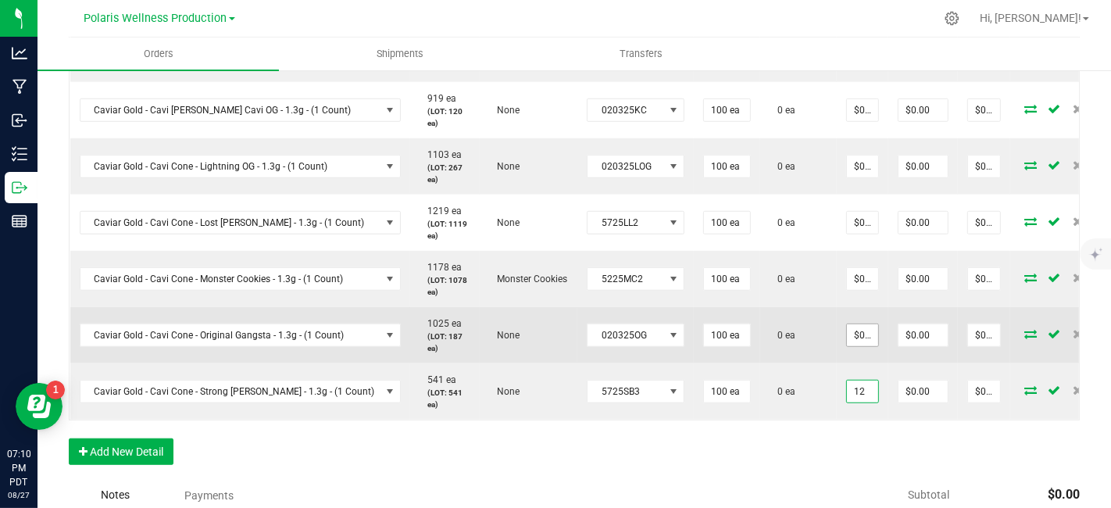
type input "12"
type input "0"
type input "$12.00000"
type input "$1,200.00"
click at [847, 333] on input "0" at bounding box center [862, 335] width 31 height 22
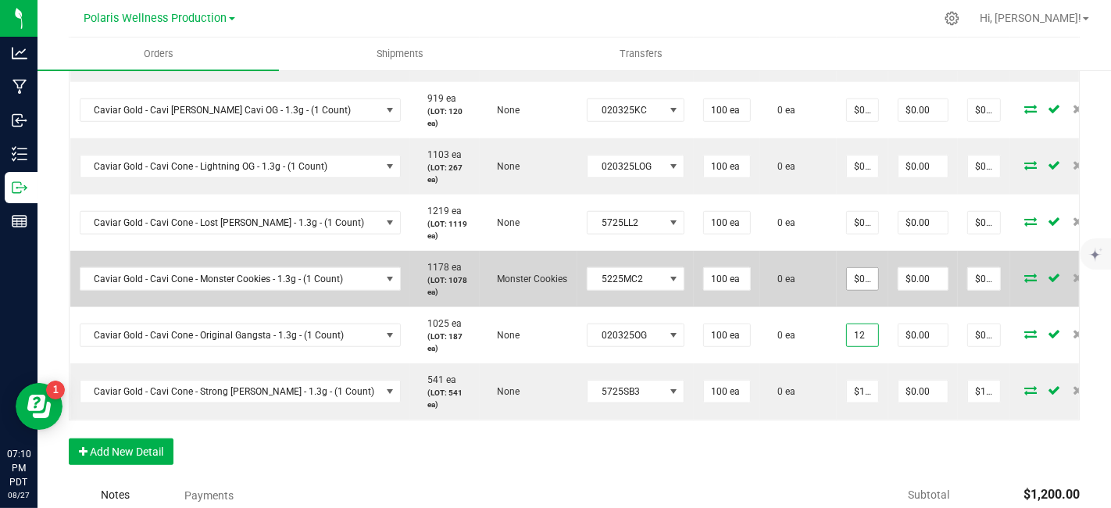
type input "12"
type input "0"
type input "$12.00000"
type input "$1,200.00"
click at [847, 280] on input "0" at bounding box center [862, 279] width 31 height 22
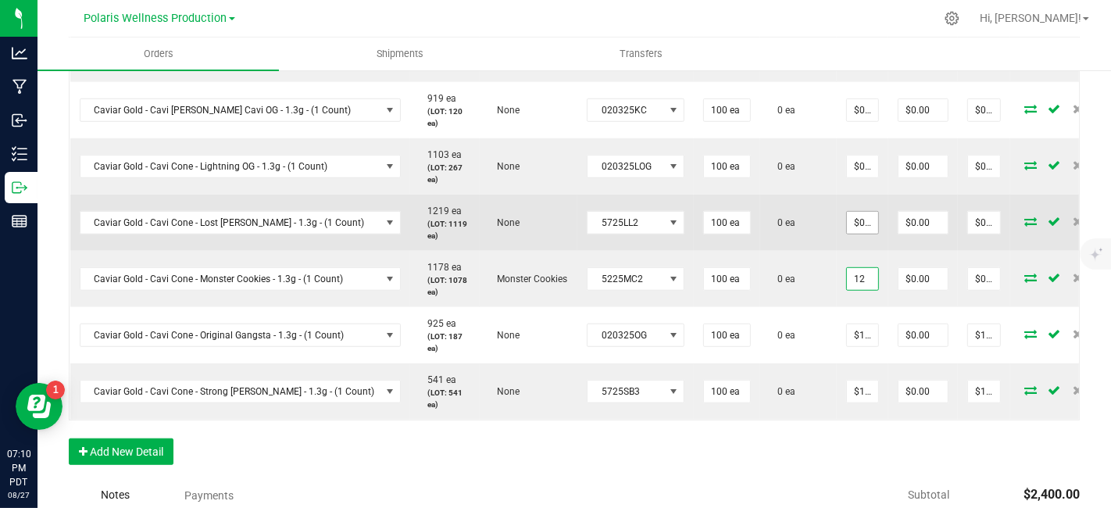
type input "12"
type input "0"
type input "$12.00000"
type input "$1,200.00"
click at [847, 220] on input "0" at bounding box center [862, 223] width 31 height 22
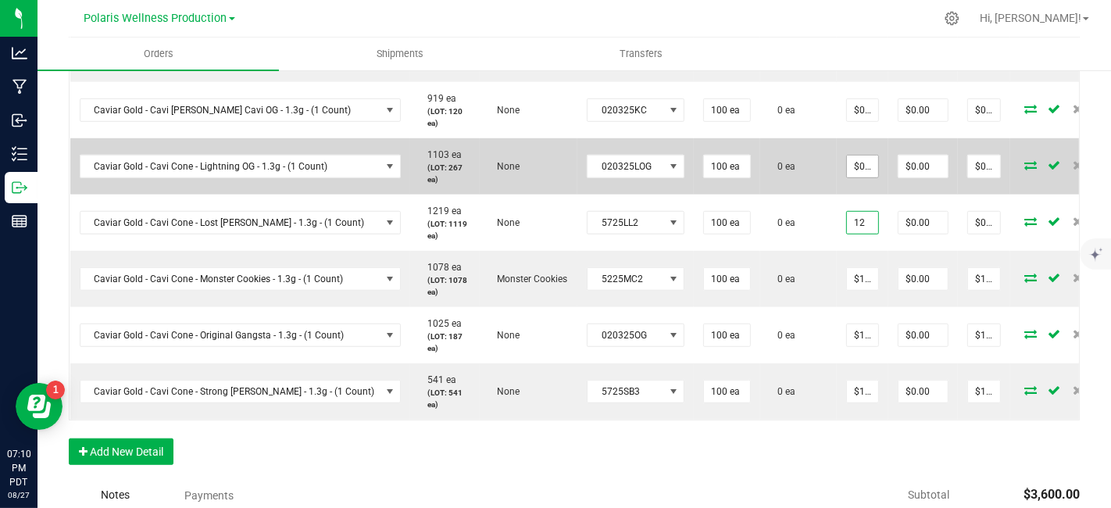
type input "12"
type input "0"
type input "$12.00000"
type input "$1,200.00"
click at [847, 166] on input "0" at bounding box center [862, 167] width 31 height 22
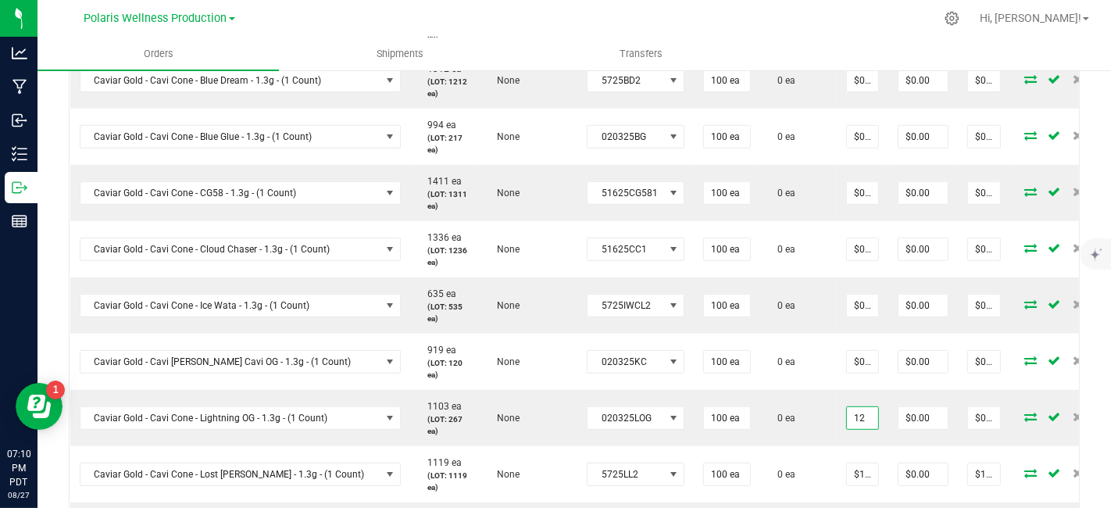
scroll to position [595, 0]
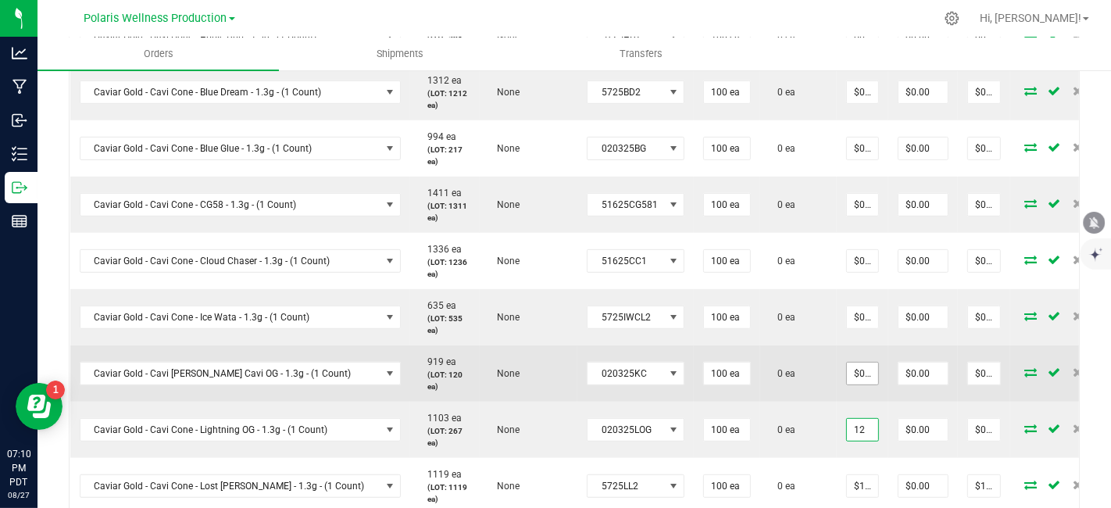
type input "12"
type input "0"
type input "$12.00000"
type input "$1,200.00"
click at [847, 365] on input "0" at bounding box center [862, 374] width 31 height 22
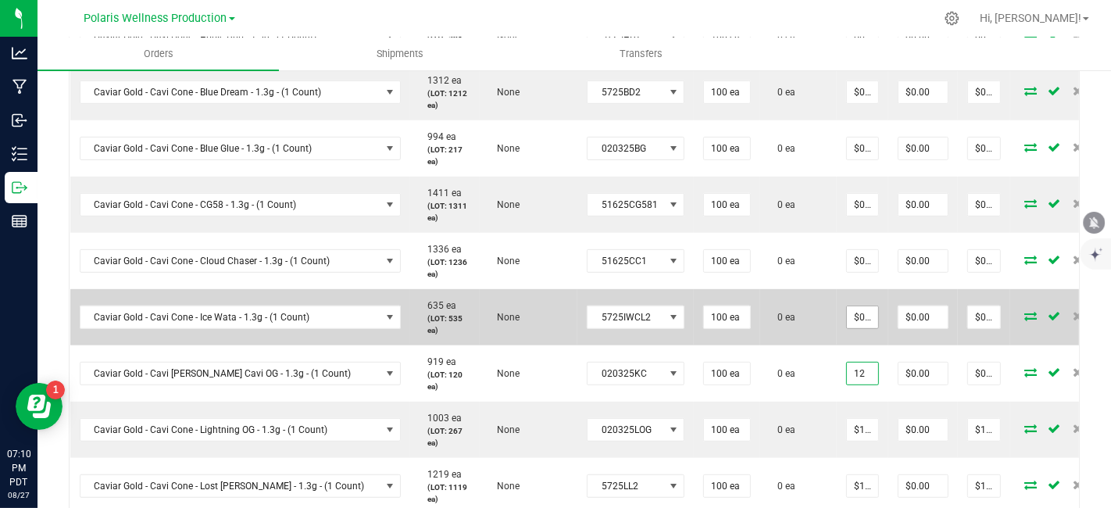
type input "12"
type input "0"
type input "$12.00000"
type input "$1,200.00"
click at [847, 306] on input "0" at bounding box center [862, 317] width 31 height 22
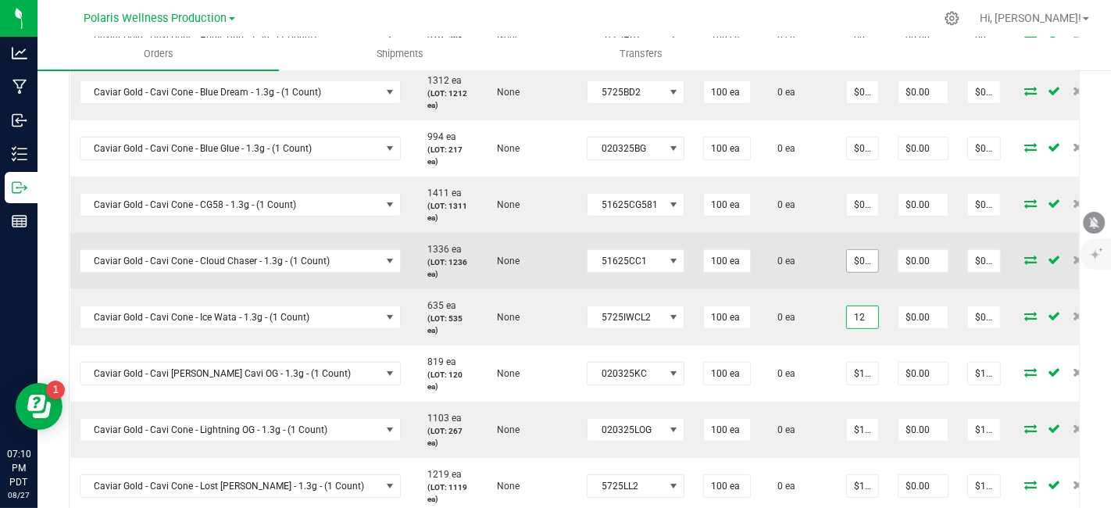
type input "12"
type input "0"
type input "$12.00000"
type input "$1,200.00"
click at [847, 253] on input "0" at bounding box center [862, 261] width 31 height 22
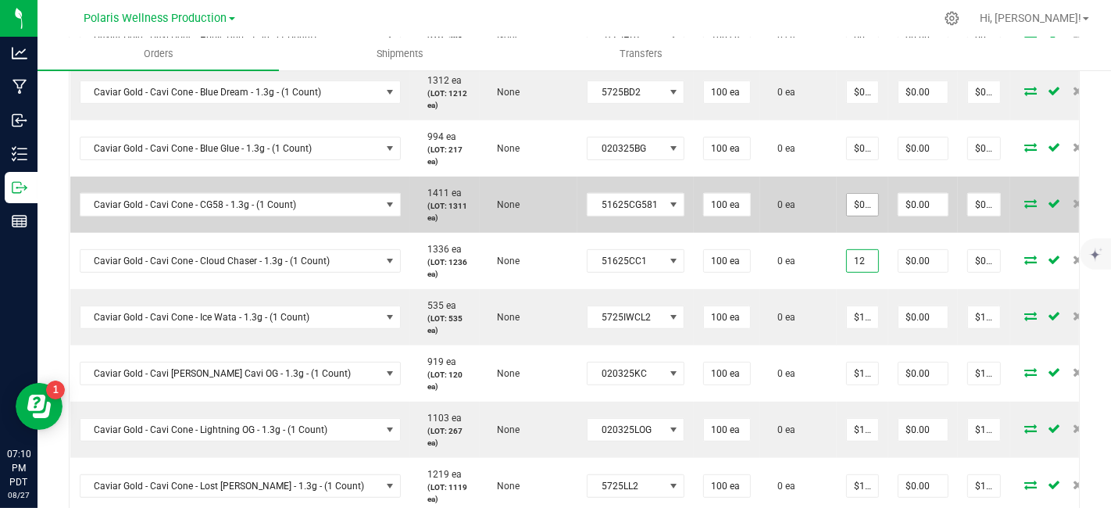
type input "12"
type input "0"
type input "$12.00000"
type input "$1,200.00"
click at [847, 204] on input "0" at bounding box center [862, 205] width 31 height 22
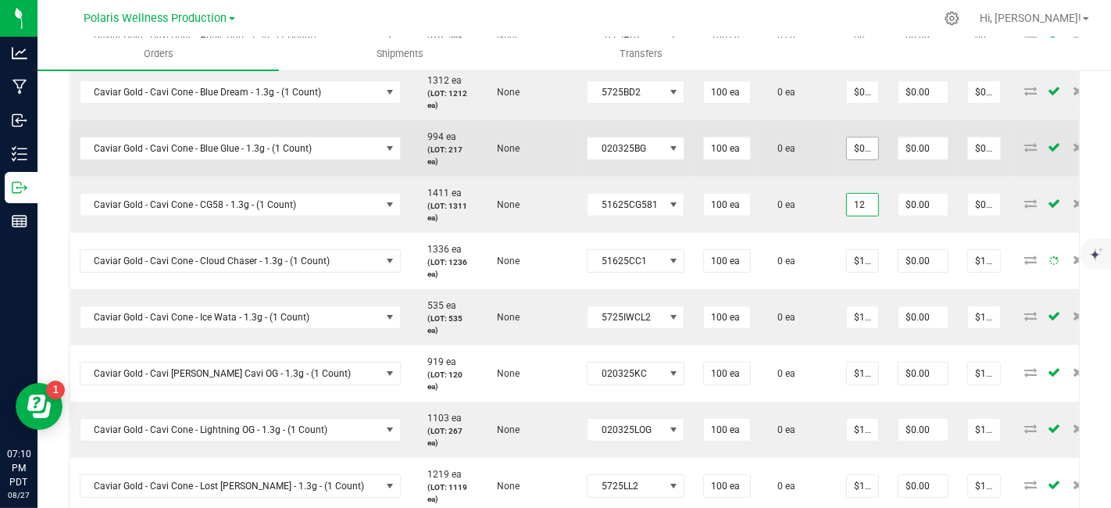
type input "12"
type input "0"
type input "$12.00000"
type input "$1,200.00"
click at [847, 148] on input "0" at bounding box center [862, 149] width 31 height 22
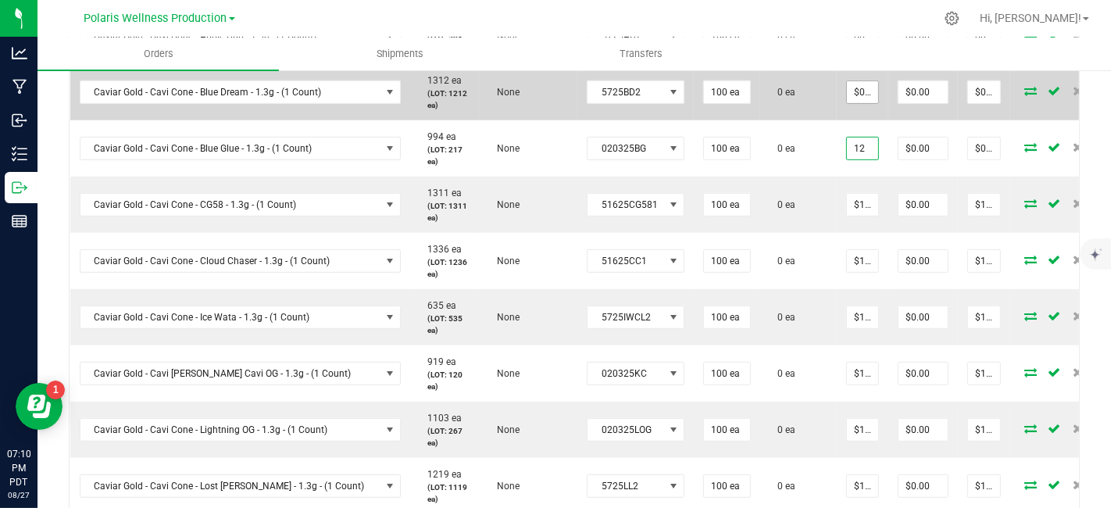
type input "12"
type input "0"
type input "$12.00000"
type input "$1,200.00"
click at [847, 86] on input "0" at bounding box center [862, 92] width 31 height 22
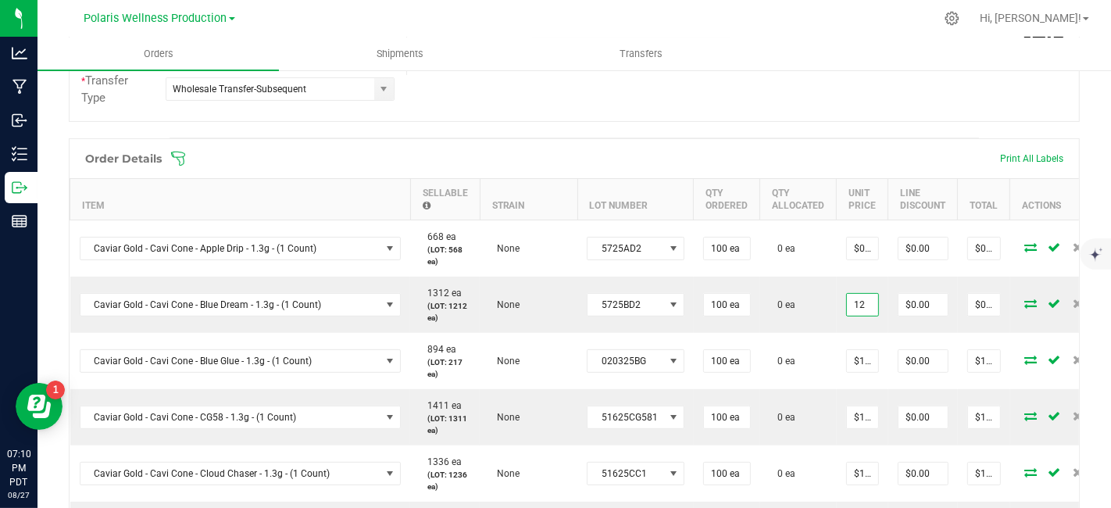
scroll to position [356, 0]
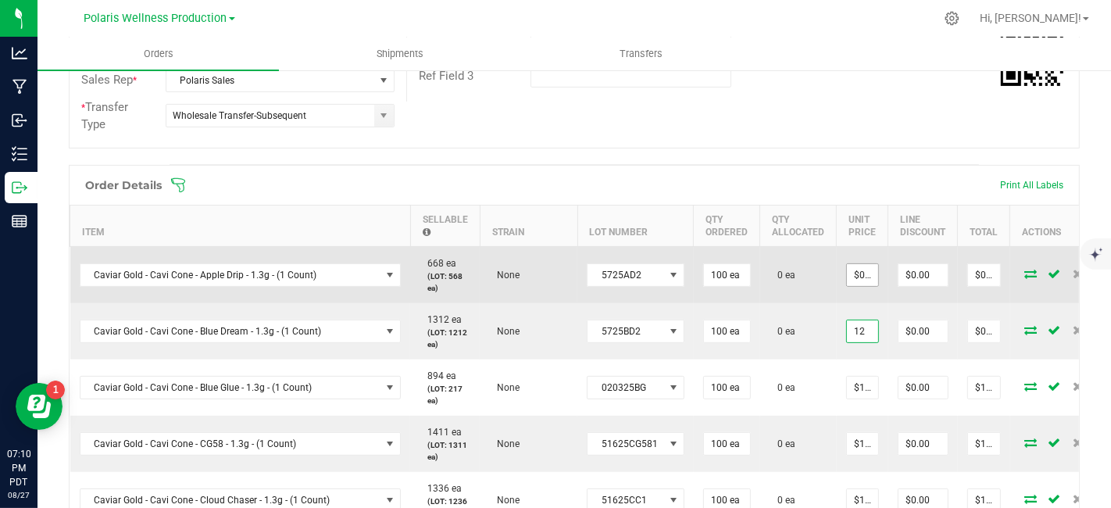
type input "12"
type input "0"
type input "$12.00000"
type input "$1,200.00"
click at [847, 271] on input "0" at bounding box center [862, 275] width 31 height 22
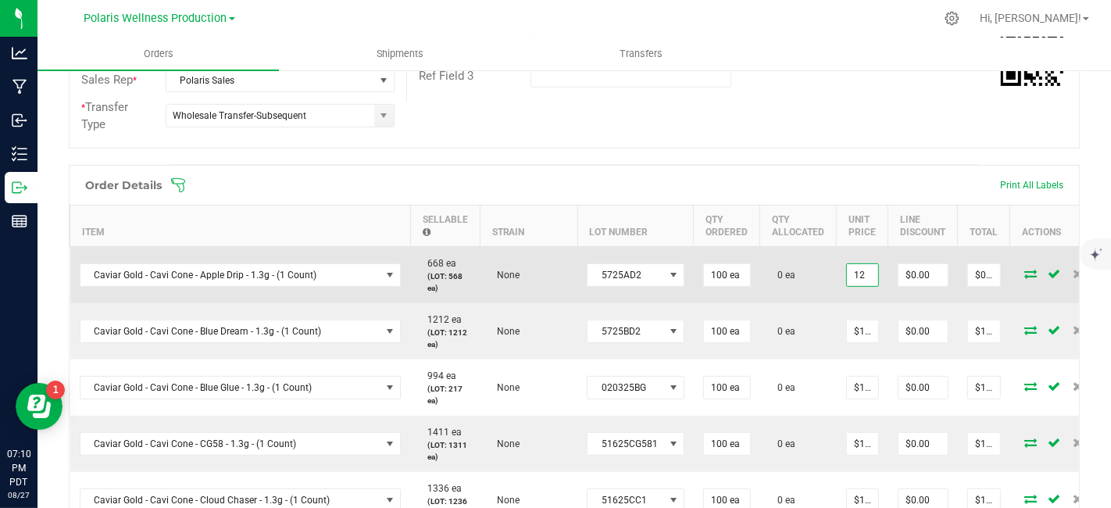
type input "$12.00000"
type input "0"
type input "$1,200.00"
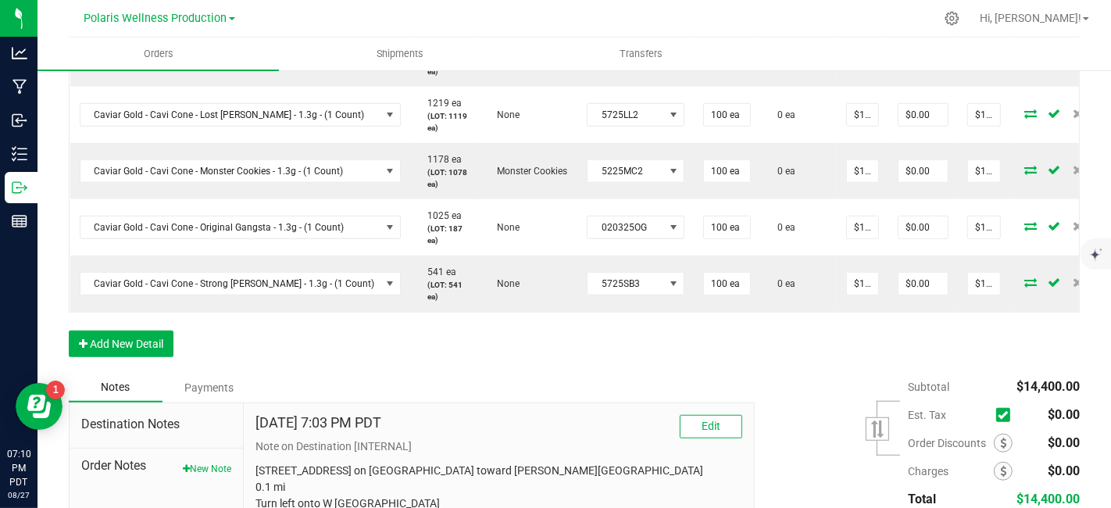
scroll to position [989, 0]
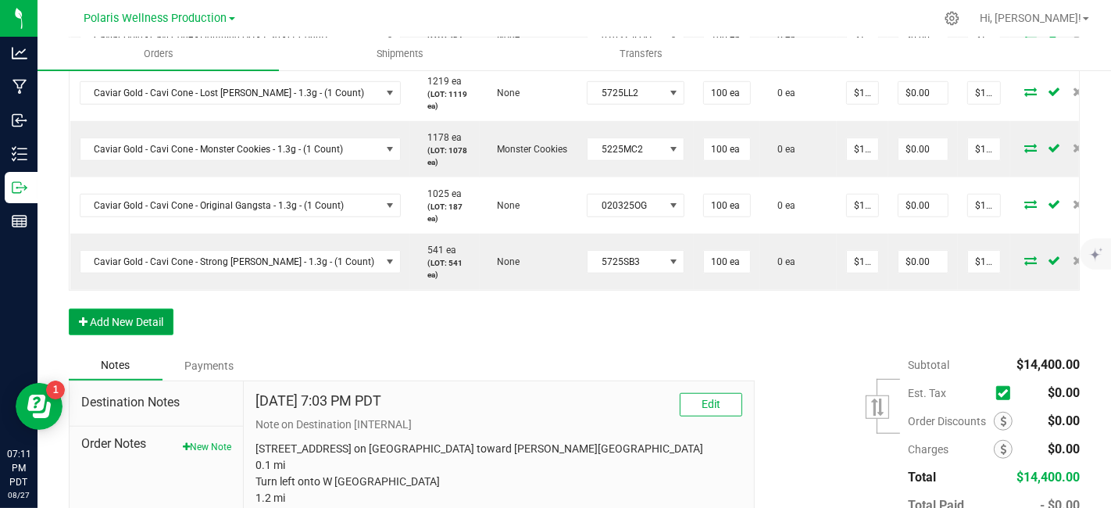
click at [138, 318] on button "Add New Detail" at bounding box center [121, 322] width 105 height 27
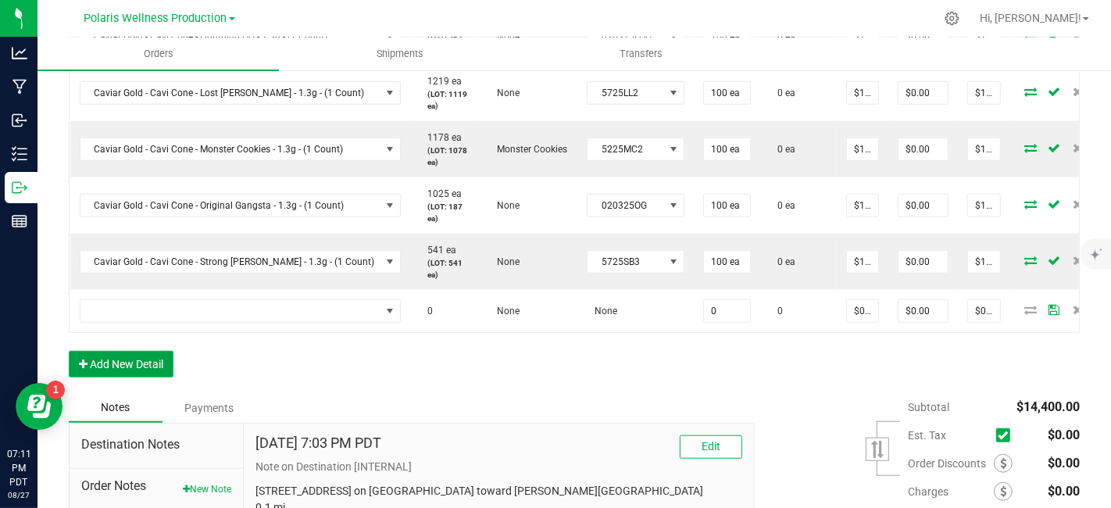
click at [156, 353] on button "Add New Detail" at bounding box center [121, 364] width 105 height 27
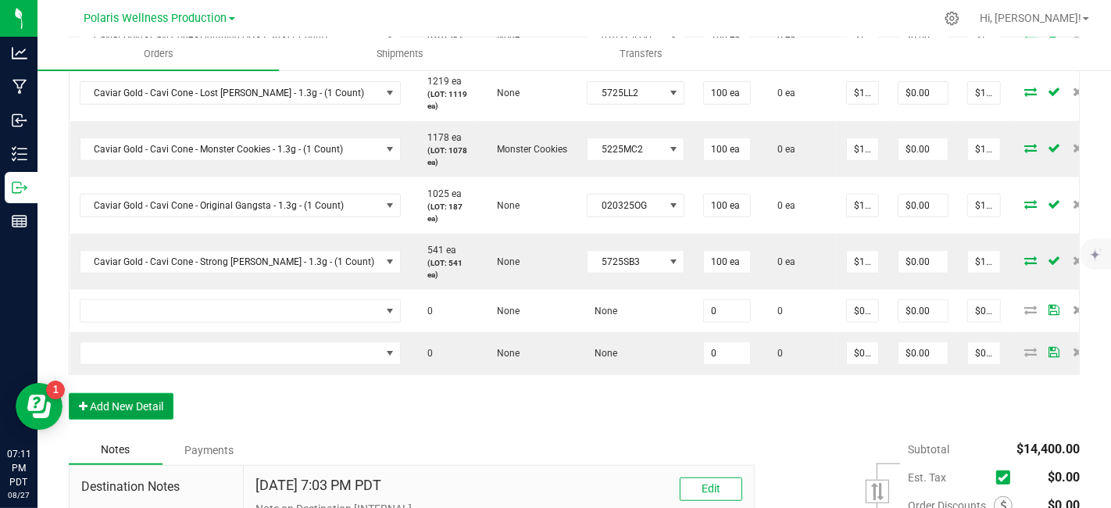
click at [161, 399] on button "Add New Detail" at bounding box center [121, 406] width 105 height 27
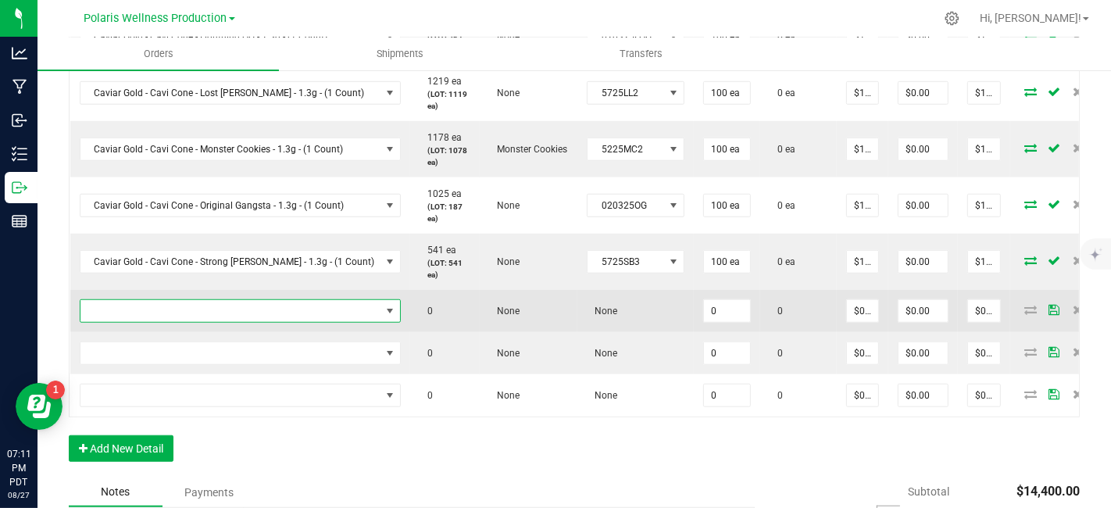
click at [220, 306] on span "NO DATA FOUND" at bounding box center [230, 311] width 301 height 22
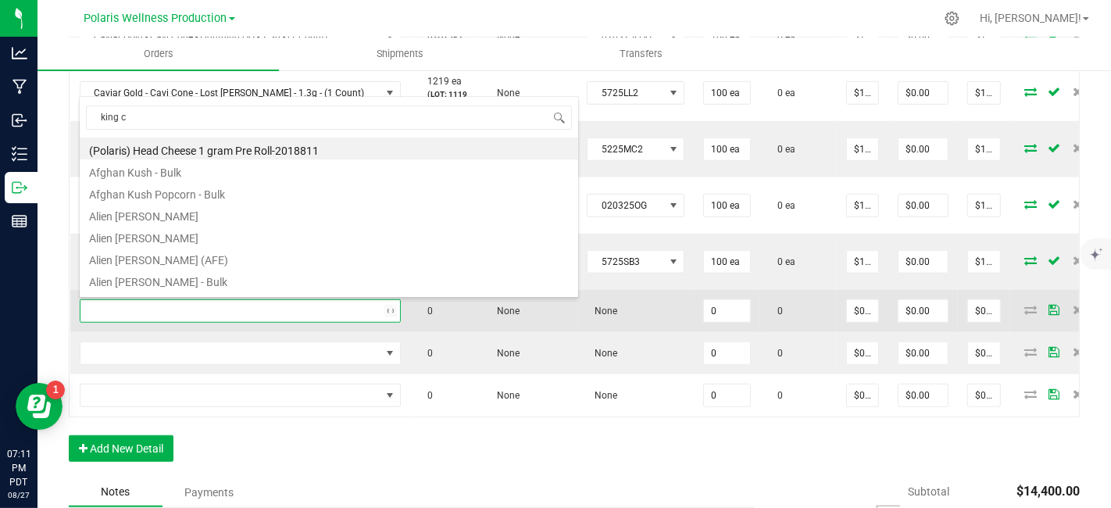
scroll to position [0, 0]
type input "king cav"
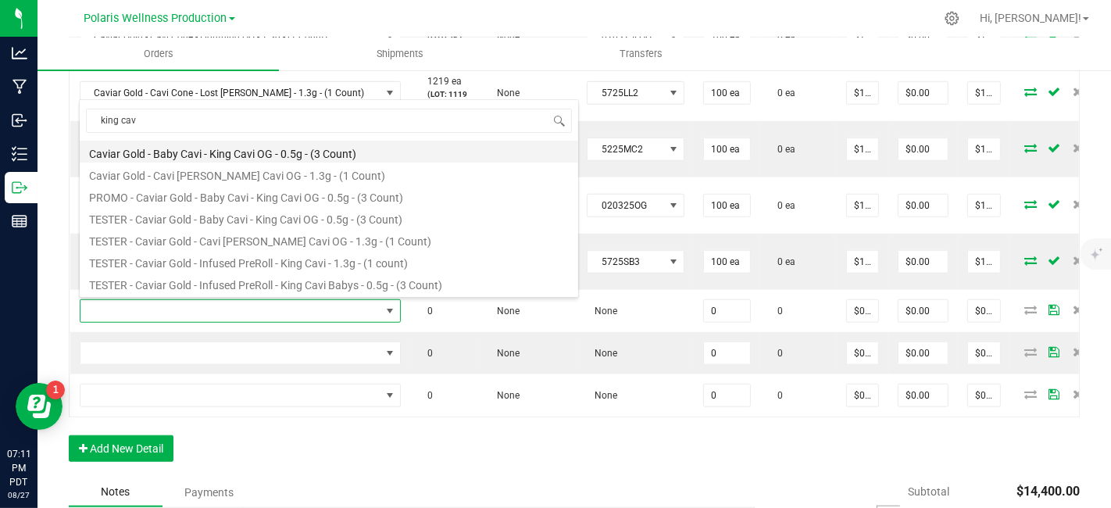
click at [295, 151] on li "Caviar Gold - Baby Cavi - King Cavi OG - 0.5g - (3 Count)" at bounding box center [329, 152] width 499 height 22
type input "0 ea"
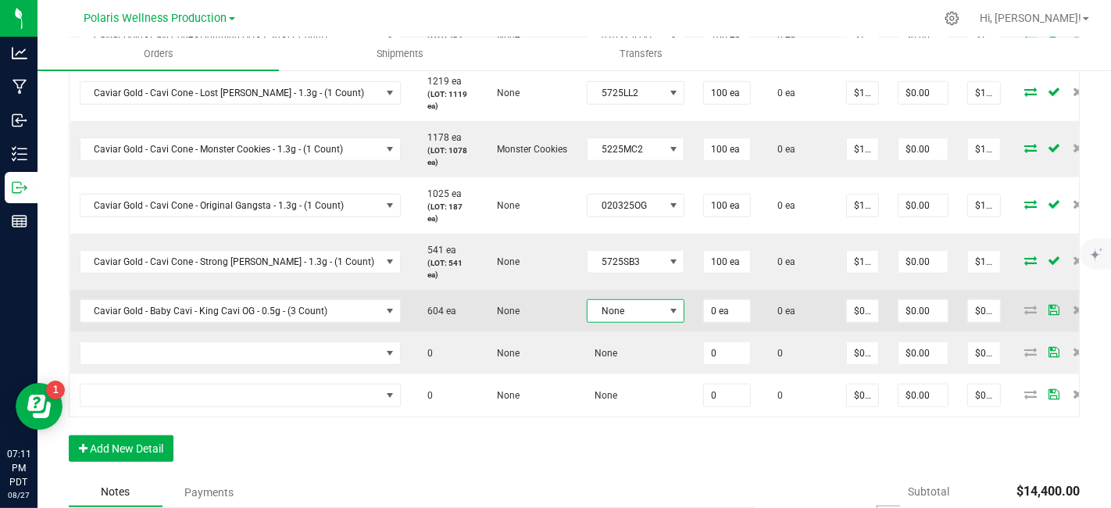
click at [667, 309] on span at bounding box center [673, 311] width 13 height 13
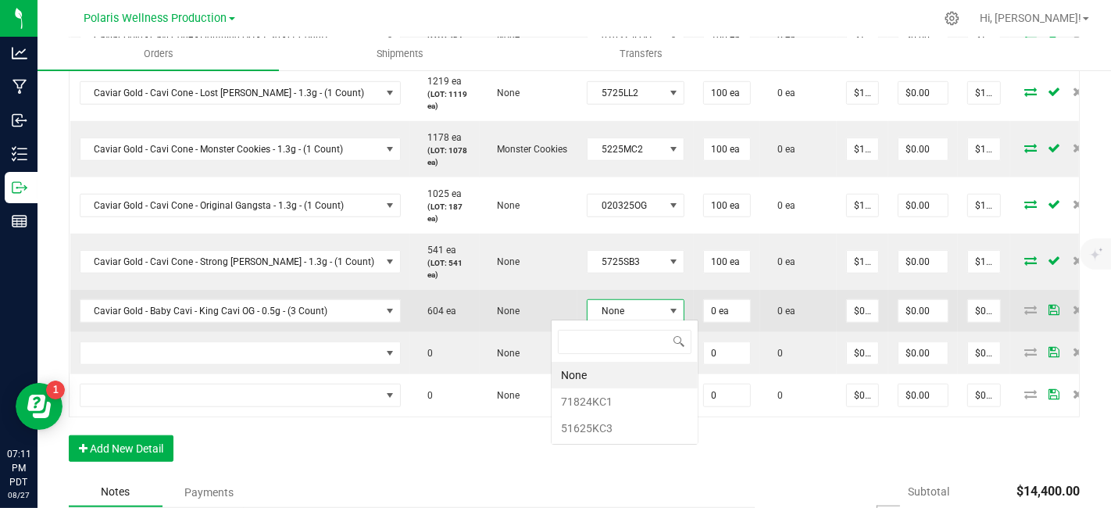
scroll to position [23, 95]
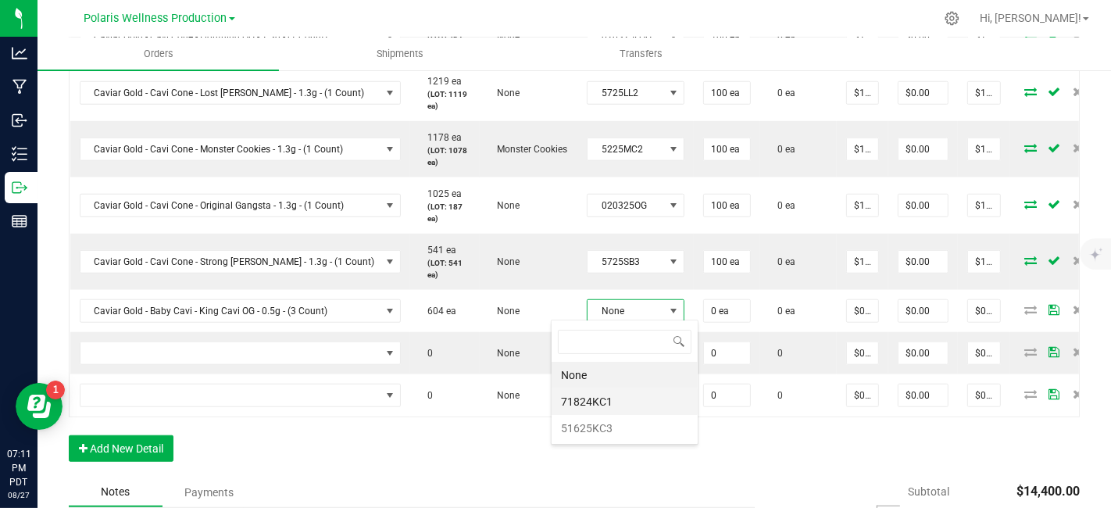
click at [625, 399] on li "71824KC1" at bounding box center [625, 401] width 146 height 27
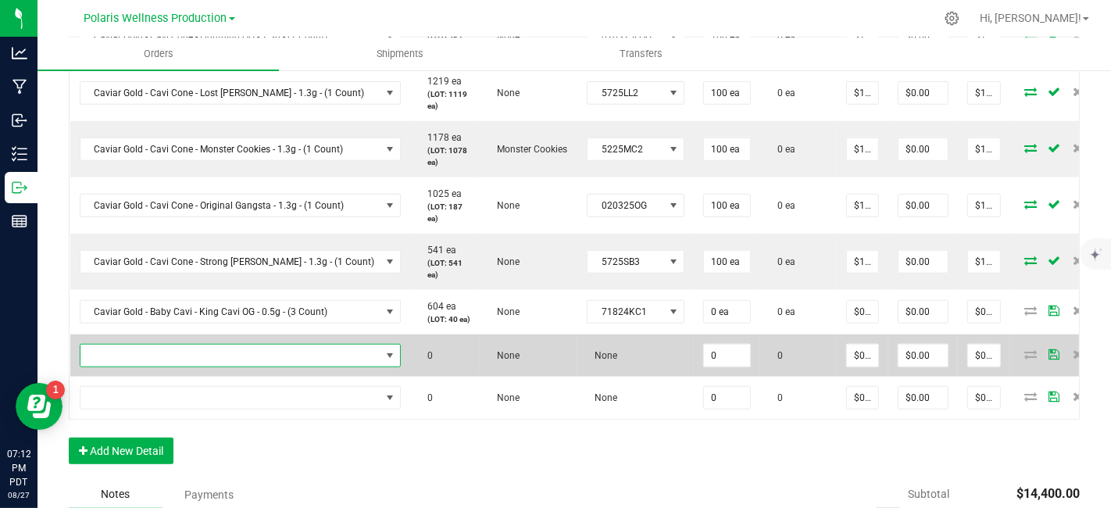
click at [243, 366] on span "NO DATA FOUND" at bounding box center [230, 356] width 301 height 22
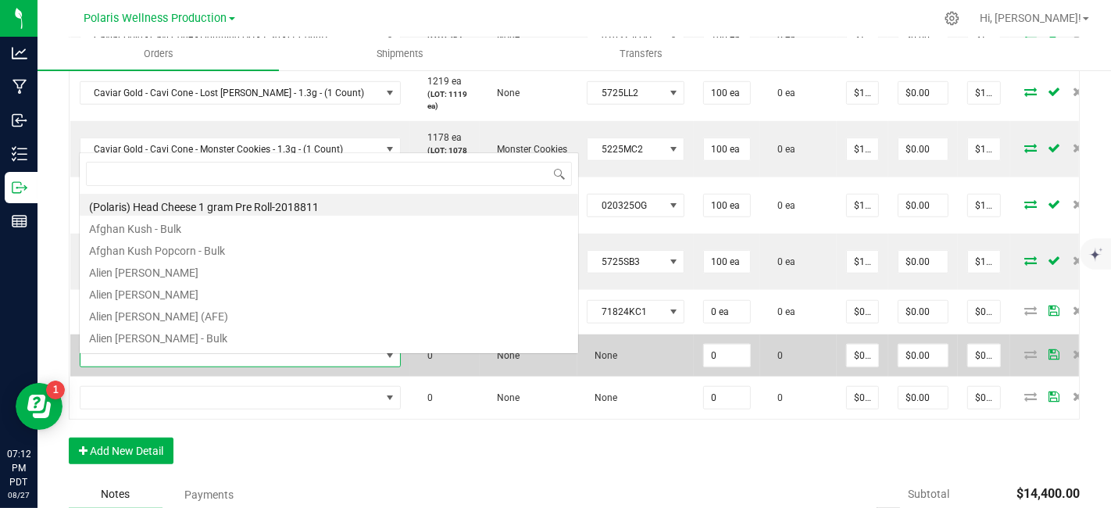
scroll to position [23, 287]
type input "lightnin"
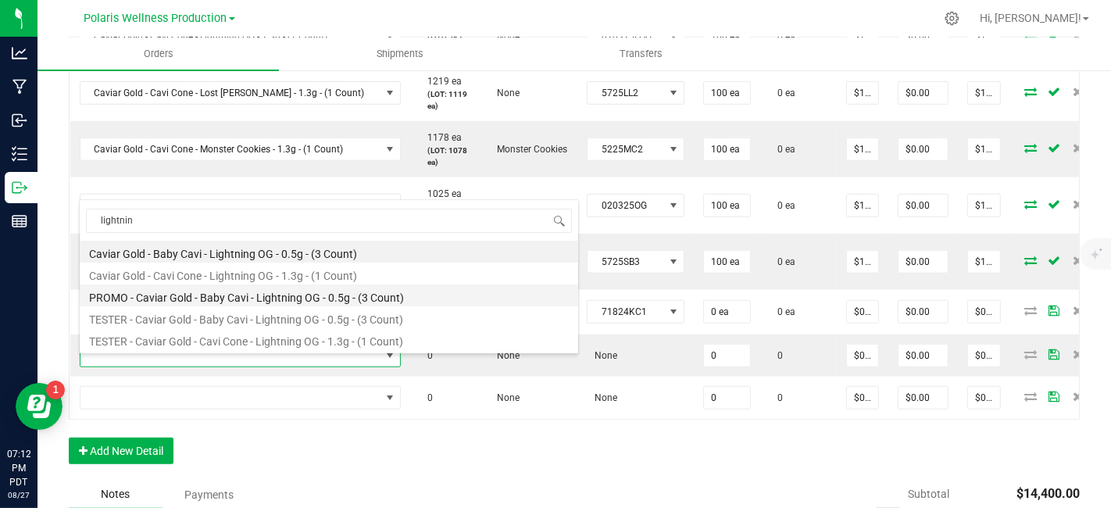
click at [299, 301] on li "PROMO - Caviar Gold - Baby Cavi - Lightning OG - 0.5g - (3 Count)" at bounding box center [329, 295] width 499 height 22
type input "0 ea"
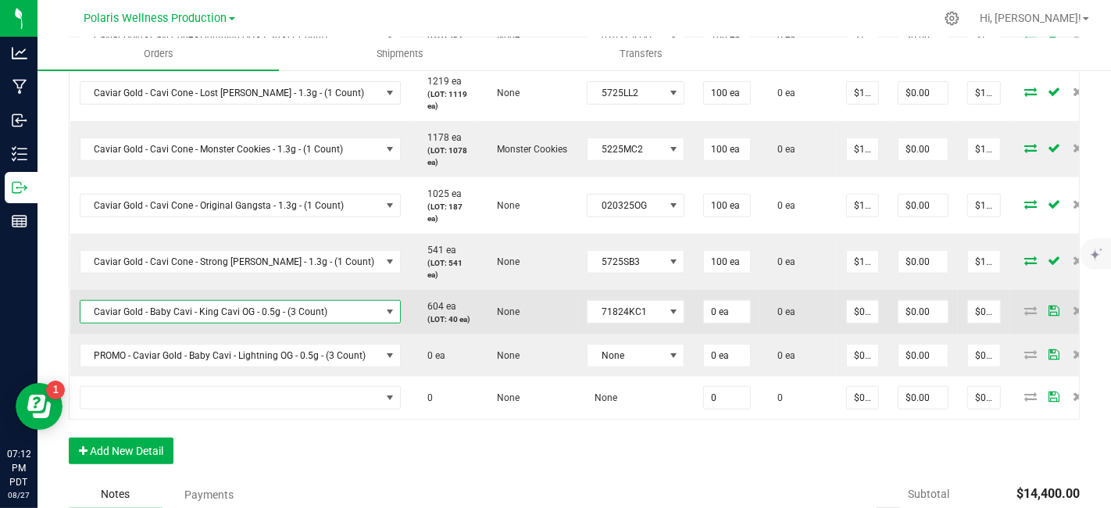
click at [348, 315] on span "Caviar Gold - Baby Cavi - King Cavi OG - 0.5g - (3 Count)" at bounding box center [230, 312] width 301 height 22
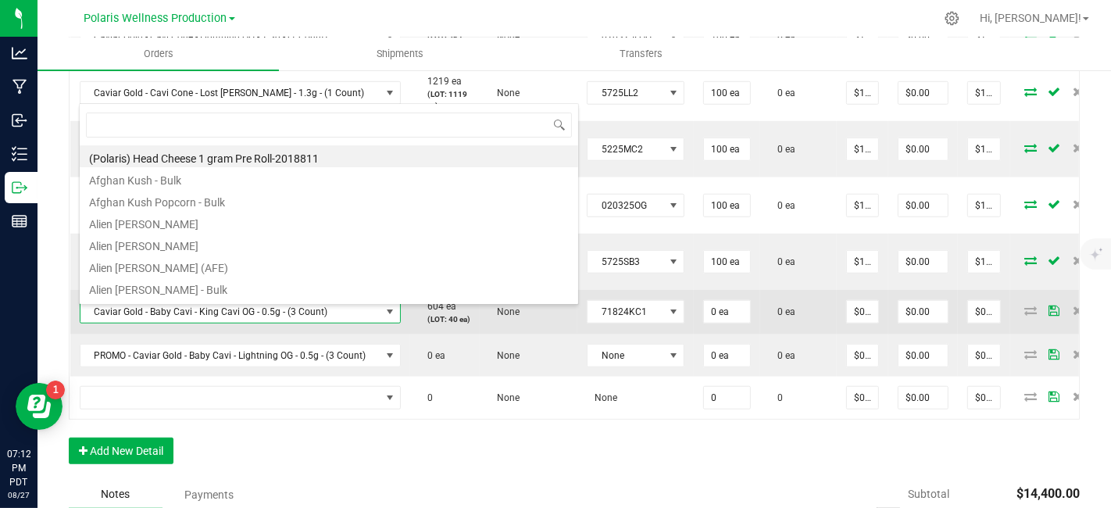
scroll to position [23, 309]
type input "c"
type input "king [PERSON_NAME]"
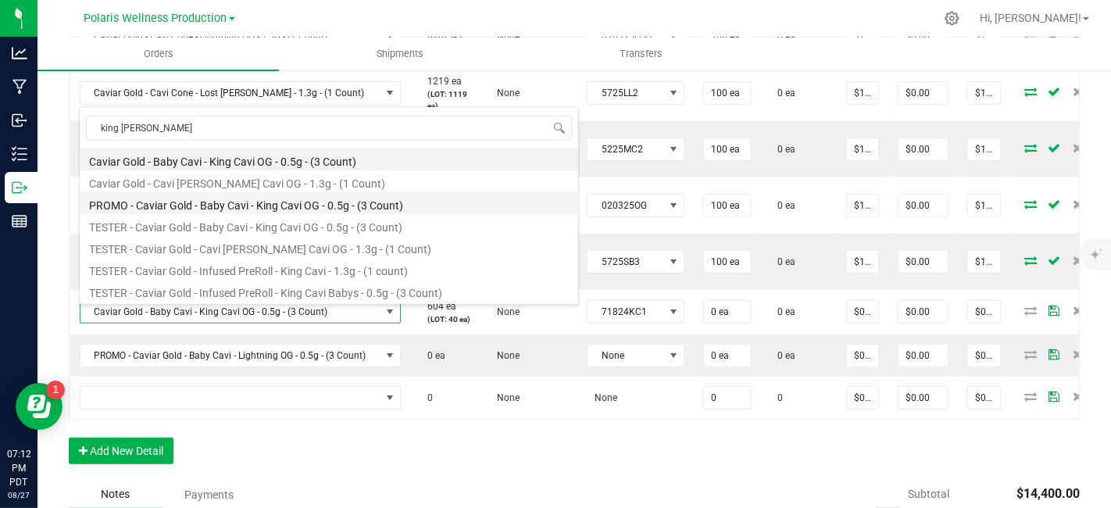
click at [311, 206] on li "PROMO - Caviar Gold - Baby Cavi - King Cavi OG - 0.5g - (3 Count)" at bounding box center [329, 203] width 499 height 22
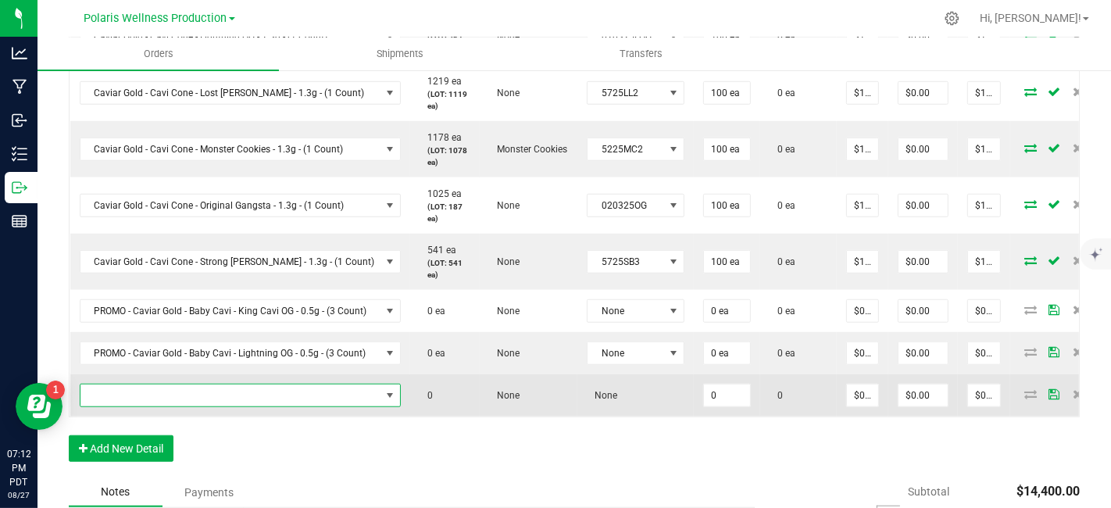
click at [308, 387] on span "NO DATA FOUND" at bounding box center [230, 395] width 301 height 22
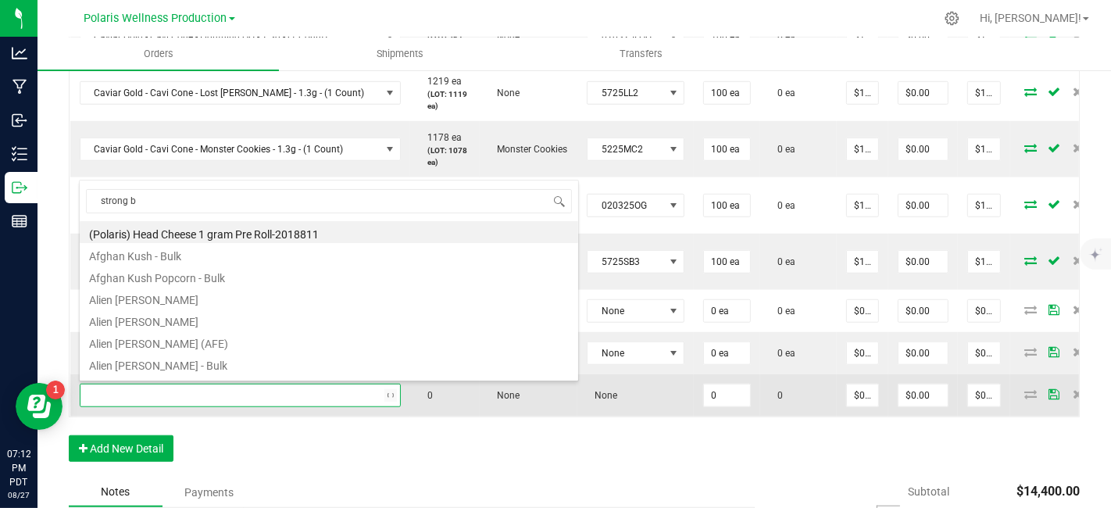
type input "strong be"
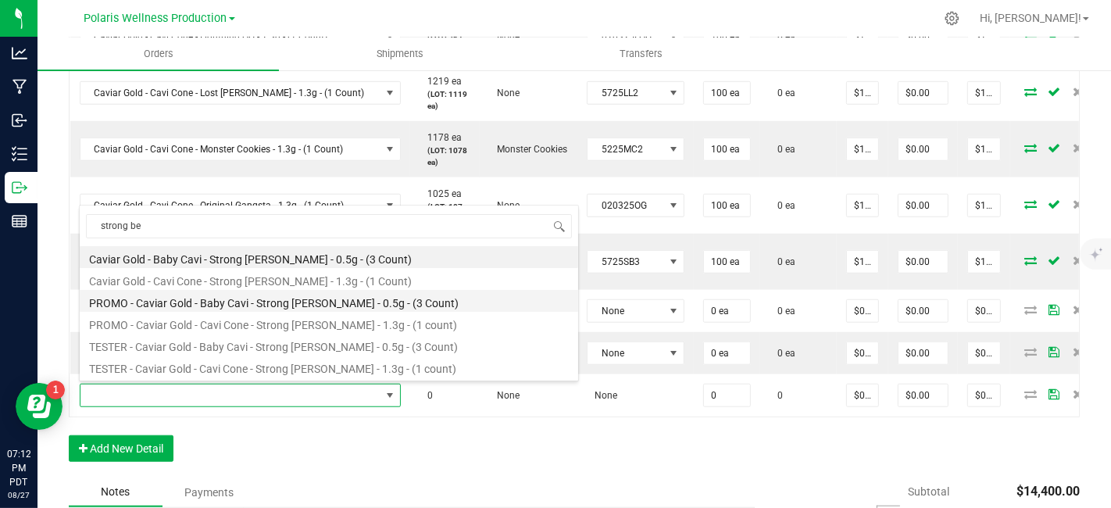
click at [213, 306] on li "PROMO - Caviar Gold - Baby Cavi - Strong [PERSON_NAME] - 0.5g - (3 Count)" at bounding box center [329, 301] width 499 height 22
type input "0 ea"
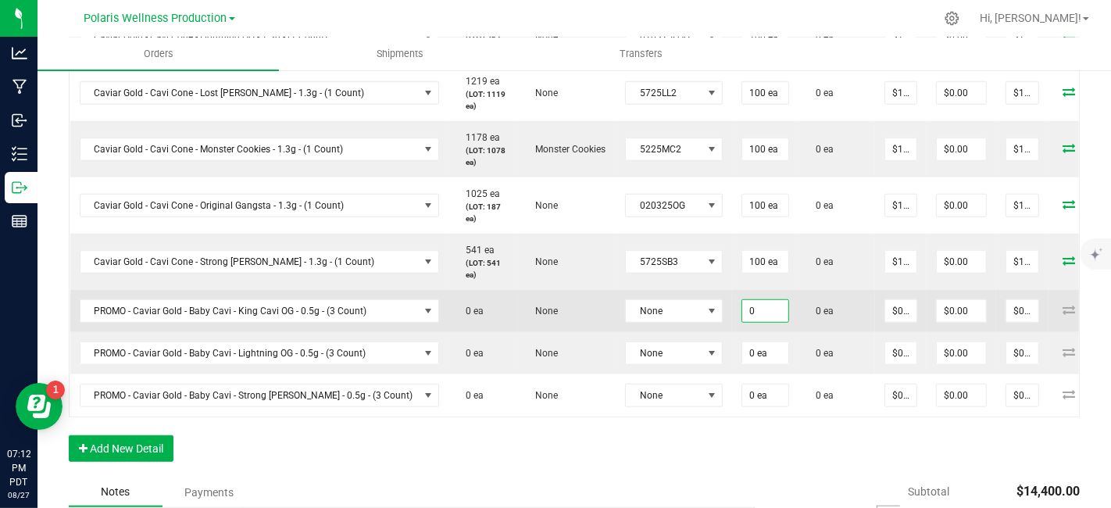
click at [742, 306] on input "0" at bounding box center [765, 311] width 46 height 22
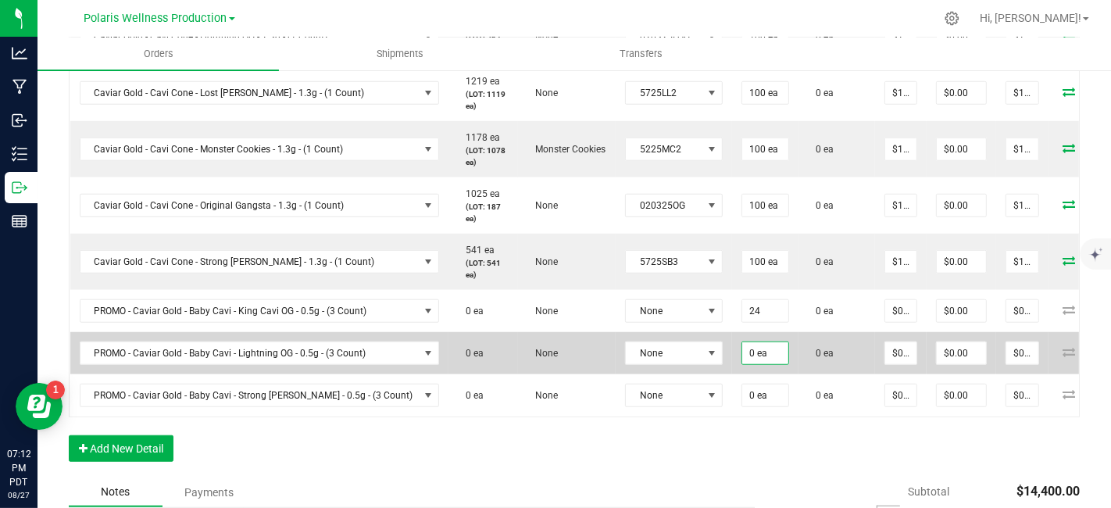
type input "24 ea"
click at [742, 343] on input "0" at bounding box center [765, 353] width 46 height 22
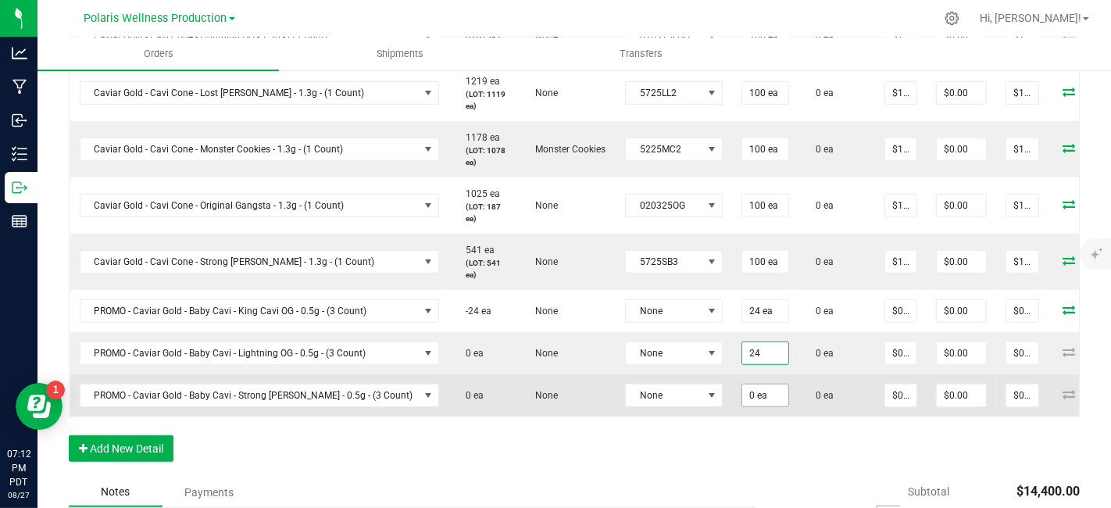
type input "24 ea"
click at [742, 391] on input "0" at bounding box center [765, 395] width 46 height 22
type input "24 ea"
type input "0"
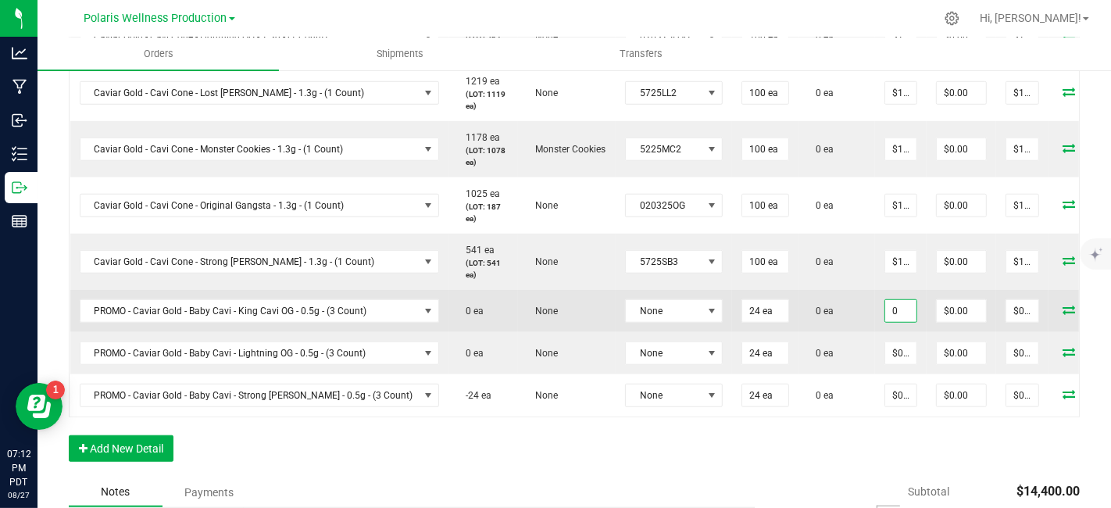
click at [885, 301] on input "0" at bounding box center [900, 311] width 31 height 22
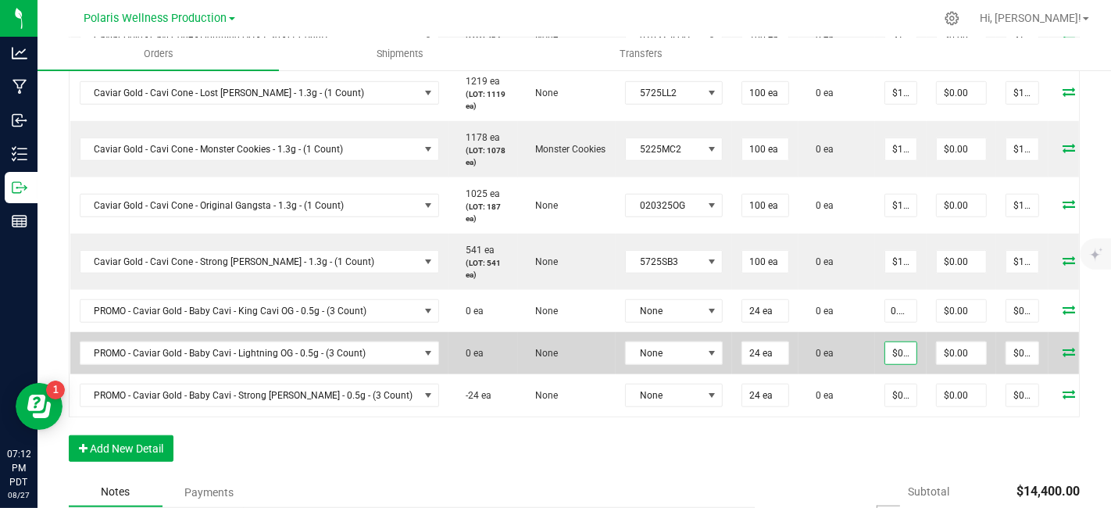
type input "$0.01000"
type input "$0.24"
click at [885, 346] on input "0" at bounding box center [900, 353] width 31 height 22
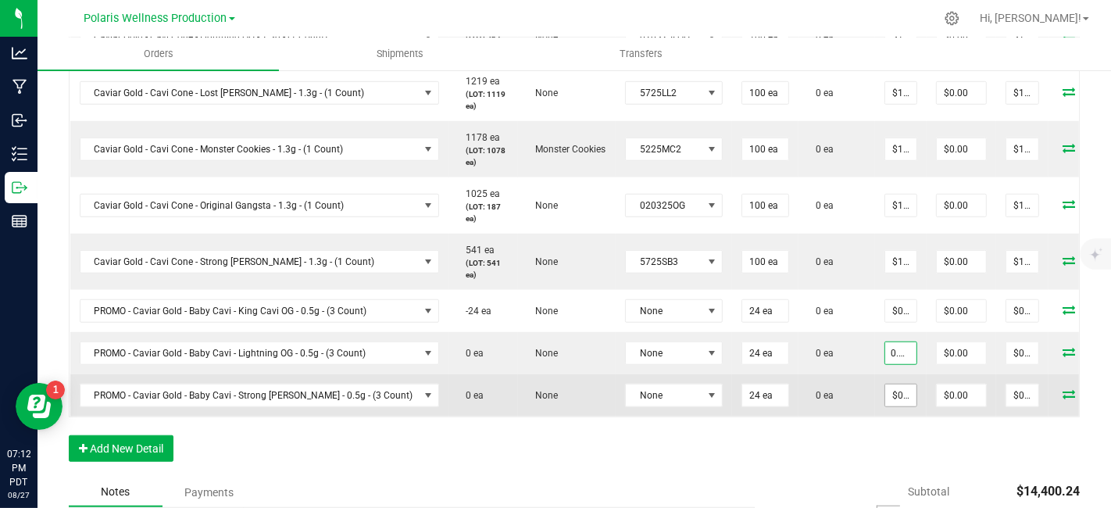
type input "$0.01000"
type input "$0.24"
click at [885, 386] on input "0" at bounding box center [900, 395] width 31 height 22
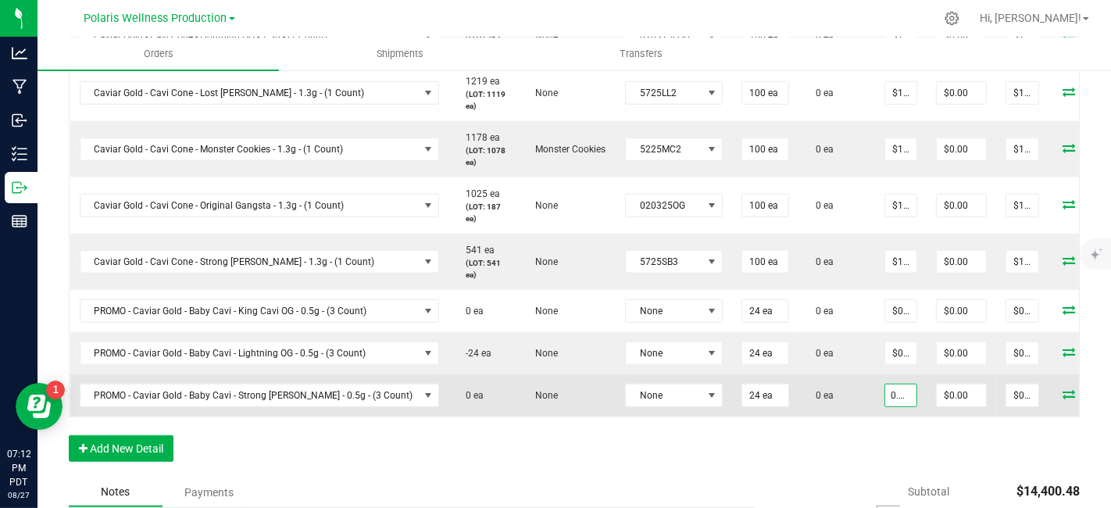
type input "$0.01000"
type input "0"
type input "$0.24"
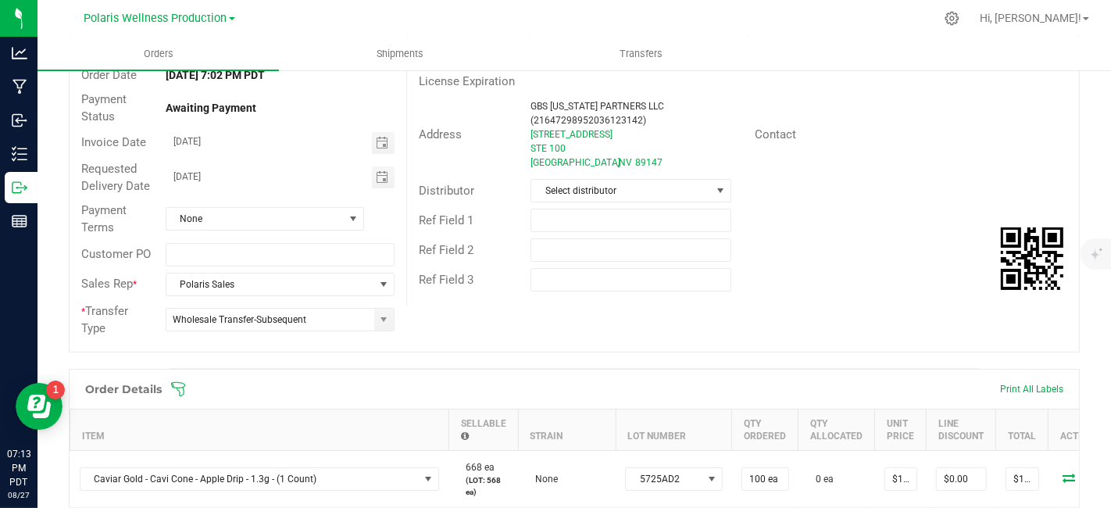
scroll to position [0, 0]
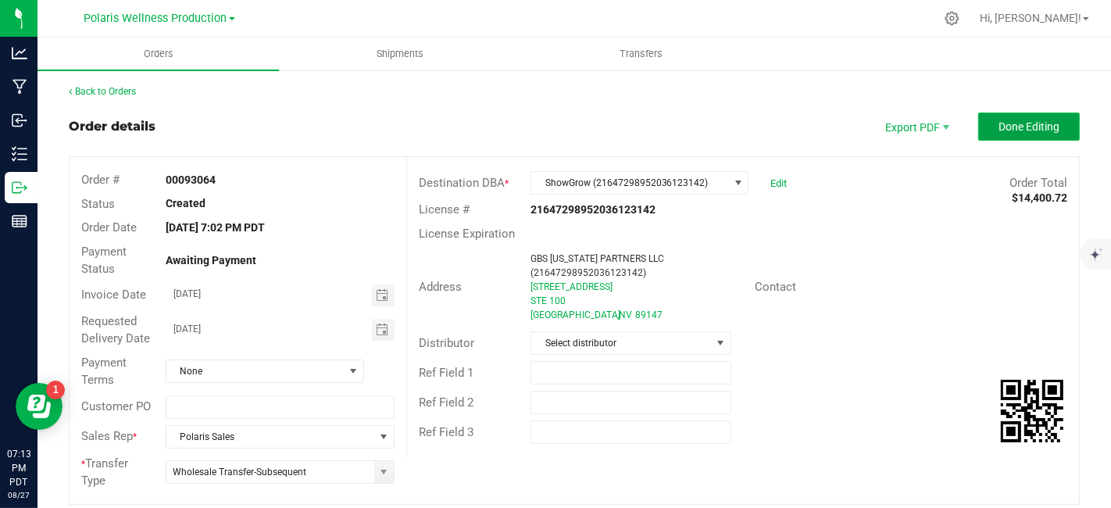
click at [1014, 133] on button "Done Editing" at bounding box center [1029, 127] width 102 height 28
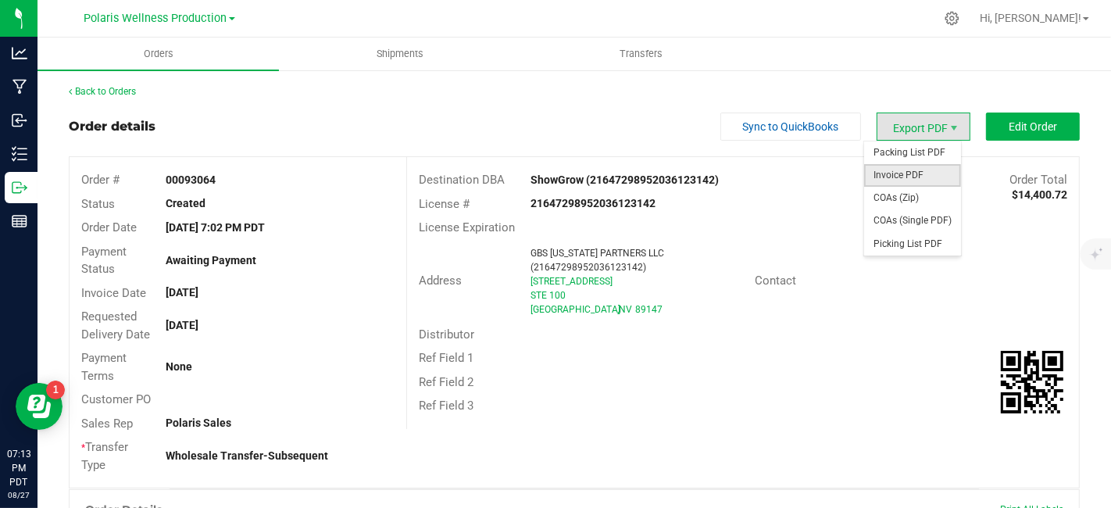
click at [935, 173] on span "Invoice PDF" at bounding box center [912, 175] width 97 height 23
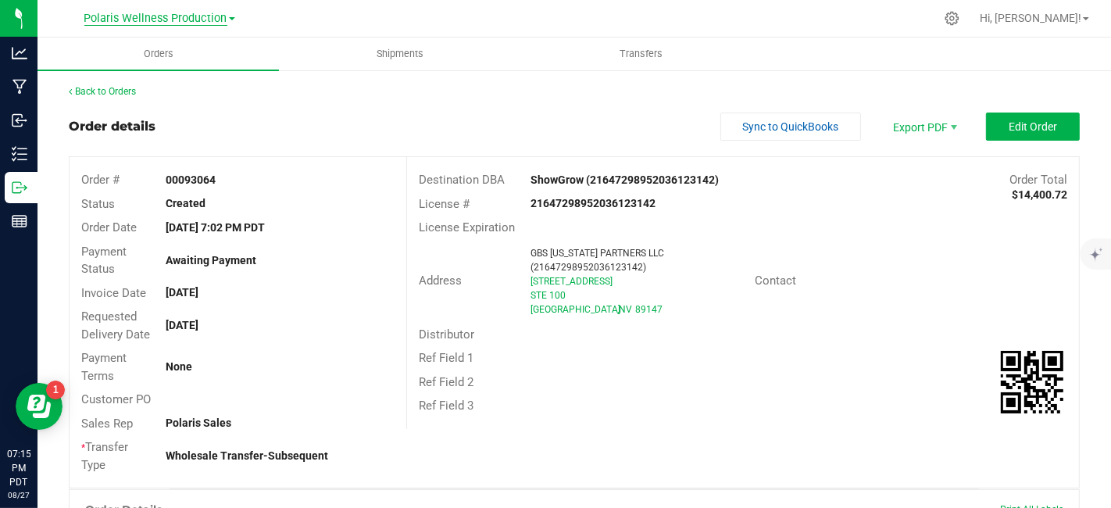
click at [214, 16] on span "Polaris Wellness Production" at bounding box center [155, 19] width 143 height 14
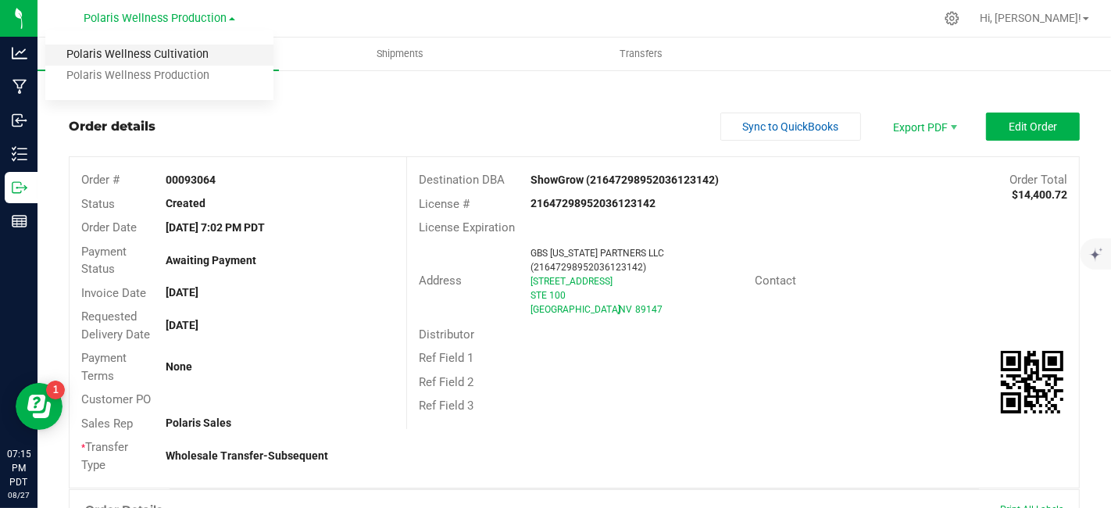
click at [194, 58] on link "Polaris Wellness Cultivation" at bounding box center [159, 55] width 228 height 21
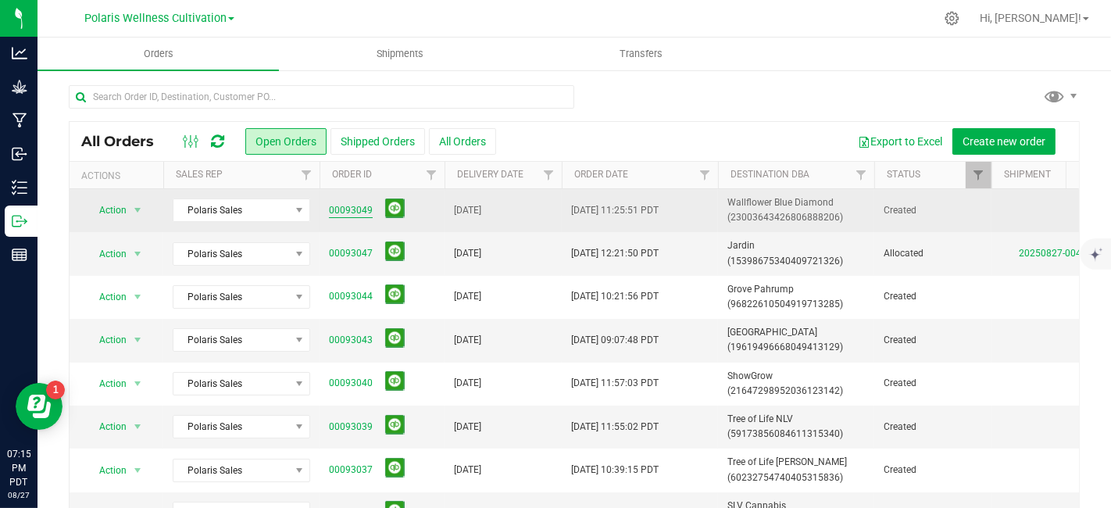
click at [349, 208] on link "00093049" at bounding box center [351, 210] width 44 height 15
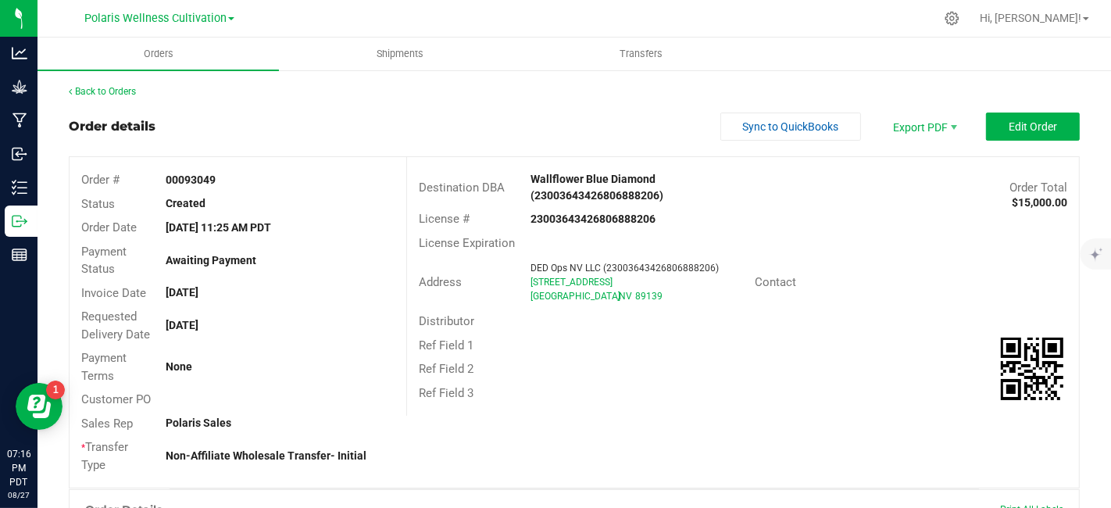
click at [103, 87] on link "Back to Orders" at bounding box center [102, 91] width 67 height 11
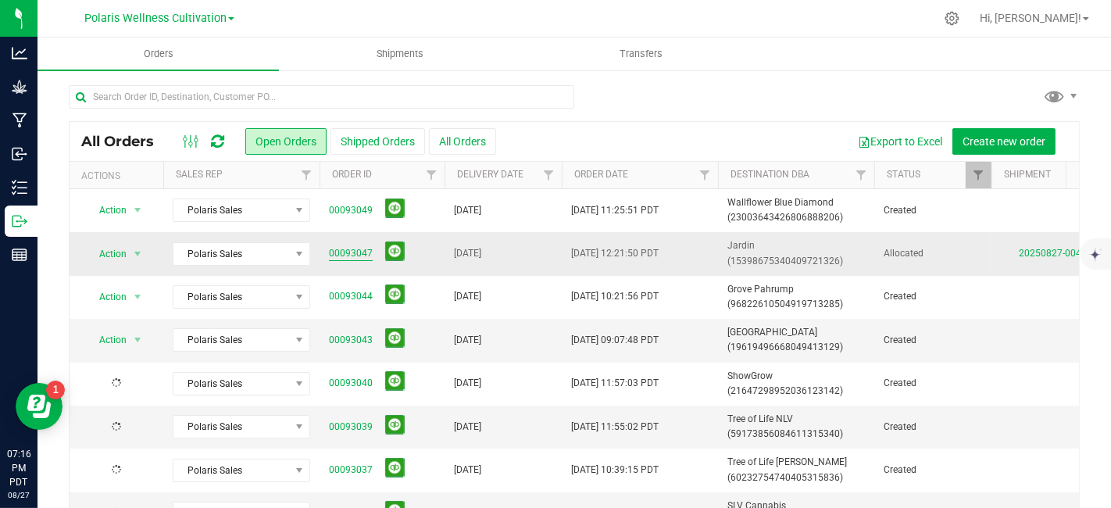
click at [350, 256] on link "00093047" at bounding box center [351, 253] width 44 height 15
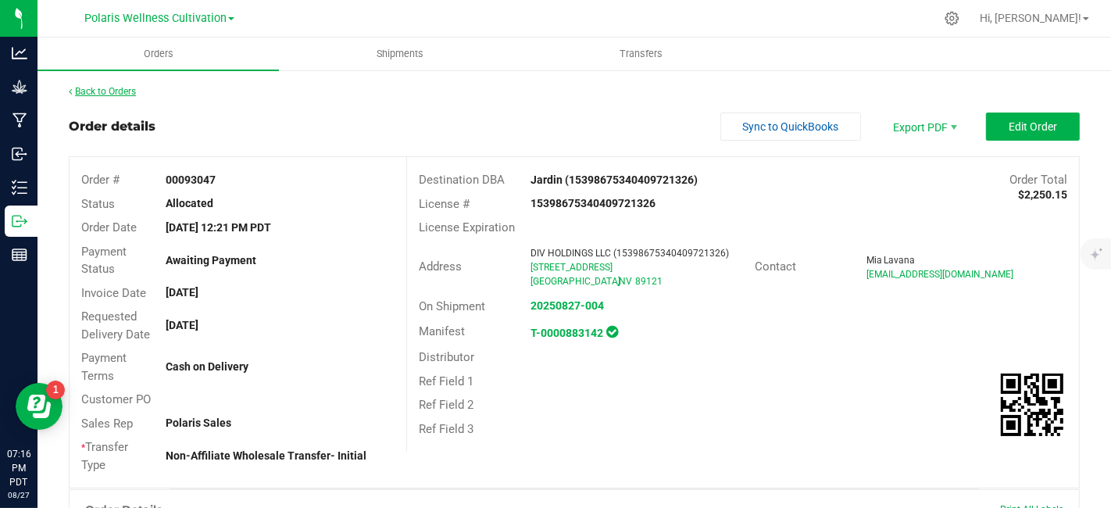
click at [113, 87] on link "Back to Orders" at bounding box center [102, 91] width 67 height 11
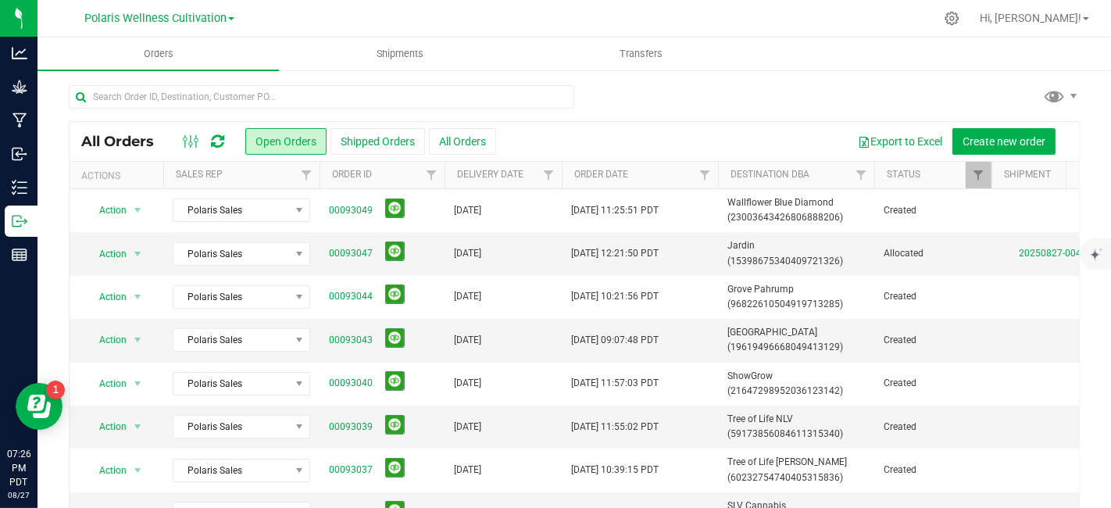
click at [232, 20] on span at bounding box center [231, 18] width 6 height 3
click at [192, 77] on link "Polaris Wellness Production" at bounding box center [159, 76] width 228 height 21
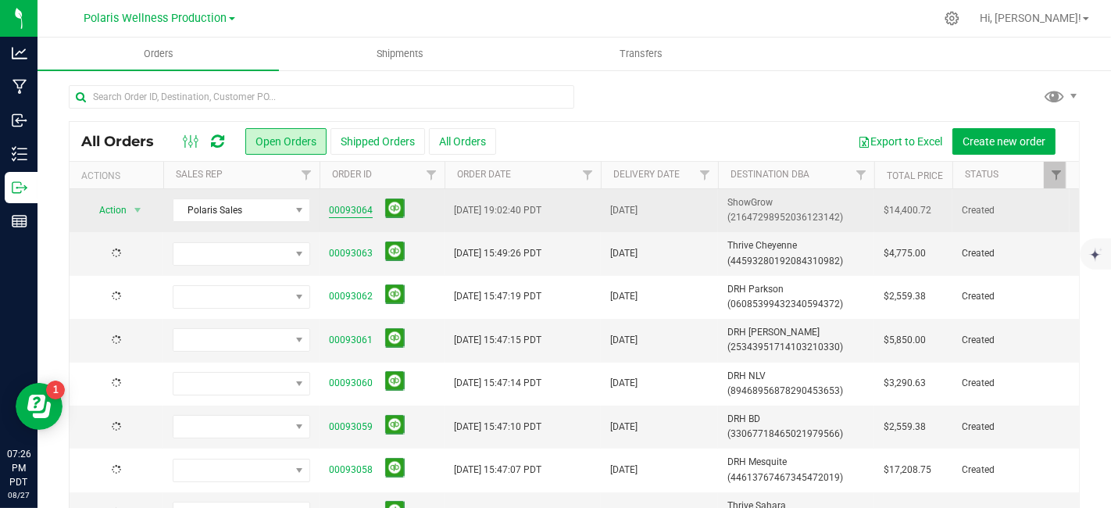
click at [357, 203] on link "00093064" at bounding box center [351, 210] width 44 height 15
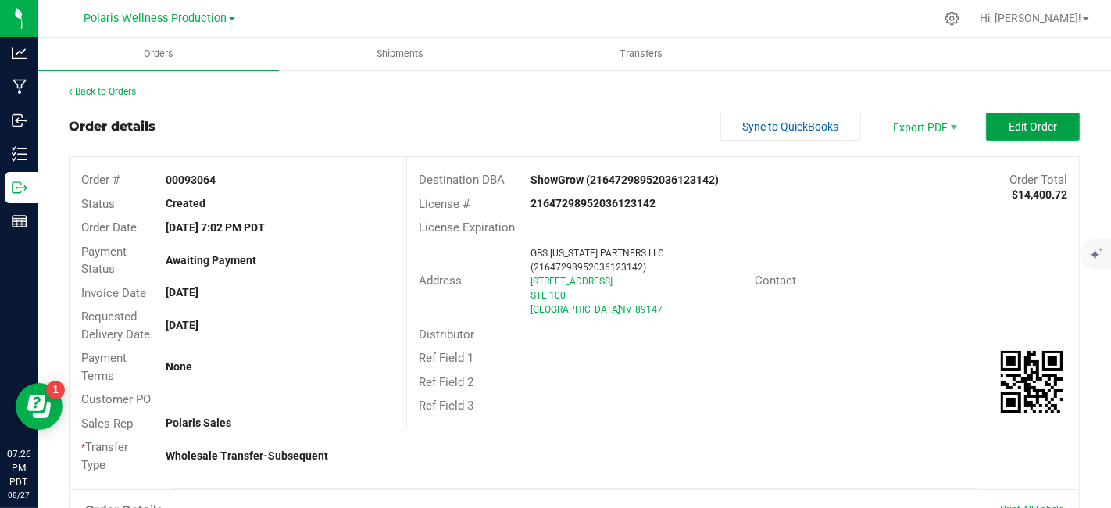
click at [1030, 128] on span "Edit Order" at bounding box center [1033, 126] width 48 height 13
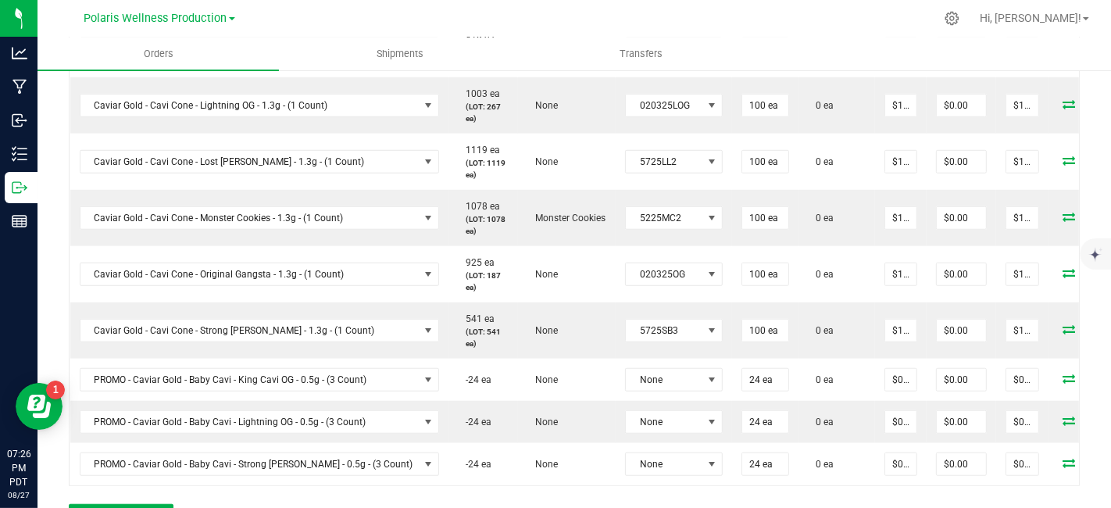
scroll to position [1018, 0]
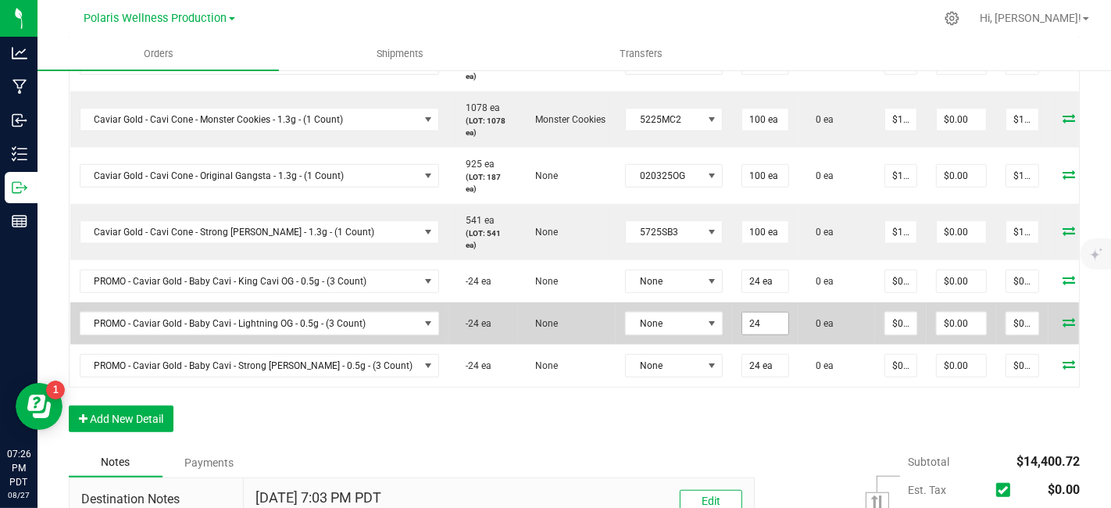
click at [742, 318] on input "24" at bounding box center [765, 324] width 46 height 22
type input "48 ea"
type input "0.01"
type input "$0.48"
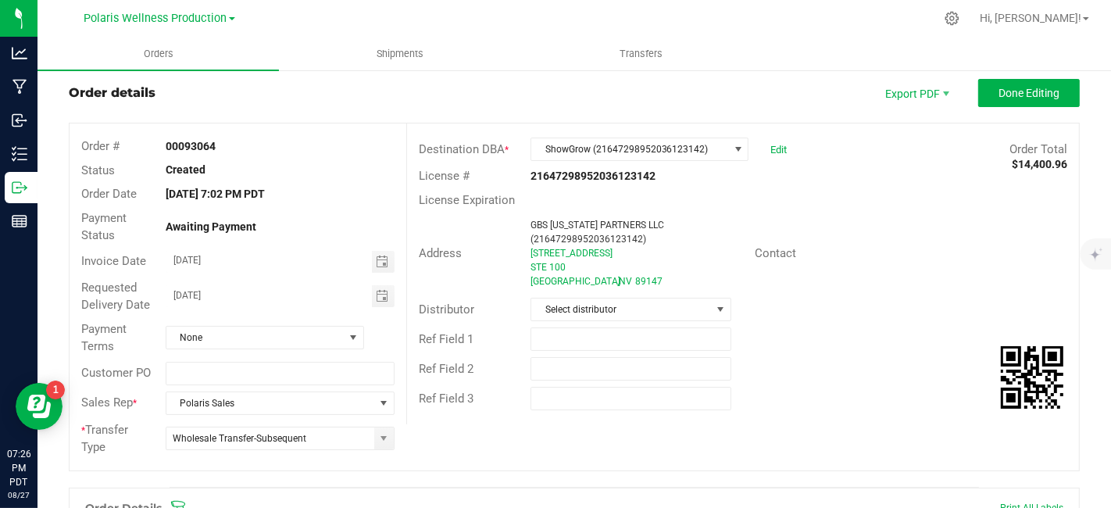
scroll to position [0, 0]
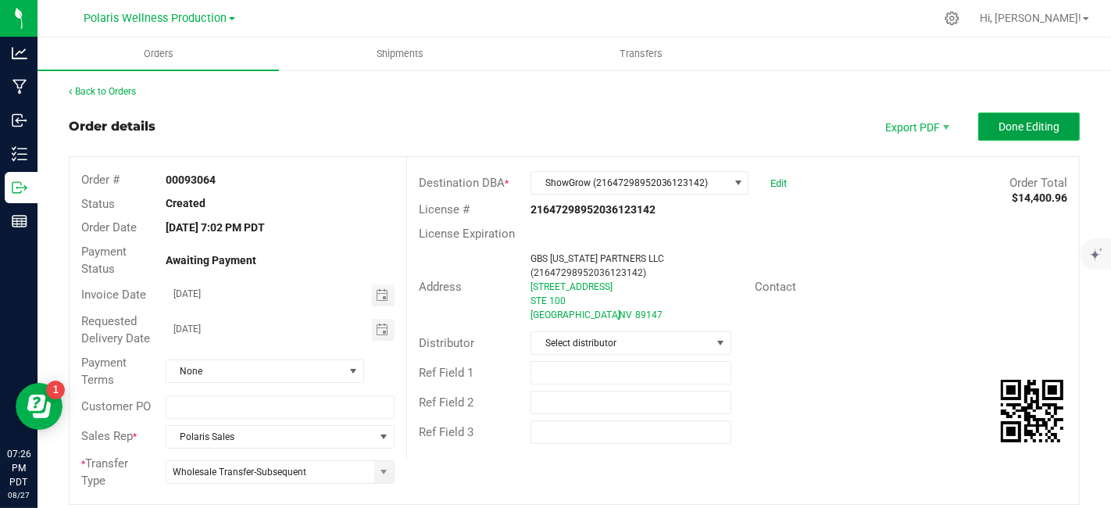
click at [1000, 137] on button "Done Editing" at bounding box center [1029, 127] width 102 height 28
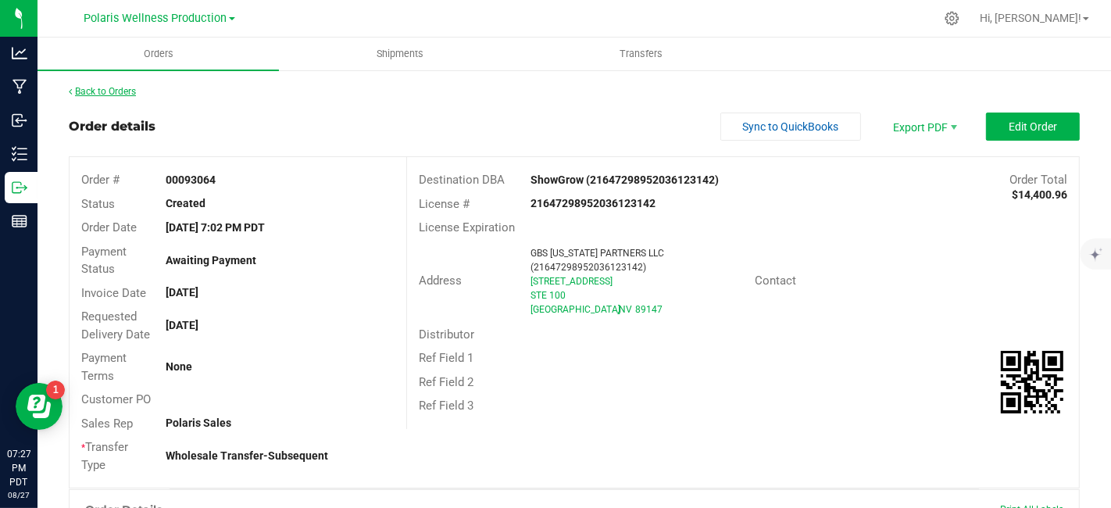
click at [115, 93] on link "Back to Orders" at bounding box center [102, 91] width 67 height 11
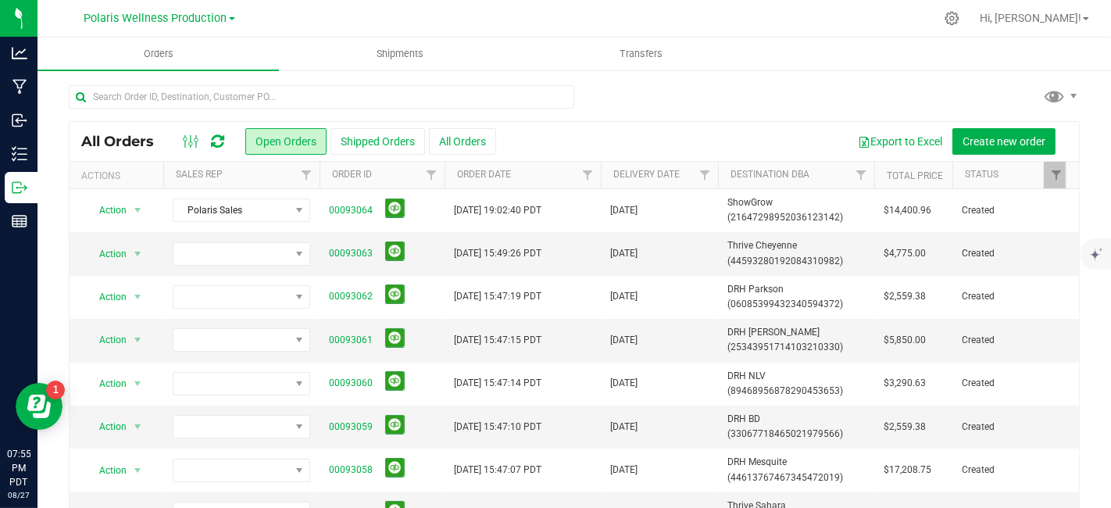
click at [240, 21] on div "Polaris Wellness Production Polaris Wellness Cultivation Polaris Wellness Produ…" at bounding box center [159, 18] width 228 height 24
click at [233, 18] on span at bounding box center [232, 18] width 6 height 3
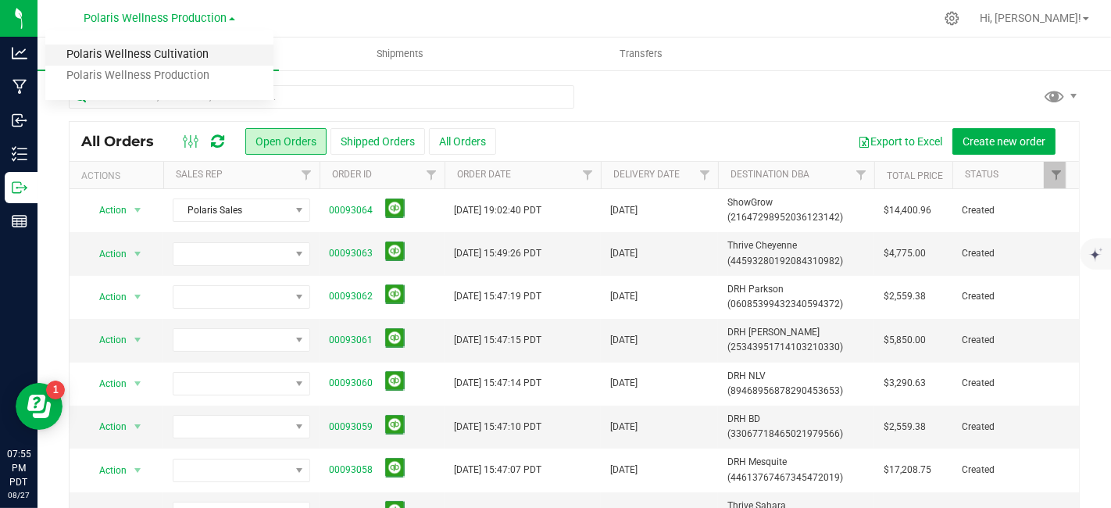
click at [205, 56] on link "Polaris Wellness Cultivation" at bounding box center [159, 55] width 228 height 21
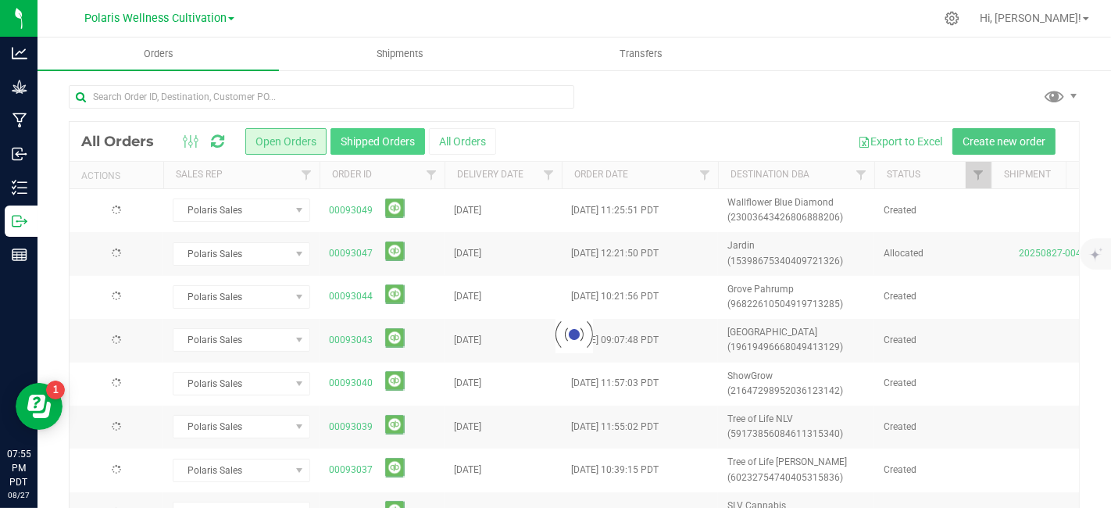
click at [396, 140] on button "Shipped Orders" at bounding box center [378, 141] width 95 height 27
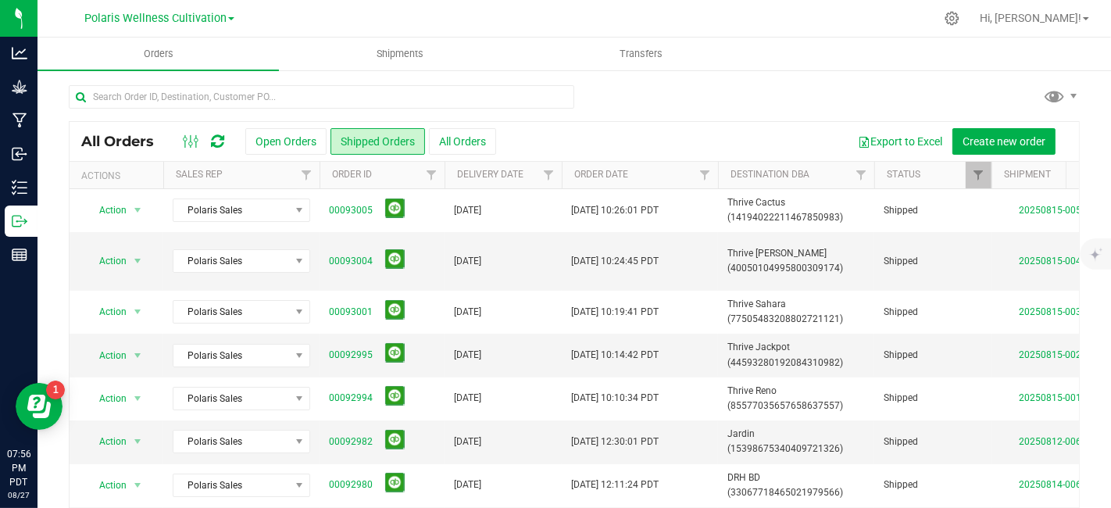
scroll to position [53, 0]
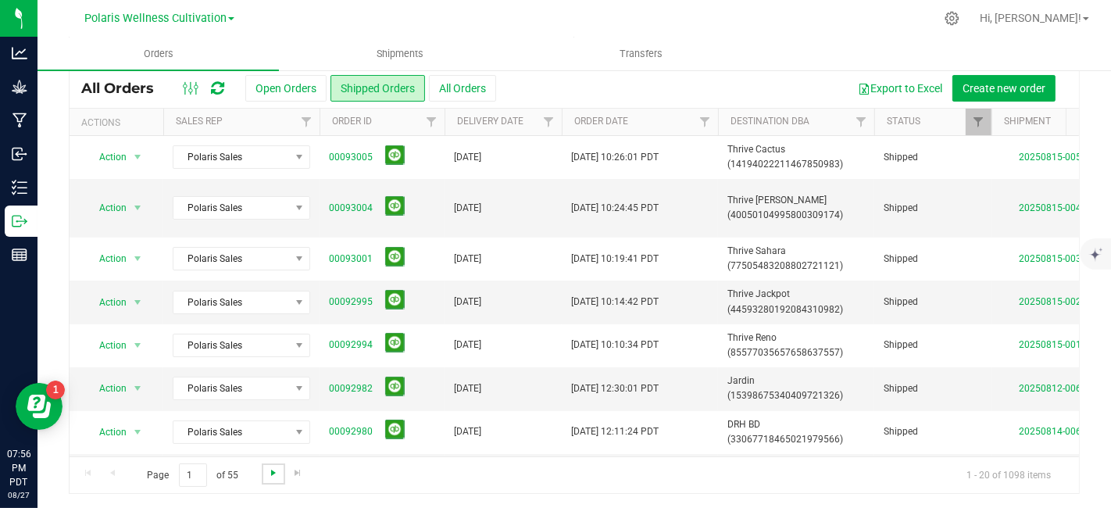
click at [270, 467] on span "Go to the next page" at bounding box center [273, 473] width 13 height 13
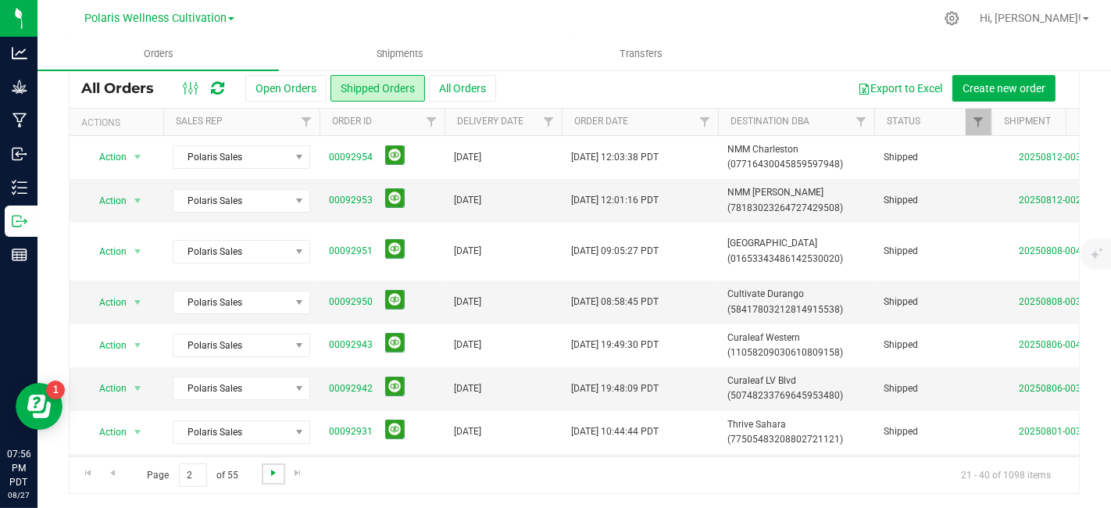
click at [270, 467] on span "Go to the next page" at bounding box center [273, 473] width 13 height 13
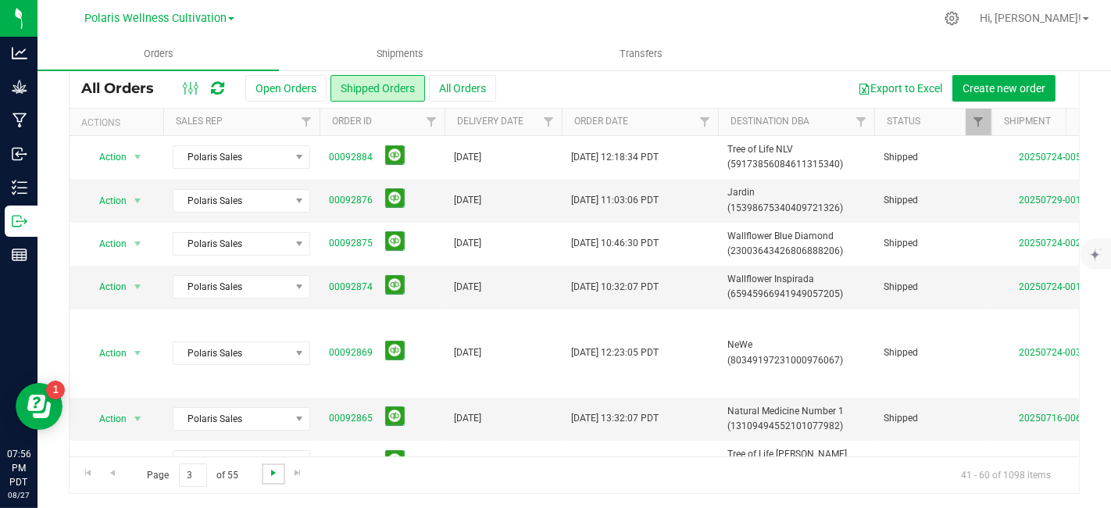
click at [270, 467] on span "Go to the next page" at bounding box center [273, 473] width 13 height 13
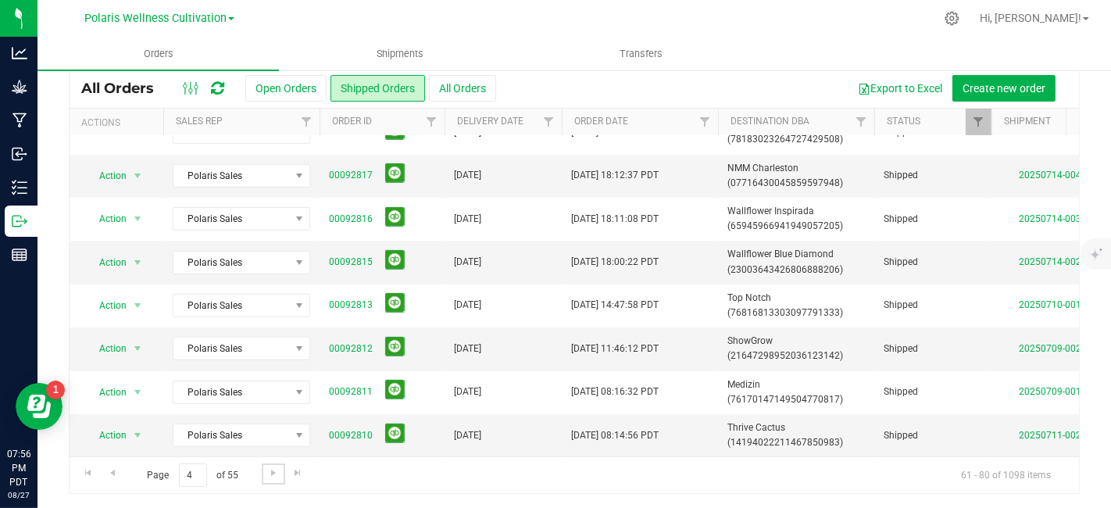
scroll to position [569, 0]
click at [271, 470] on span "Go to the next page" at bounding box center [273, 473] width 13 height 13
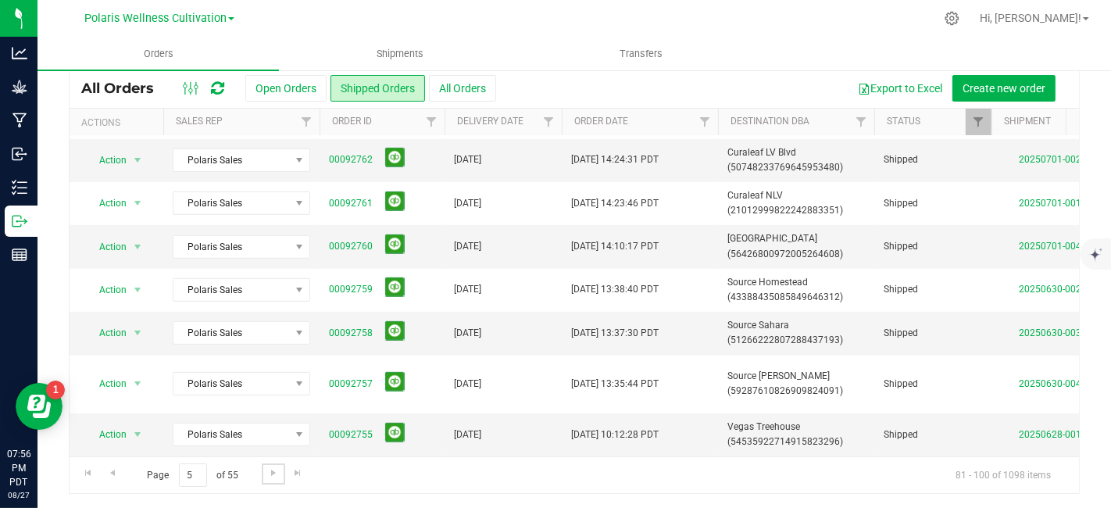
scroll to position [585, 0]
click at [274, 474] on span "Go to the next page" at bounding box center [273, 473] width 13 height 13
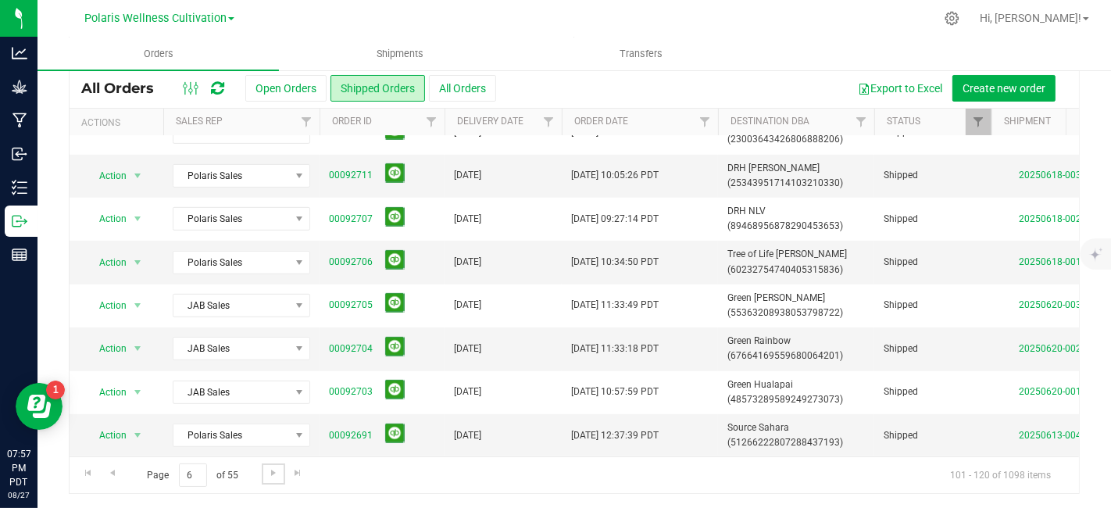
scroll to position [569, 0]
click at [115, 472] on span "Go to the previous page" at bounding box center [112, 473] width 13 height 13
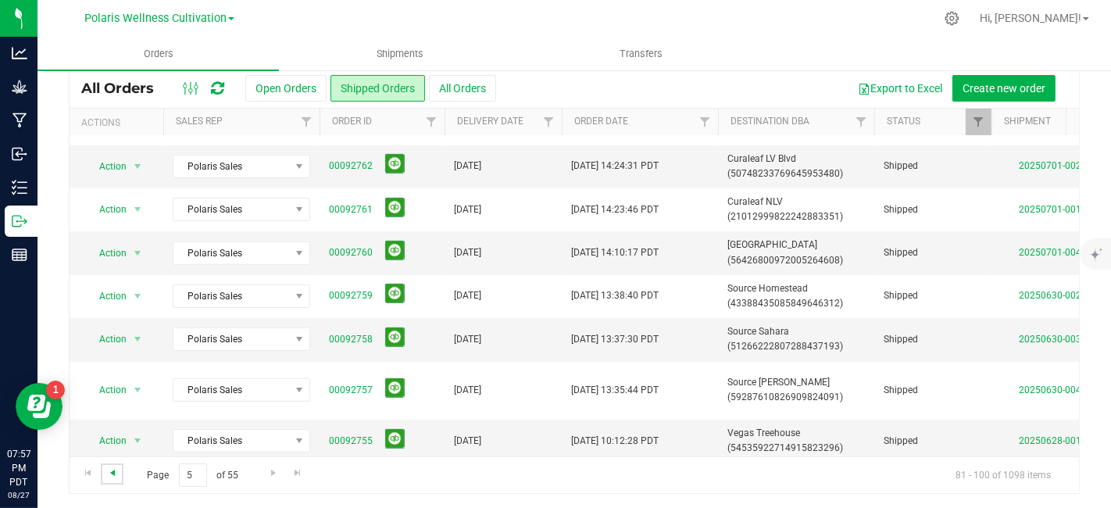
scroll to position [0, 0]
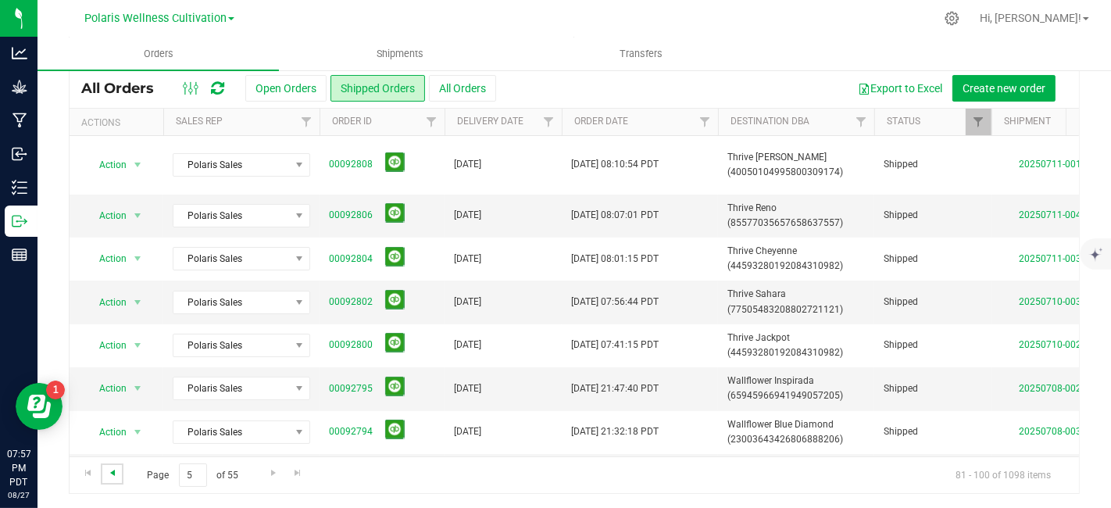
click at [115, 472] on span "Go to the previous page" at bounding box center [112, 473] width 13 height 13
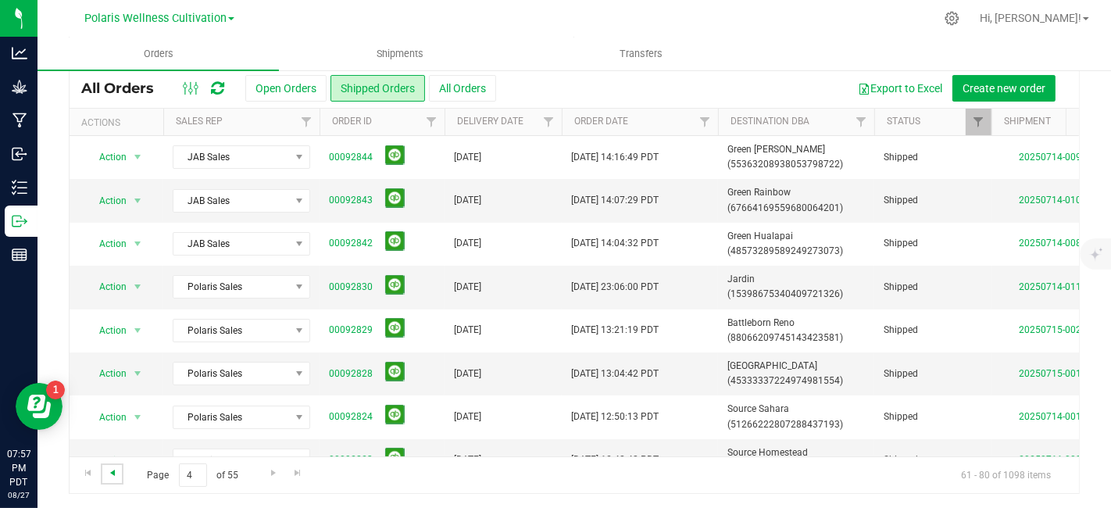
click at [115, 472] on span "Go to the previous page" at bounding box center [112, 473] width 13 height 13
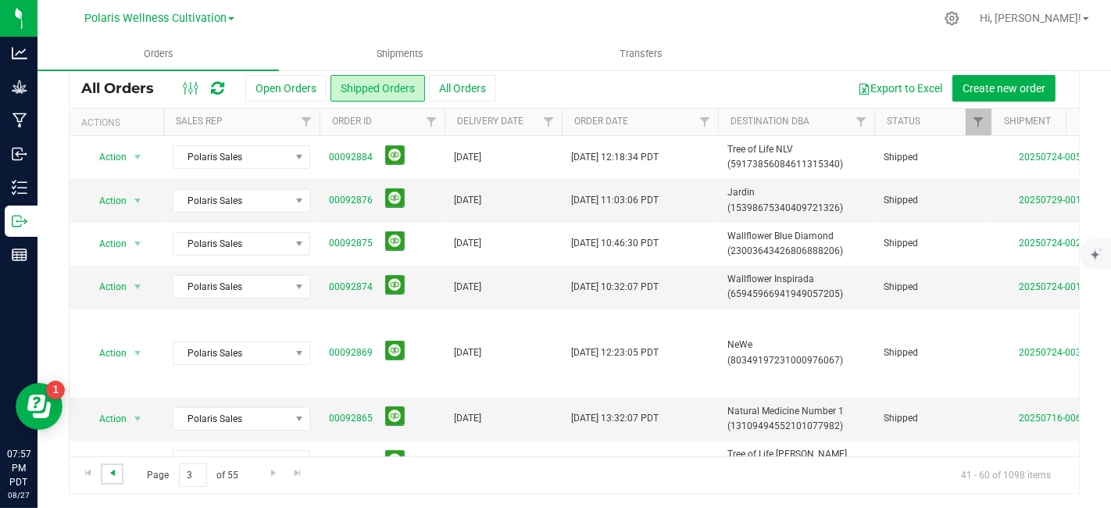
click at [114, 472] on span "Go to the previous page" at bounding box center [112, 473] width 13 height 13
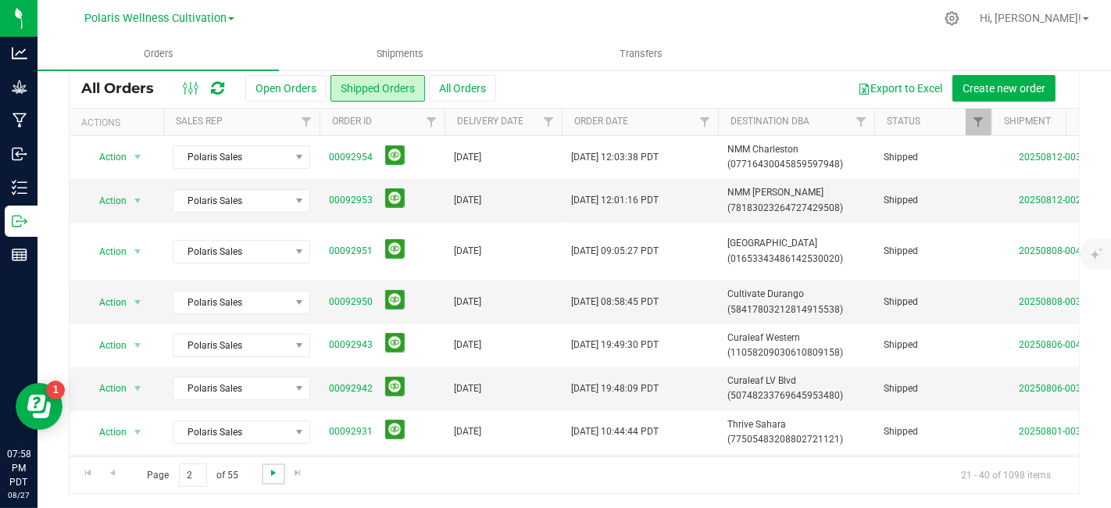
click at [274, 471] on span "Go to the next page" at bounding box center [273, 473] width 13 height 13
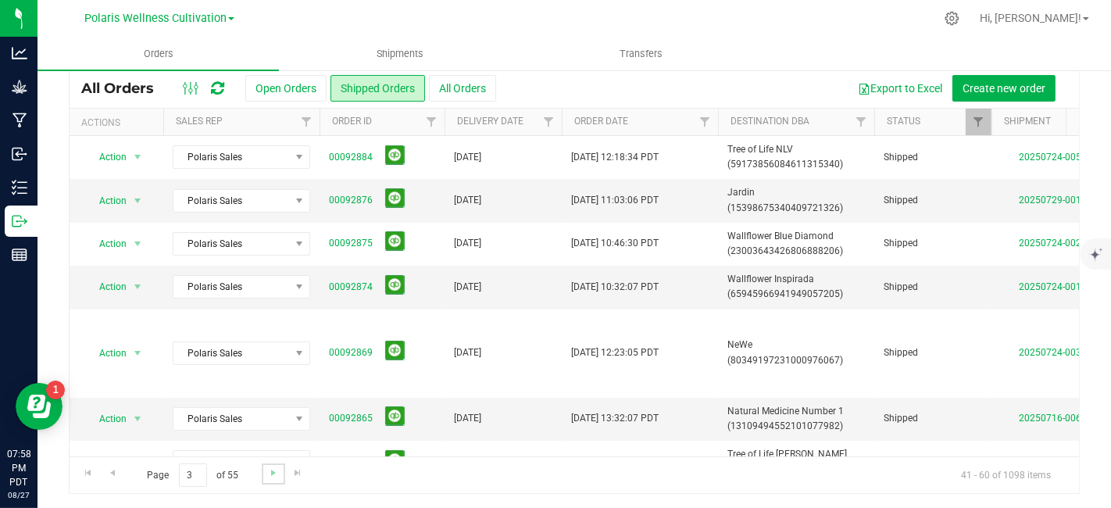
click at [268, 478] on link "Go to the next page" at bounding box center [273, 473] width 23 height 21
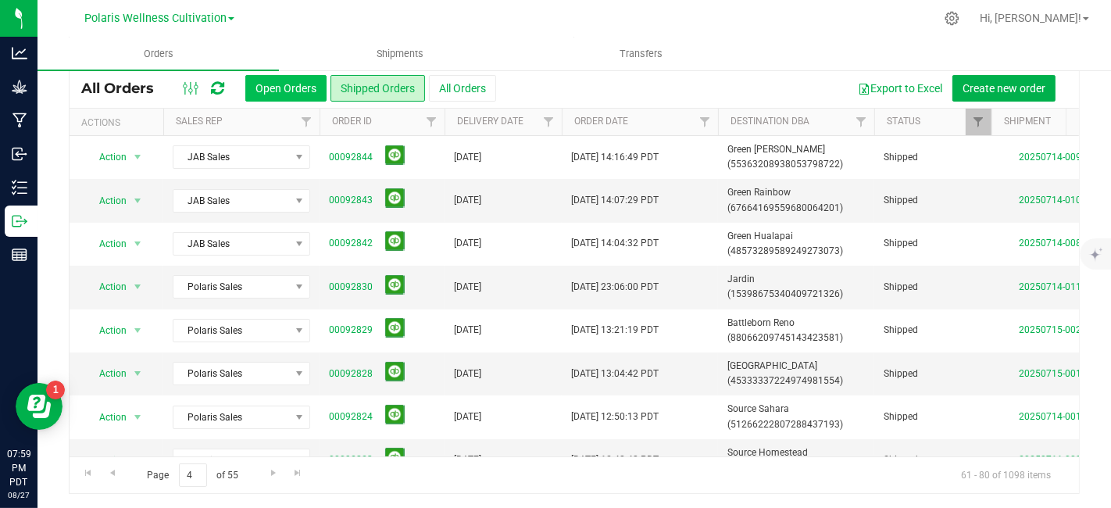
click at [288, 87] on button "Open Orders" at bounding box center [285, 88] width 81 height 27
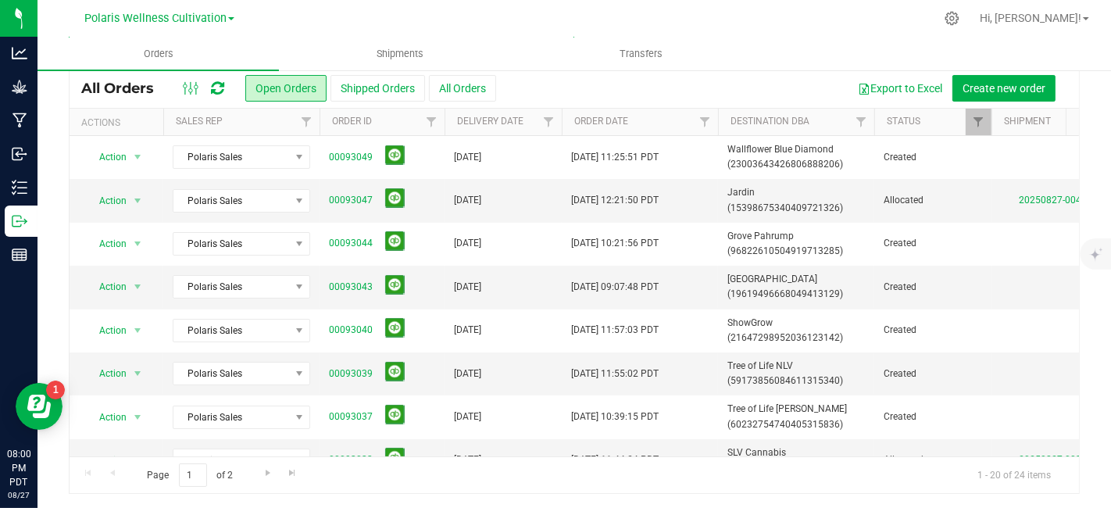
click at [345, 55] on input "text" at bounding box center [322, 43] width 506 height 23
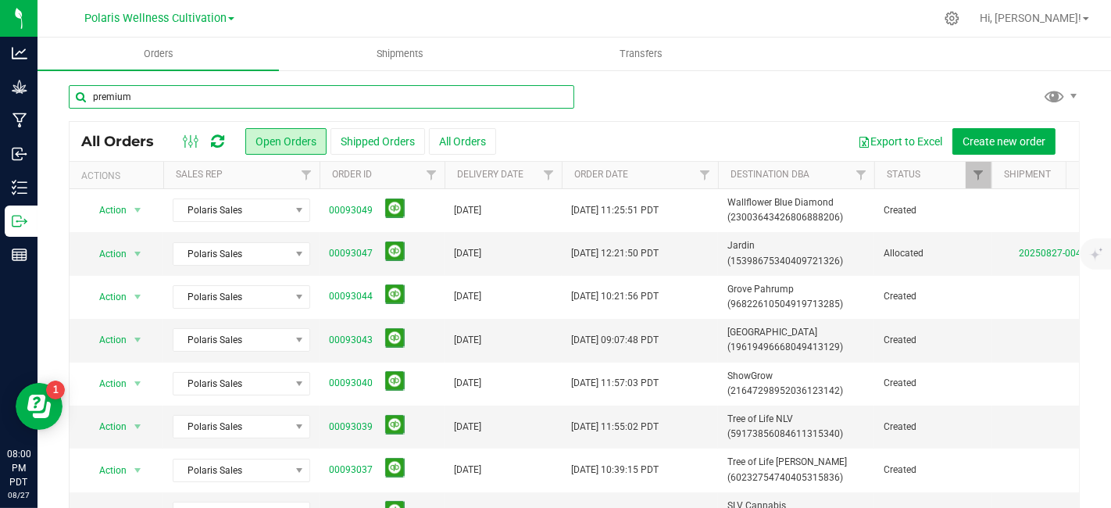
type input "premium"
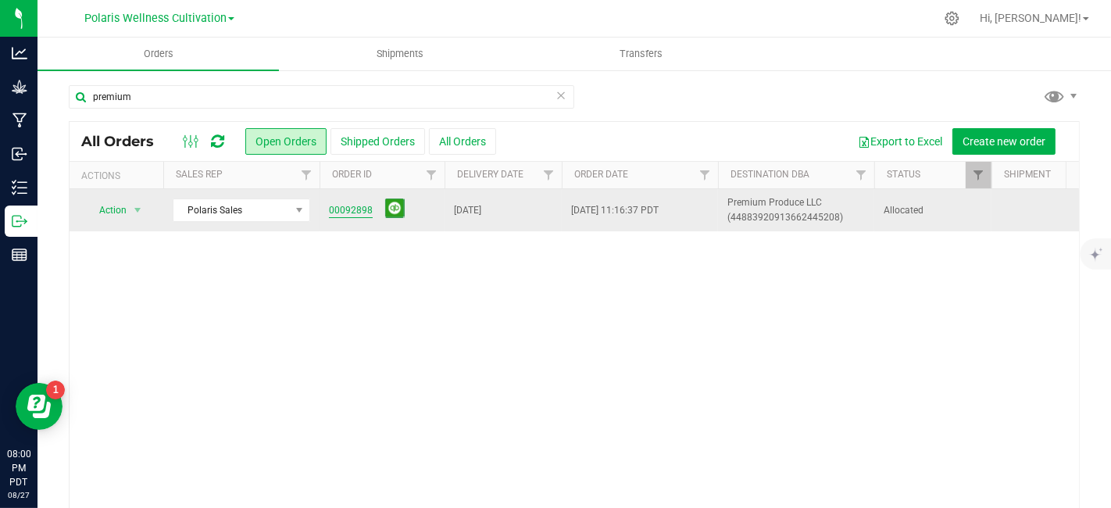
click at [359, 206] on link "00092898" at bounding box center [351, 210] width 44 height 15
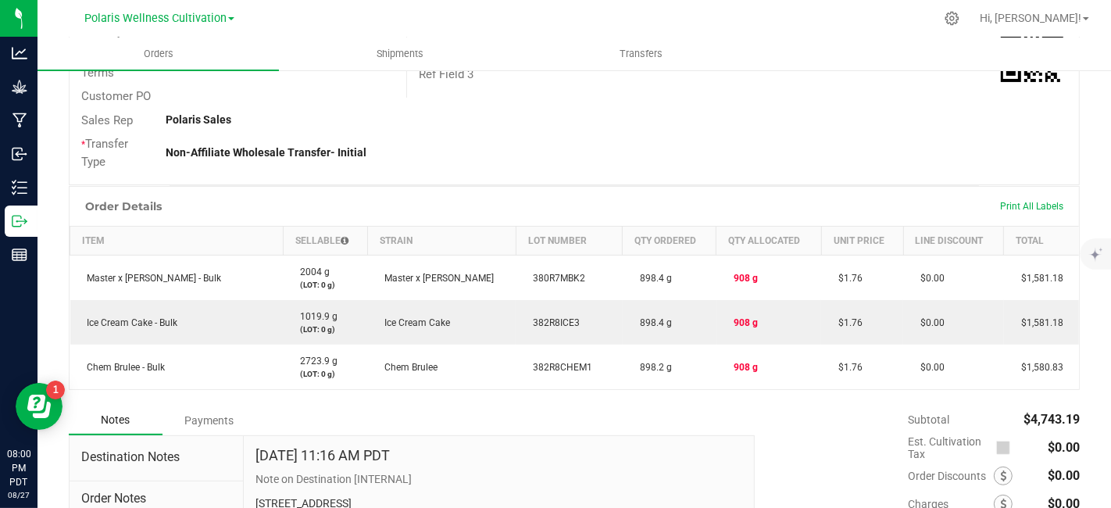
scroll to position [304, 0]
